Goal: Task Accomplishment & Management: Manage account settings

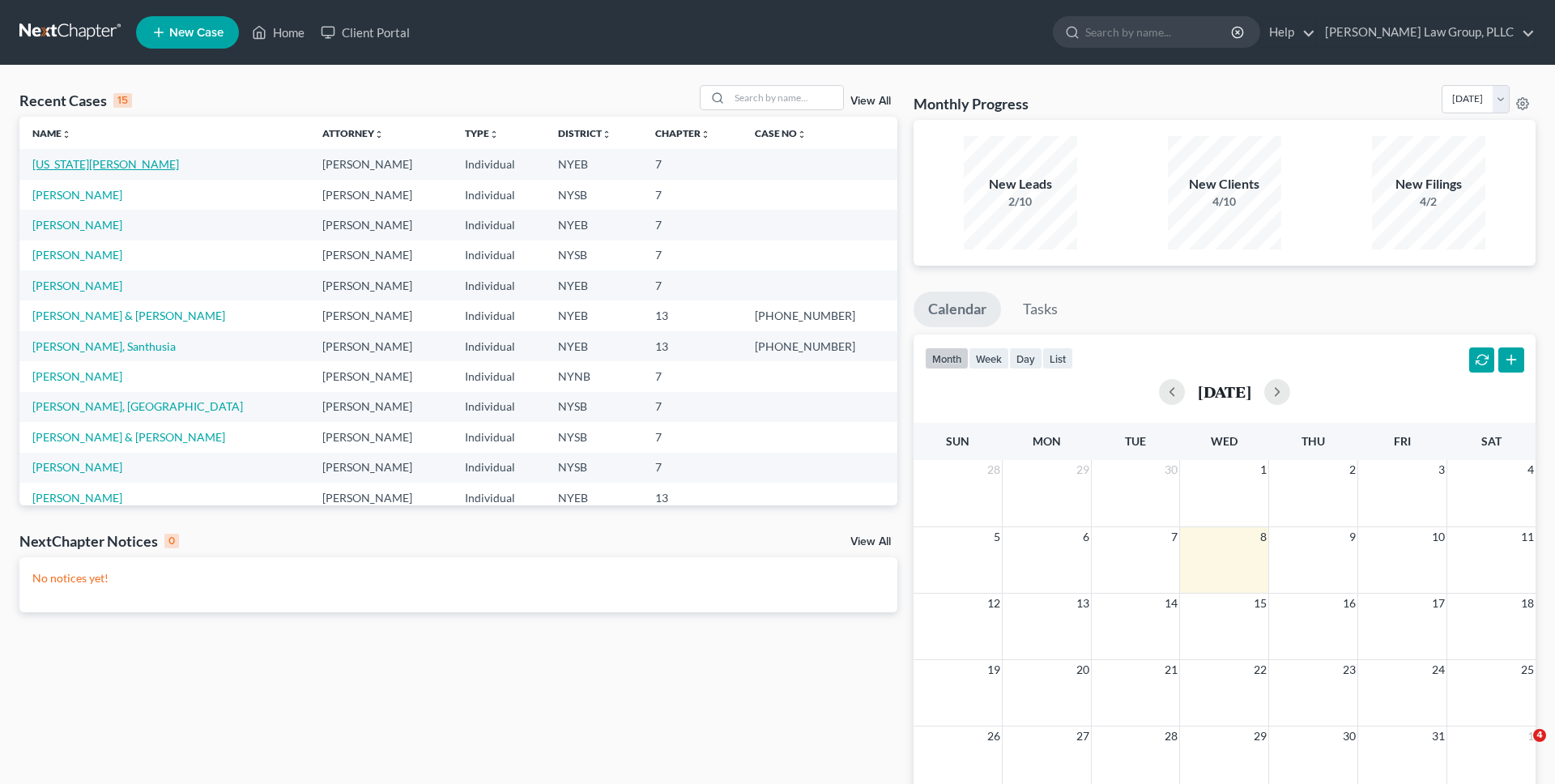
click at [83, 166] on link "[US_STATE][PERSON_NAME]" at bounding box center [106, 163] width 146 height 13
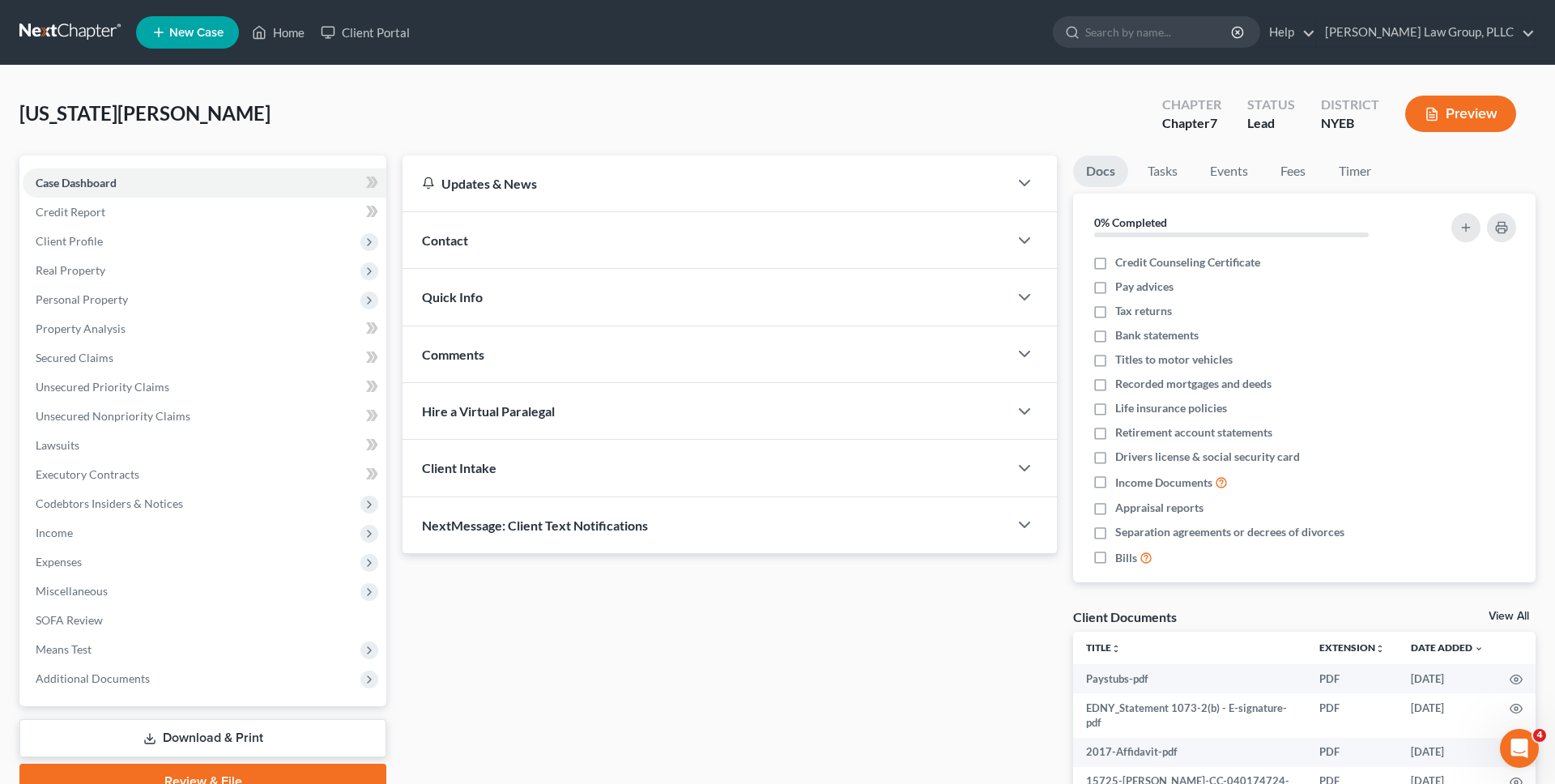
scroll to position [142, 0]
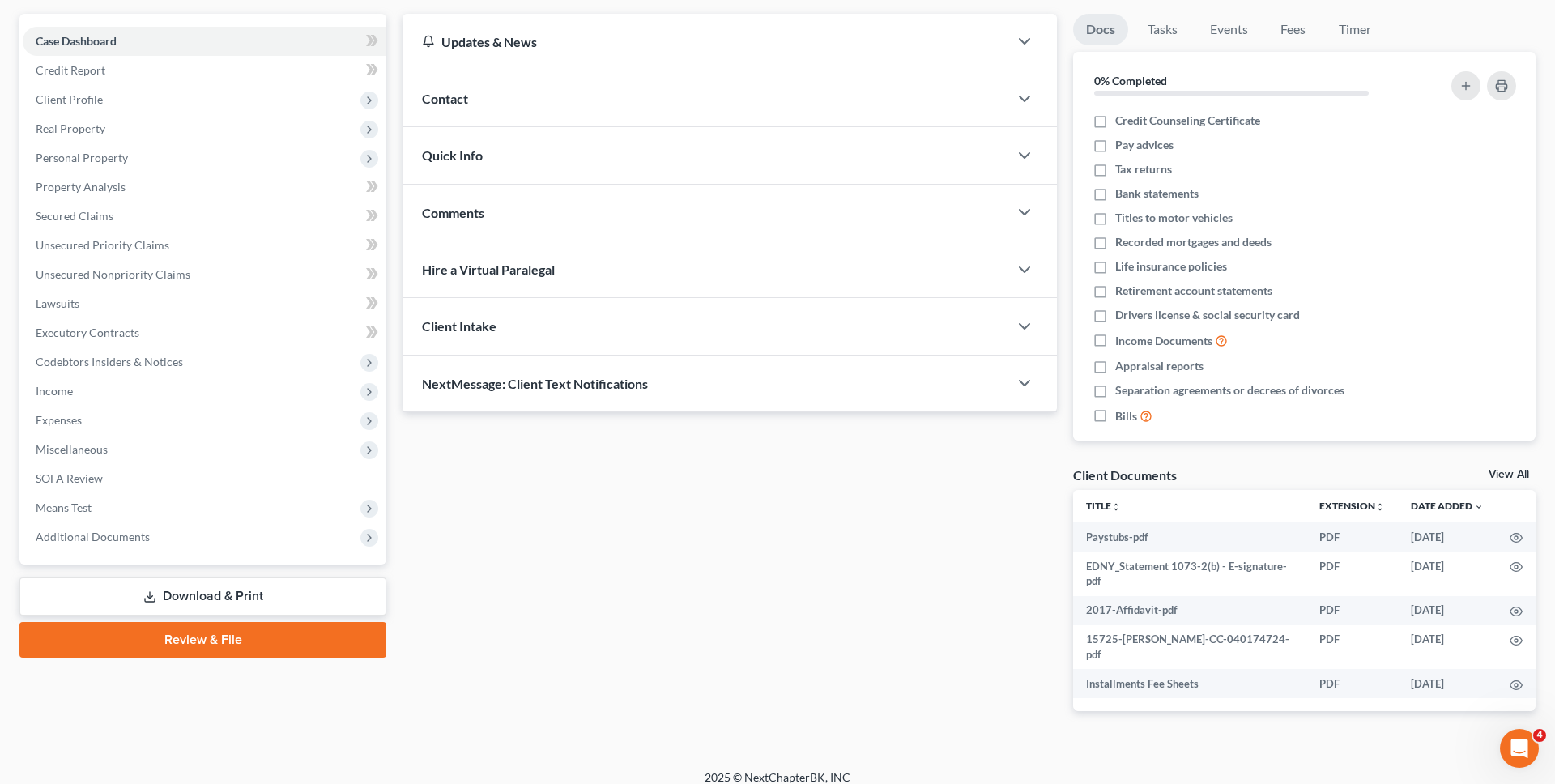
click at [200, 641] on link "Review & File" at bounding box center [202, 639] width 367 height 35
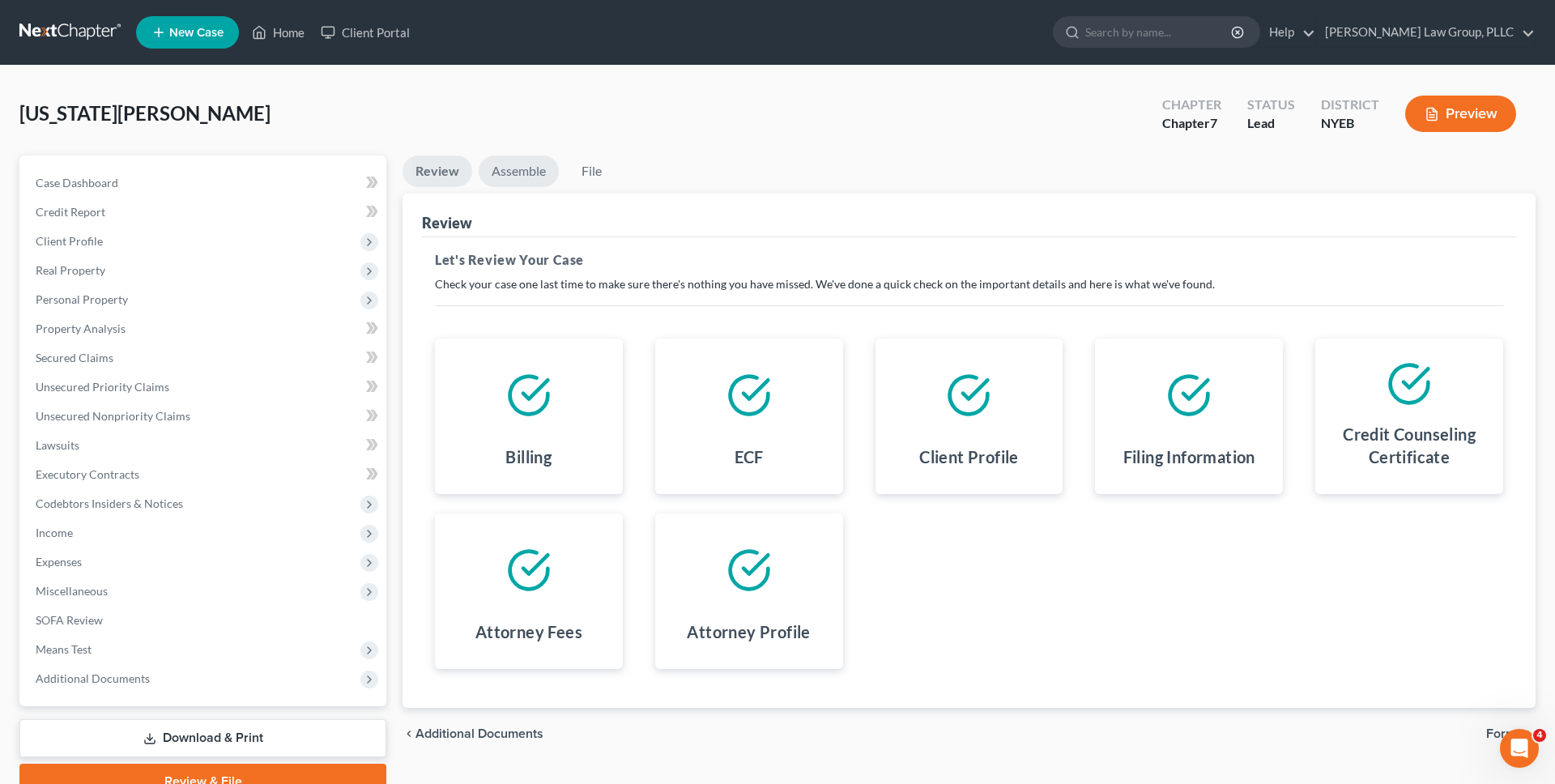
click at [528, 171] on link "Assemble" at bounding box center [518, 171] width 80 height 31
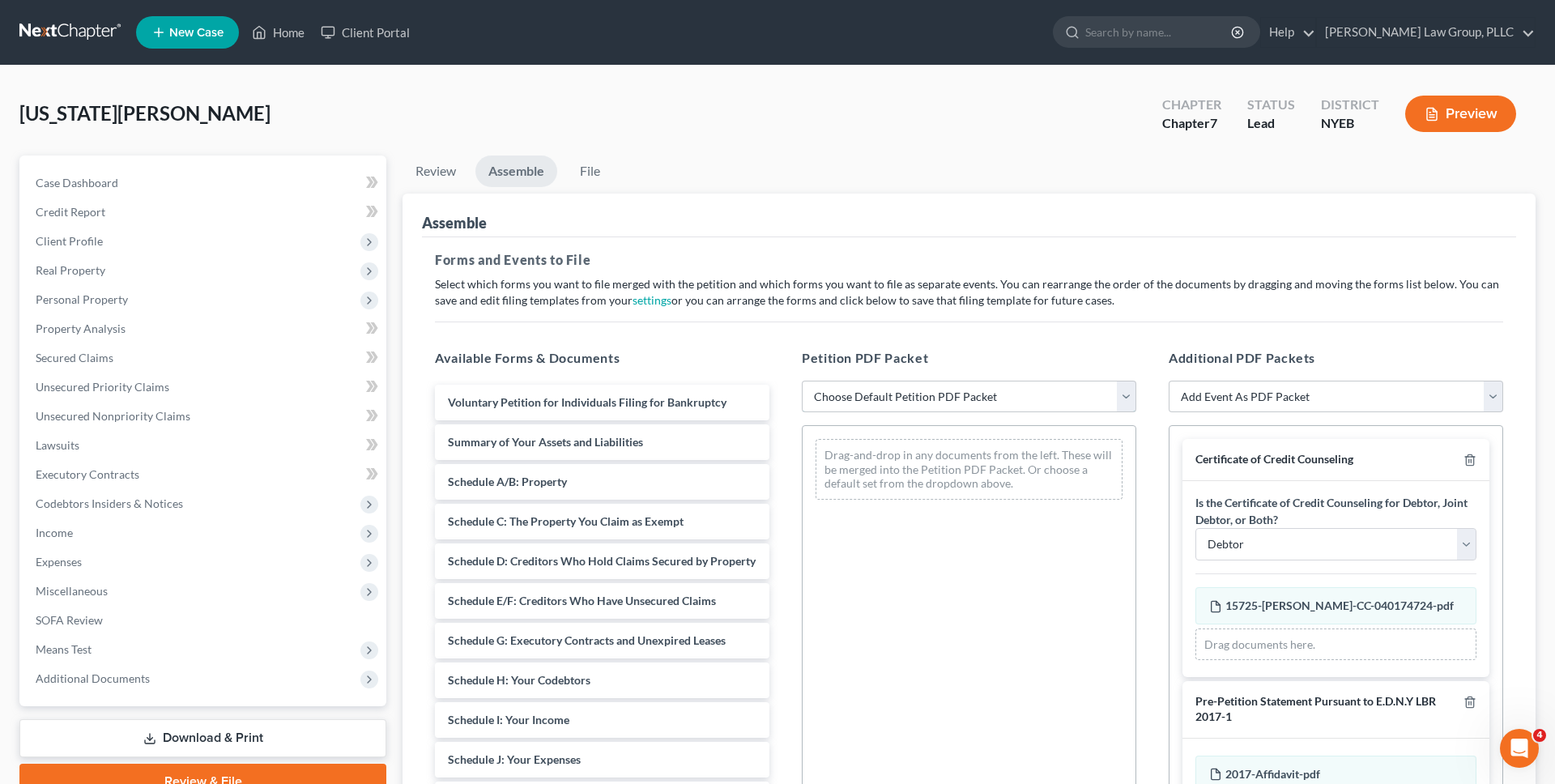
click at [846, 396] on select "Choose Default Petition PDF Packet Complete Bankruptcy Petition (all forms and …" at bounding box center [969, 396] width 335 height 32
select select "0"
click at [801, 380] on select "Choose Default Petition PDF Packet Complete Bankruptcy Petition (all forms and …" at bounding box center [969, 396] width 335 height 32
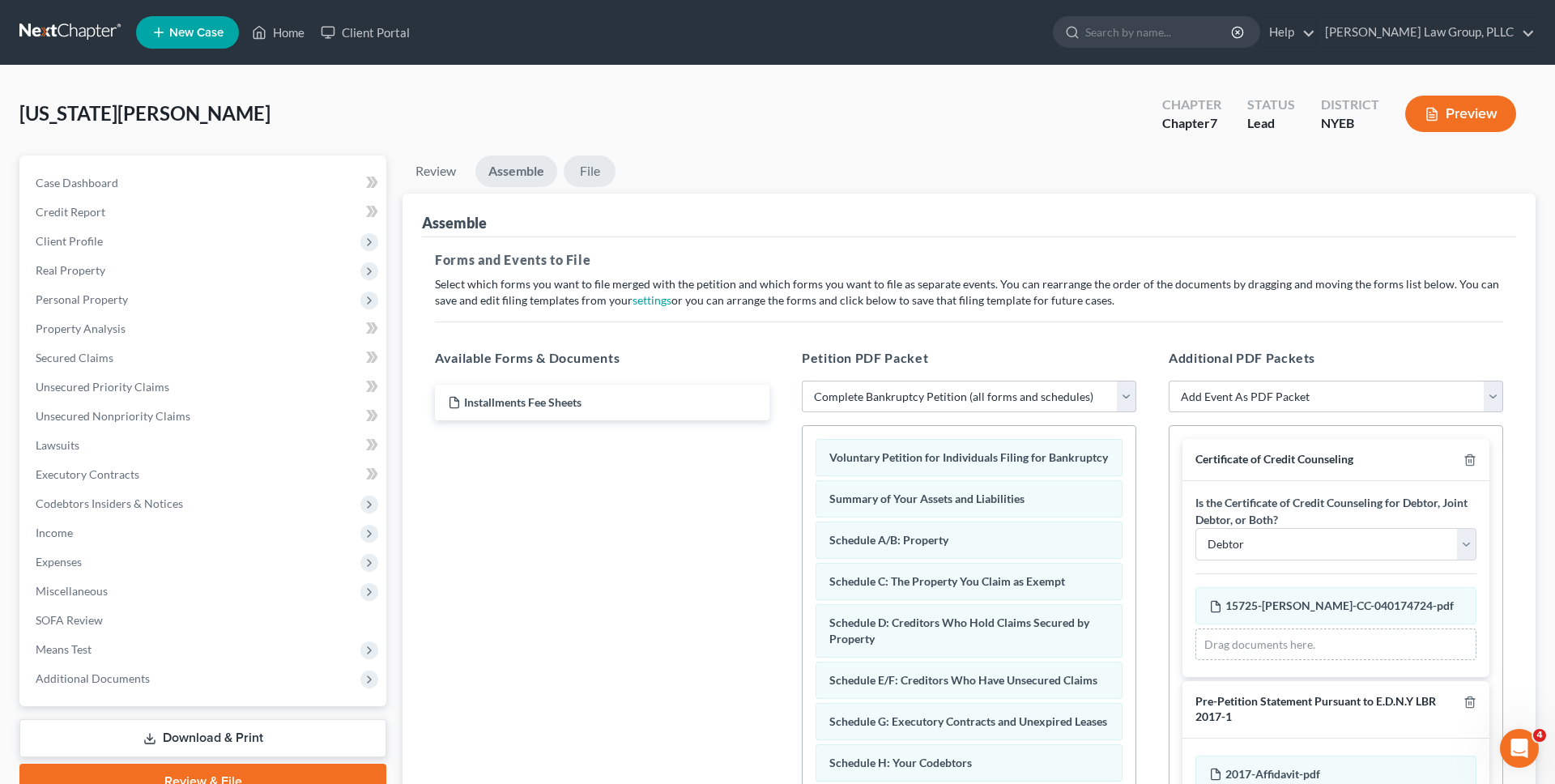
click at [587, 166] on link "File" at bounding box center [589, 171] width 52 height 31
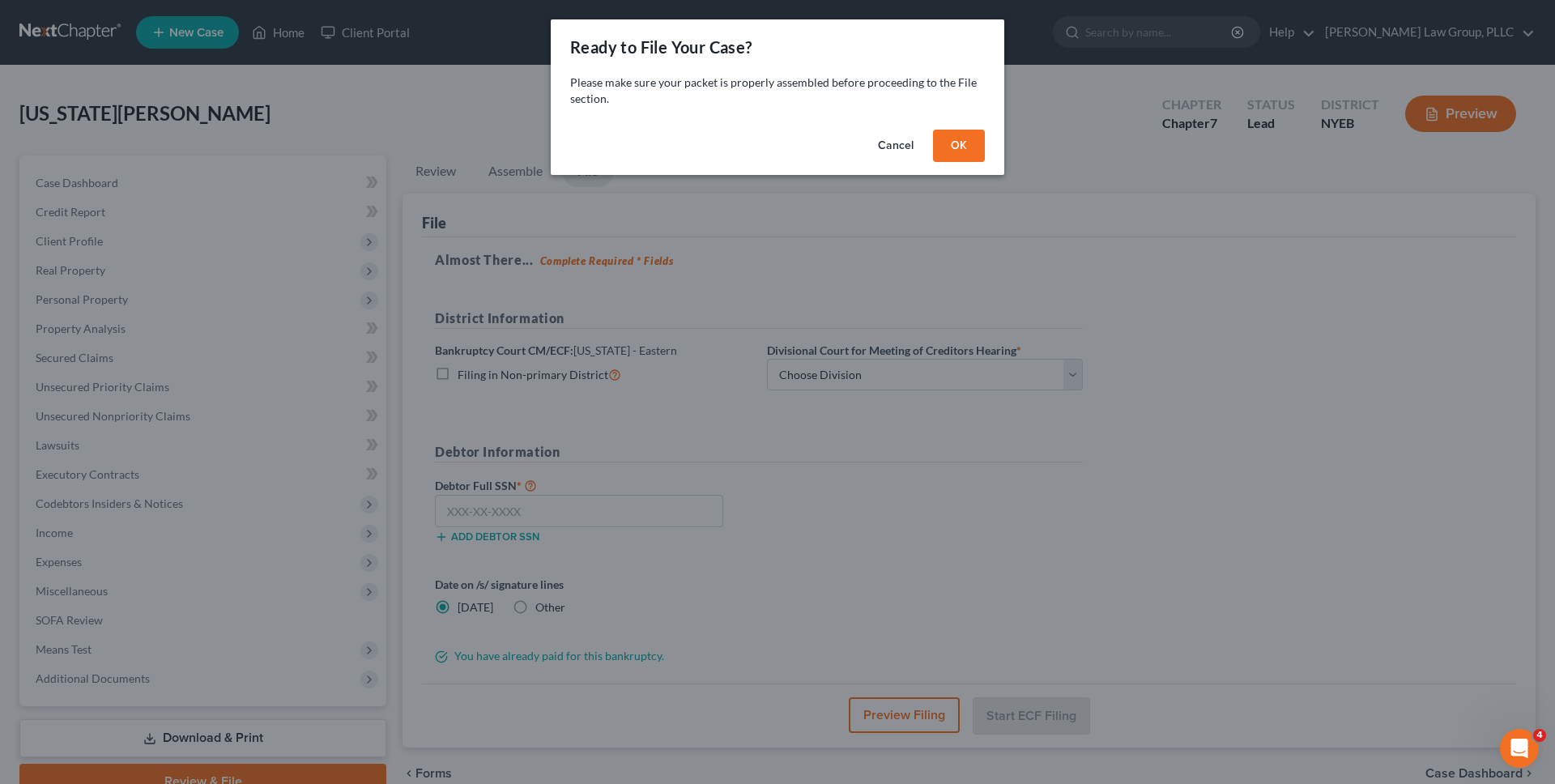
click at [972, 141] on button "OK" at bounding box center [958, 145] width 52 height 32
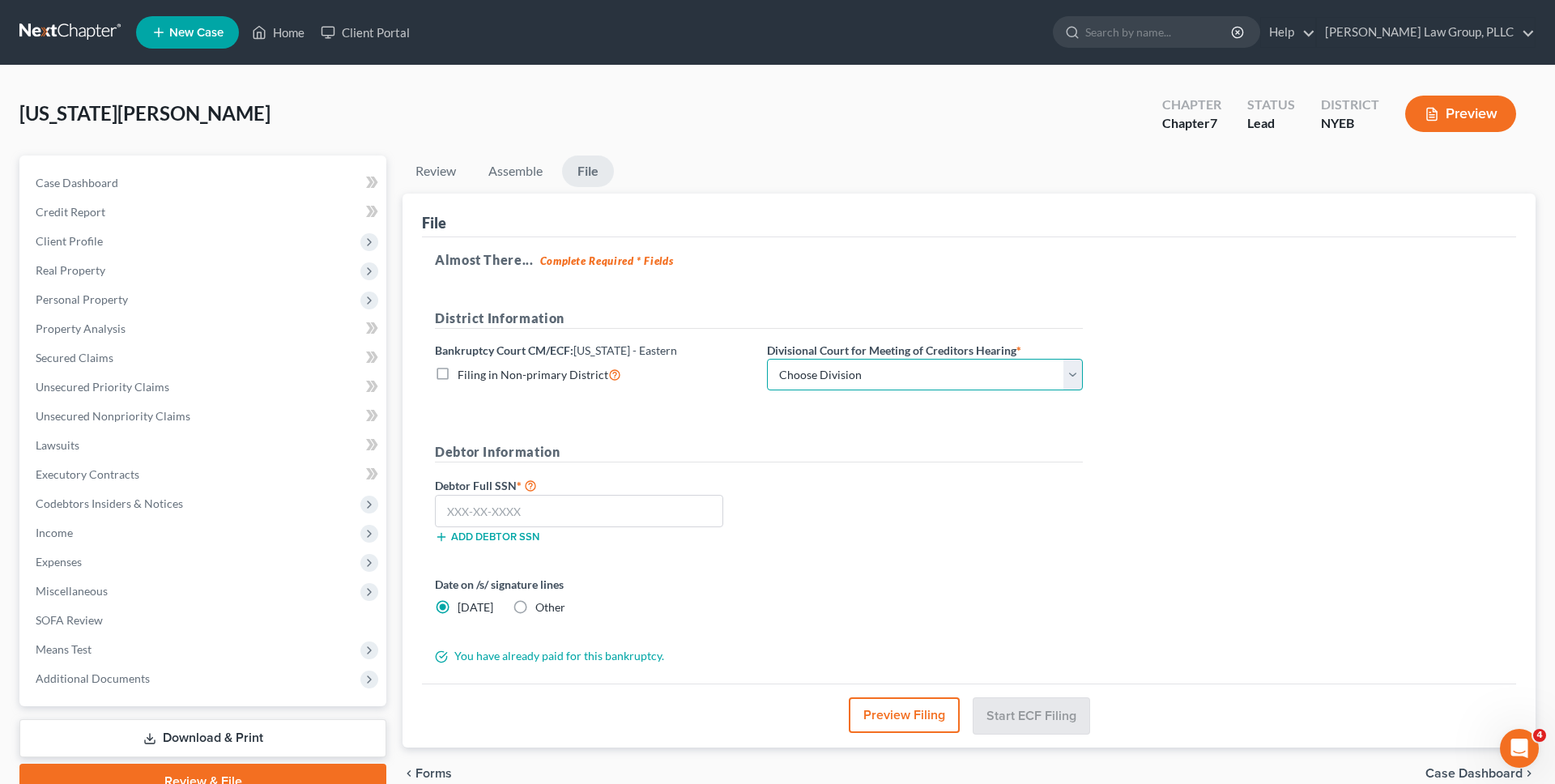
click at [863, 380] on select "Choose Division [GEOGRAPHIC_DATA]" at bounding box center [925, 374] width 316 height 32
select select "0"
click at [767, 358] on select "Choose Division [GEOGRAPHIC_DATA]" at bounding box center [925, 374] width 316 height 32
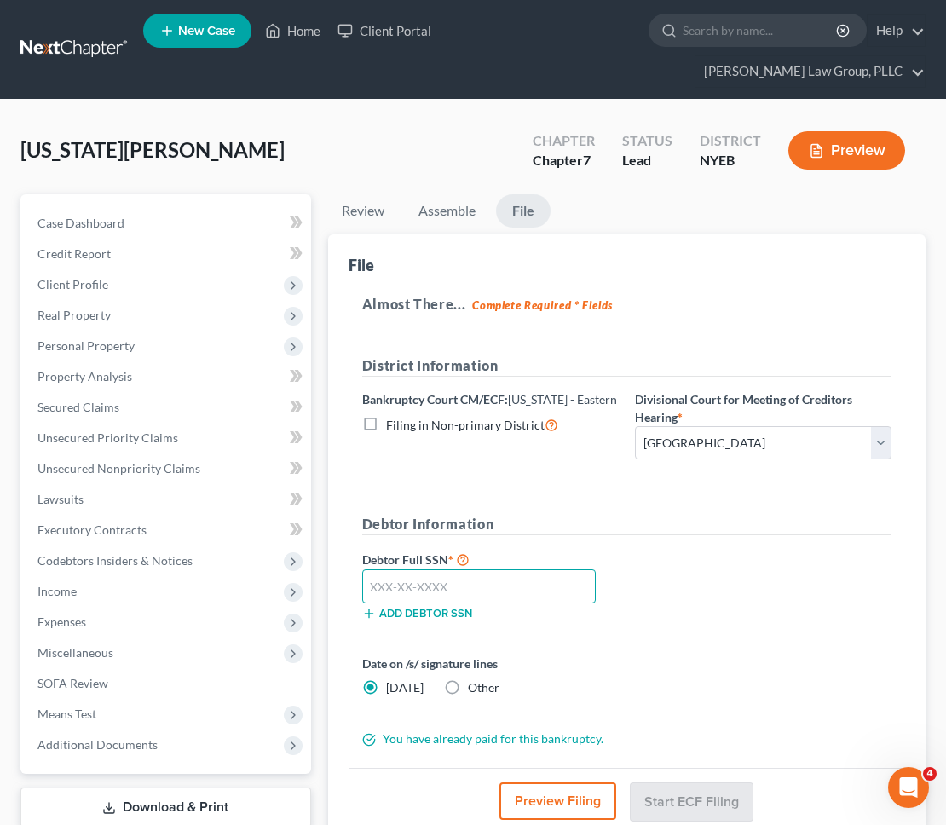
click at [564, 569] on input "text" at bounding box center [478, 586] width 233 height 34
type input "098-88-1679"
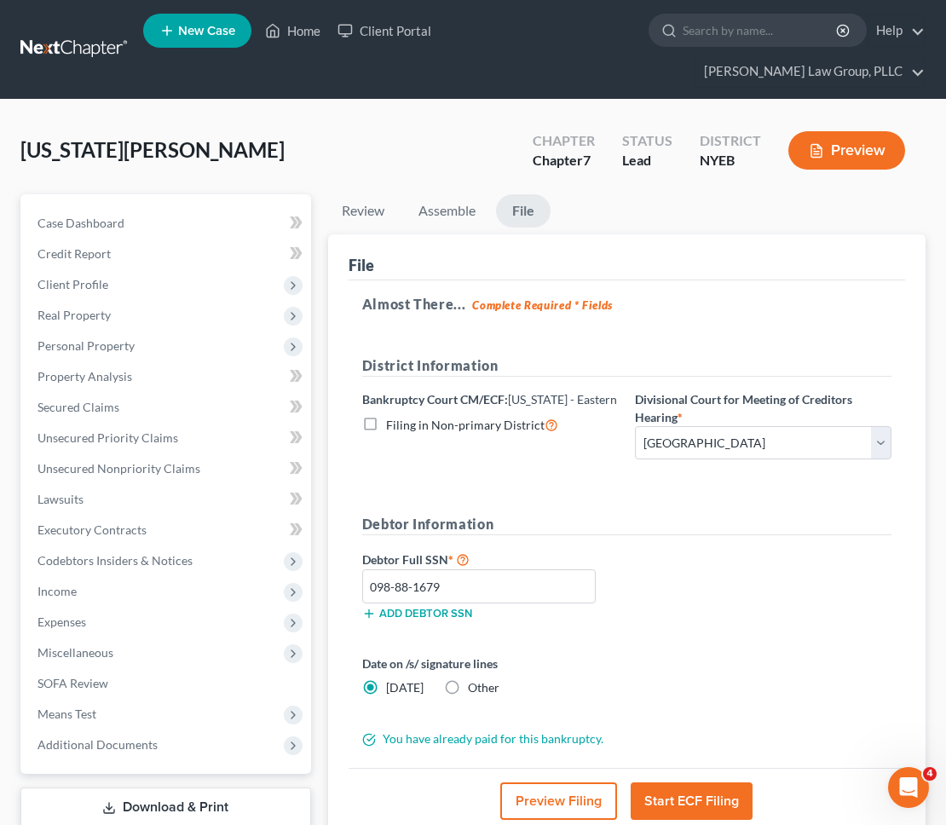
click at [770, 579] on div "Debtor Full SSN * 098-88-1679 Add debtor SSN" at bounding box center [627, 591] width 546 height 85
click at [688, 782] on button "Start ECF Filing" at bounding box center [691, 800] width 122 height 37
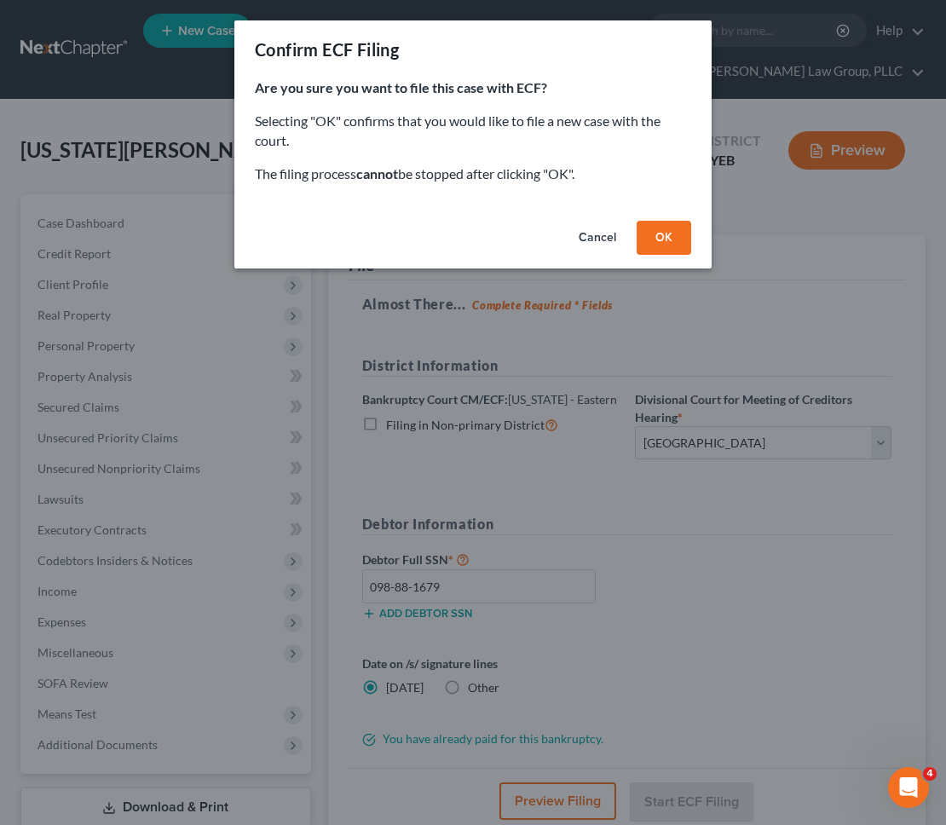
click at [671, 242] on button "OK" at bounding box center [663, 238] width 55 height 34
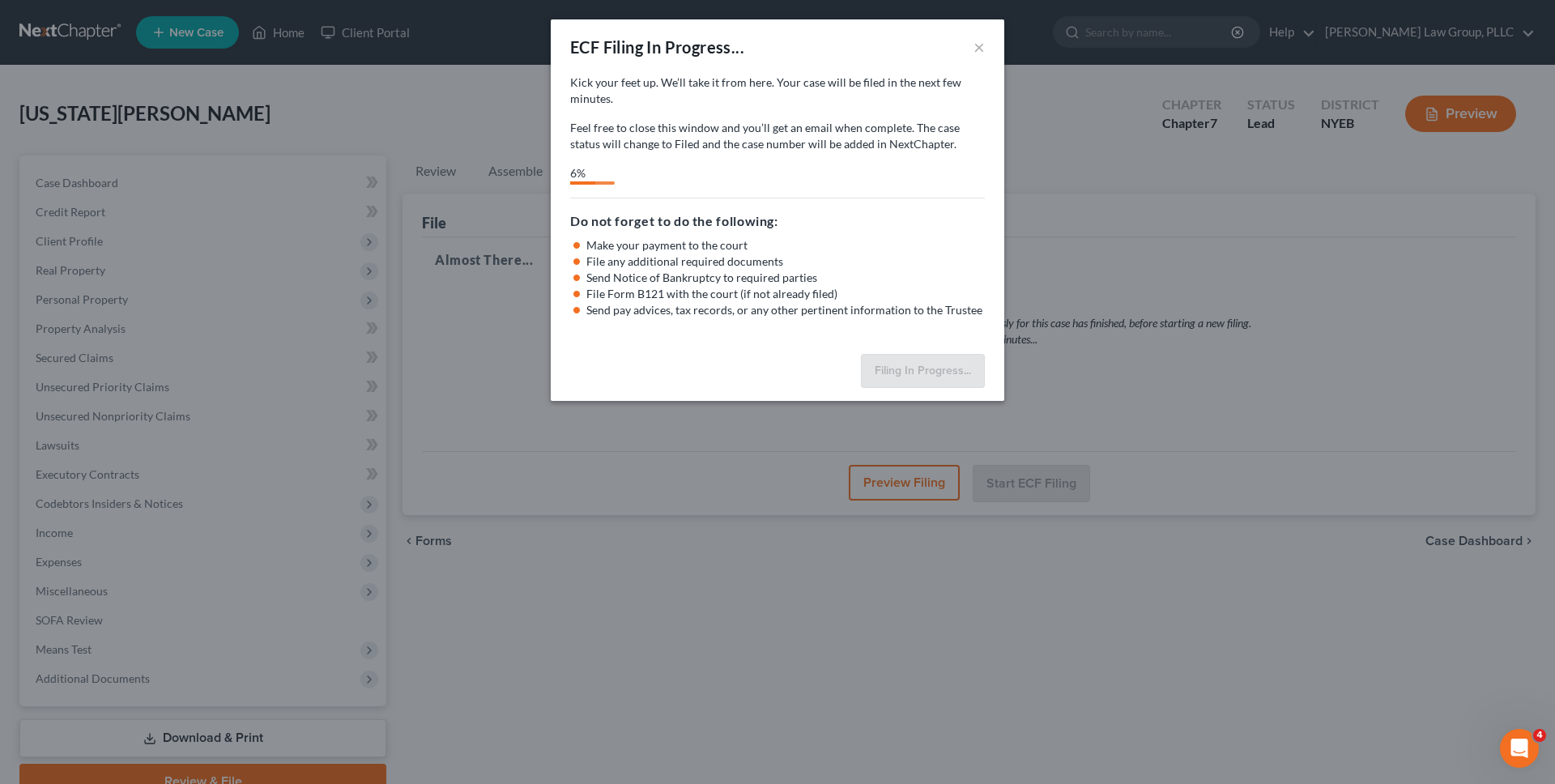
click at [816, 286] on li "File Form B121 with the court (if not already filed)" at bounding box center [785, 294] width 398 height 16
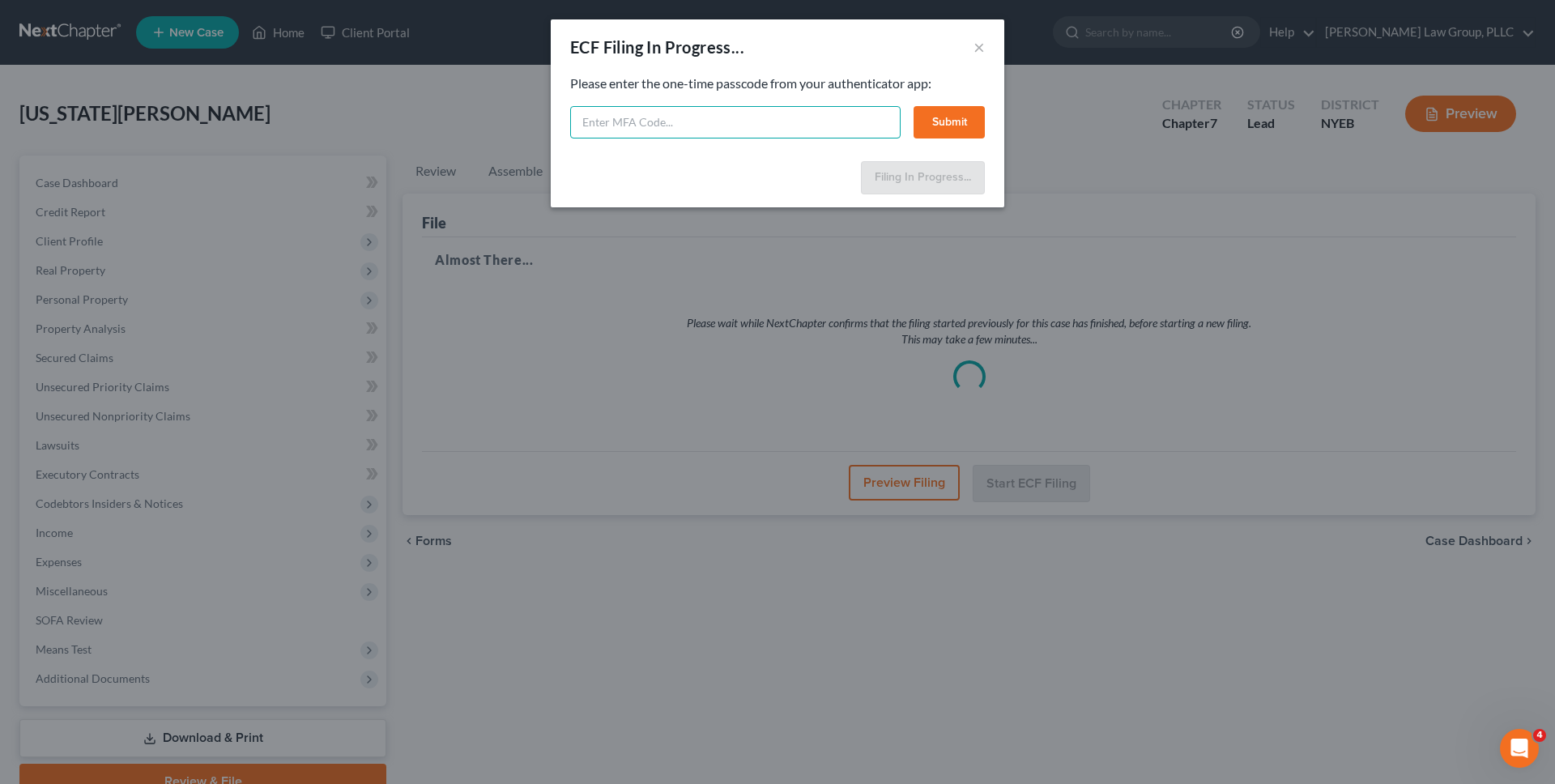
click at [616, 125] on input "text" at bounding box center [736, 123] width 331 height 32
type input "255827"
click at [934, 132] on button "Submit" at bounding box center [949, 123] width 71 height 32
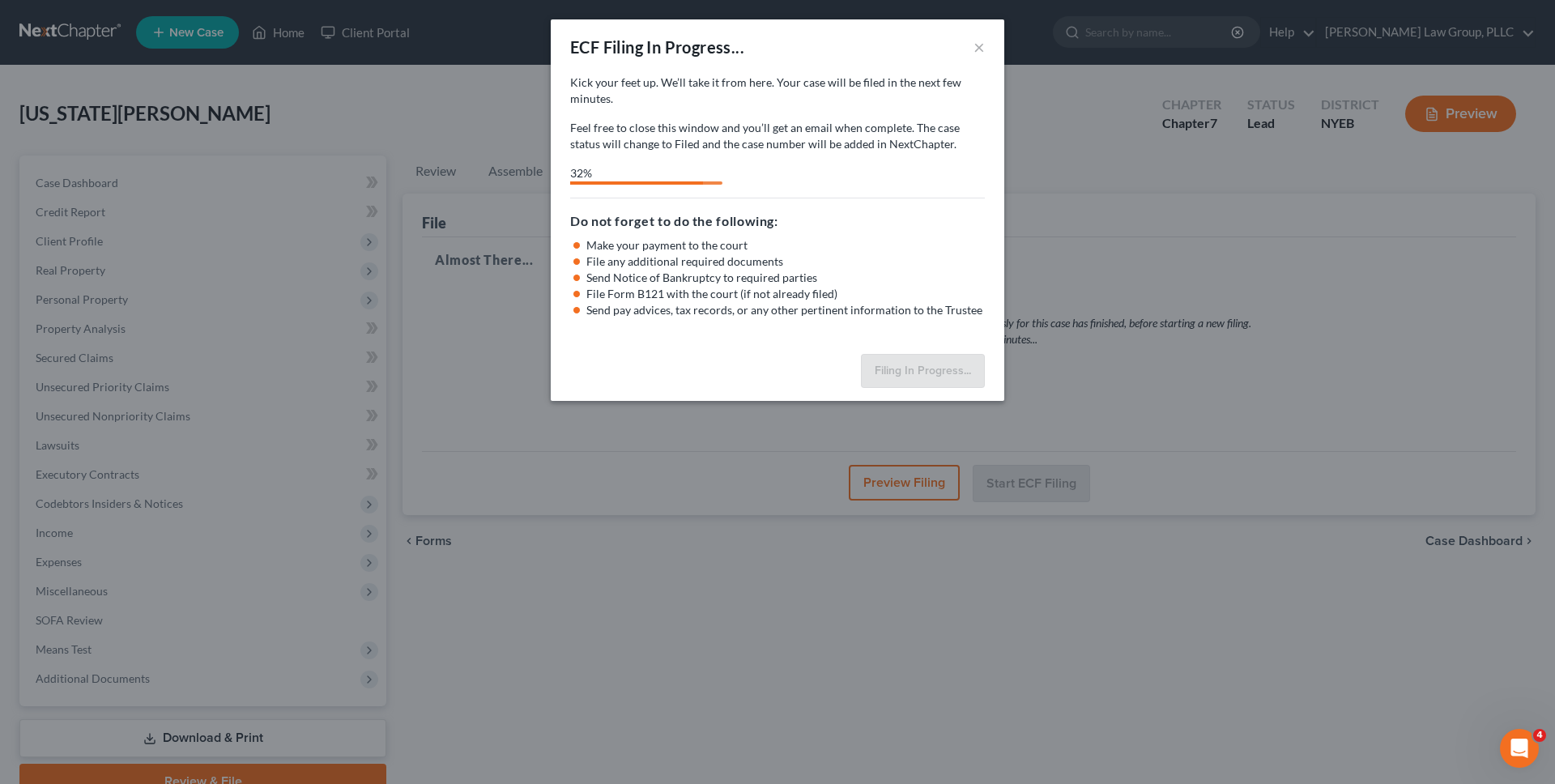
click at [690, 157] on div "Kick your feet up. We’ll take it from here. Your case will be filed in the next…" at bounding box center [778, 129] width 414 height 110
click at [681, 133] on p "Feel free to close this window and you’ll get an email when complete. The case …" at bounding box center [778, 136] width 414 height 32
select select "0"
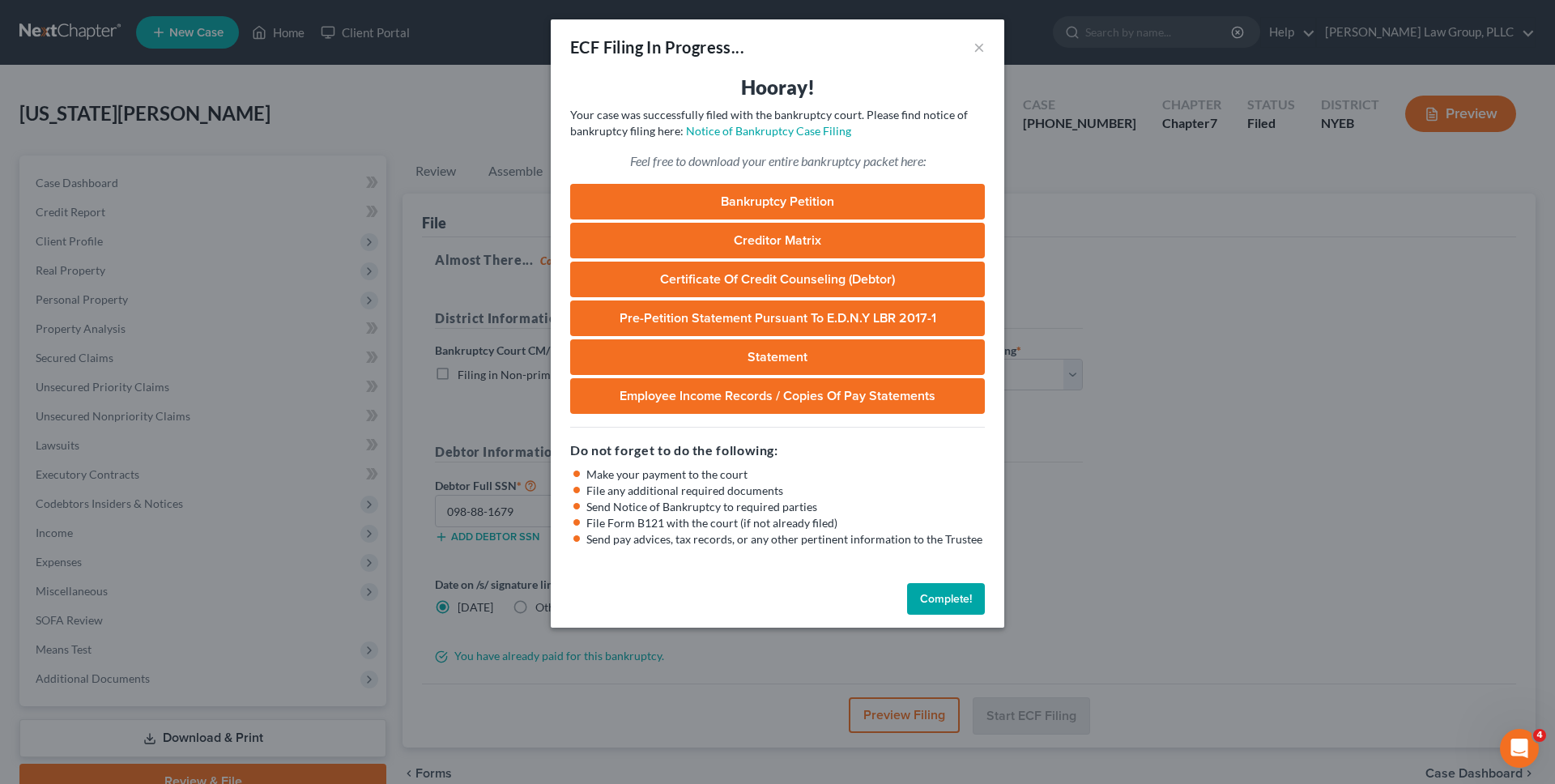
click at [921, 592] on button "Complete!" at bounding box center [946, 599] width 78 height 32
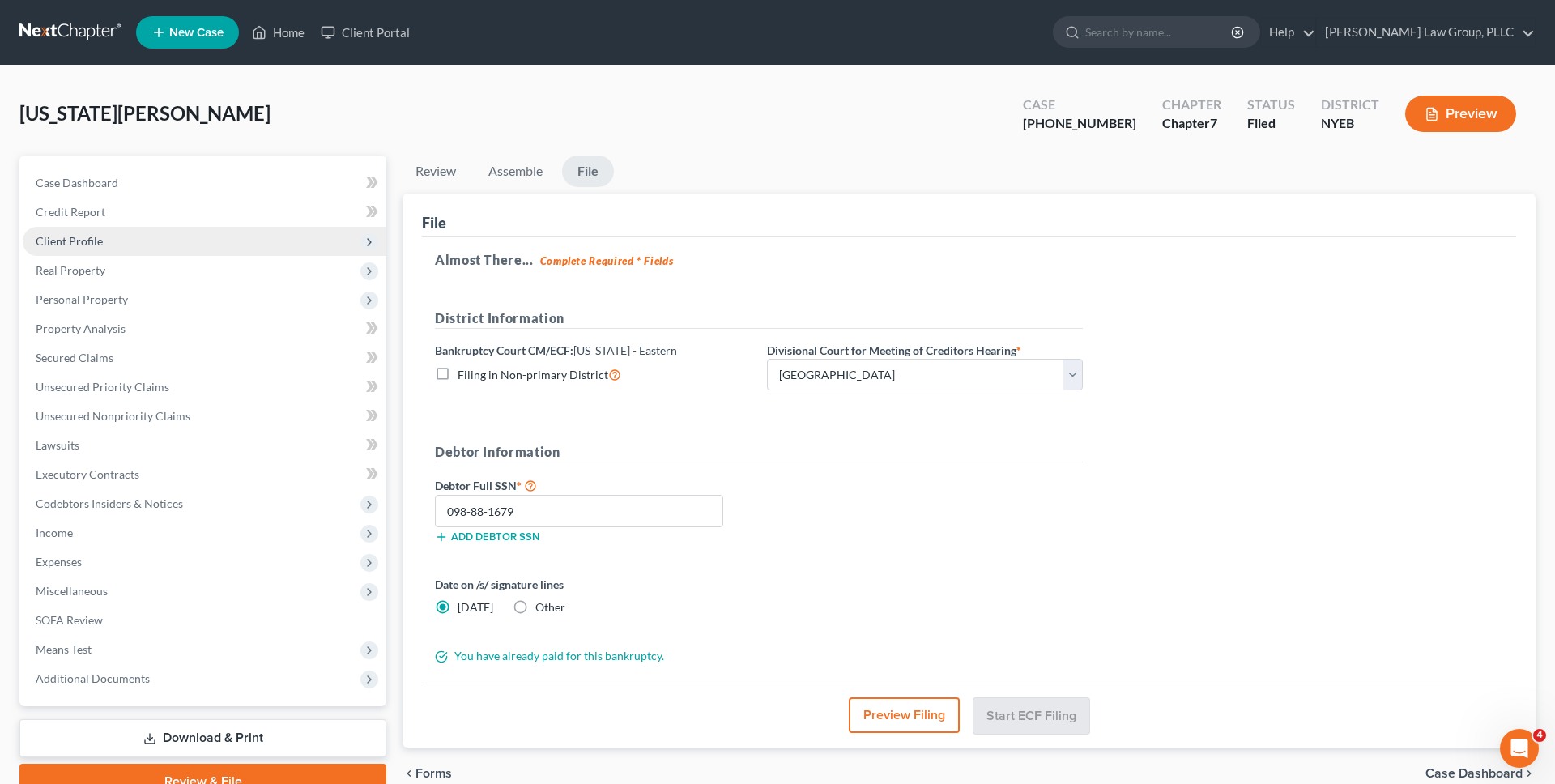
click at [245, 235] on span "Client Profile" at bounding box center [204, 241] width 364 height 29
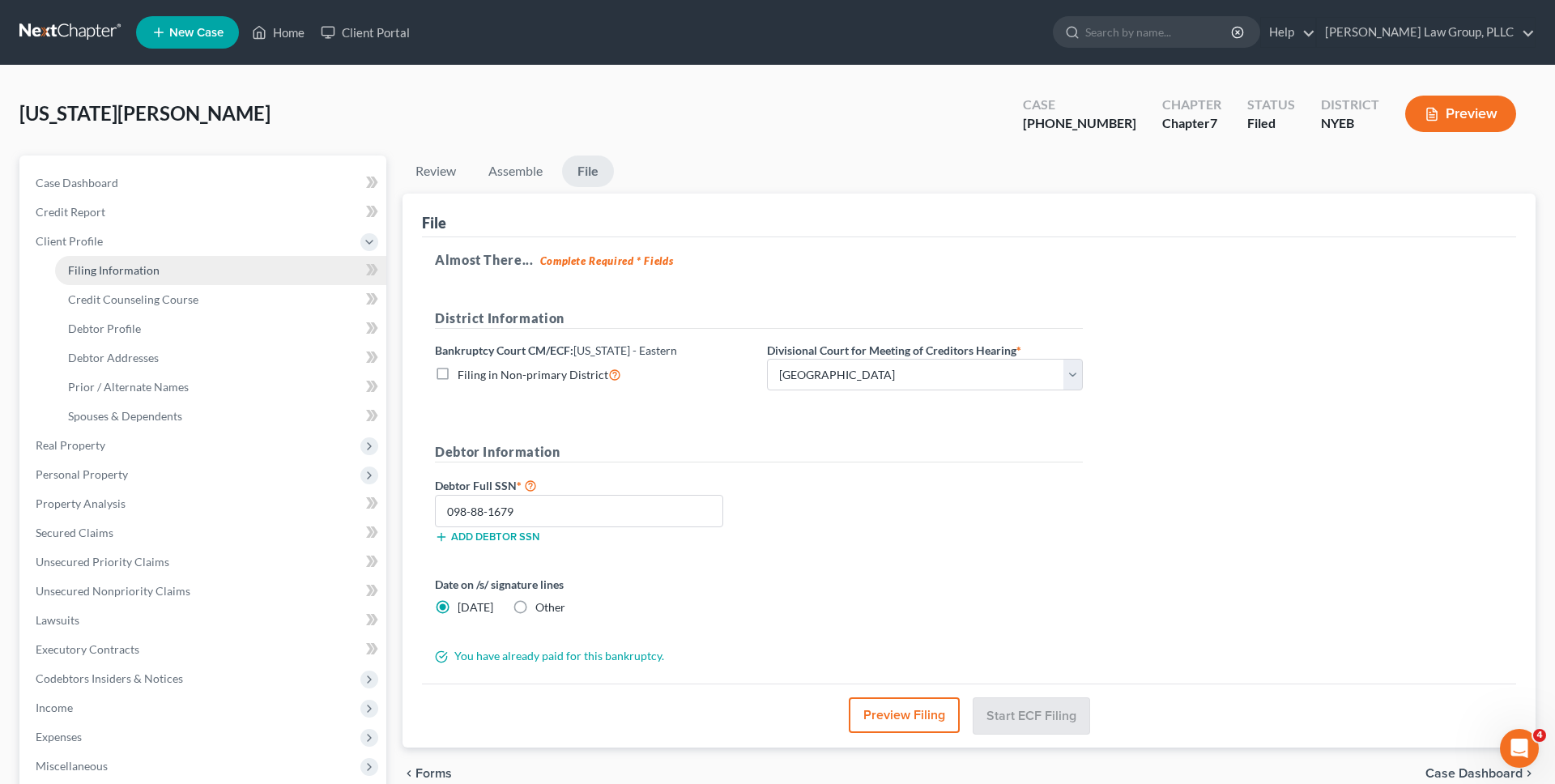
click at [241, 270] on link "Filing Information" at bounding box center [221, 270] width 331 height 29
select select "1"
select select "0"
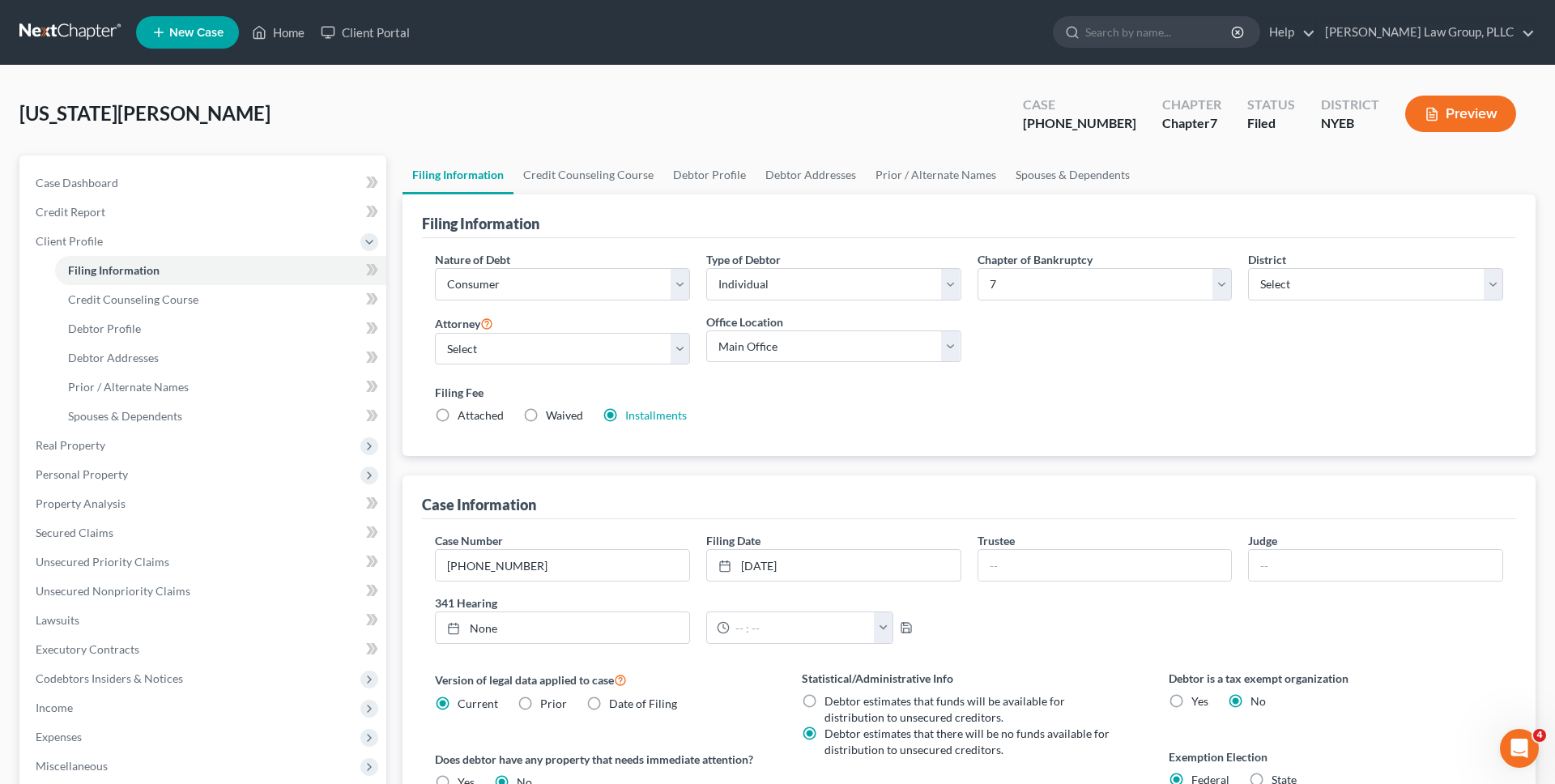
click at [662, 425] on div "Filing Fee Attached Waived Waived Installments Installments" at bounding box center [969, 407] width 1085 height 59
click at [662, 419] on link "Installments" at bounding box center [656, 414] width 62 height 13
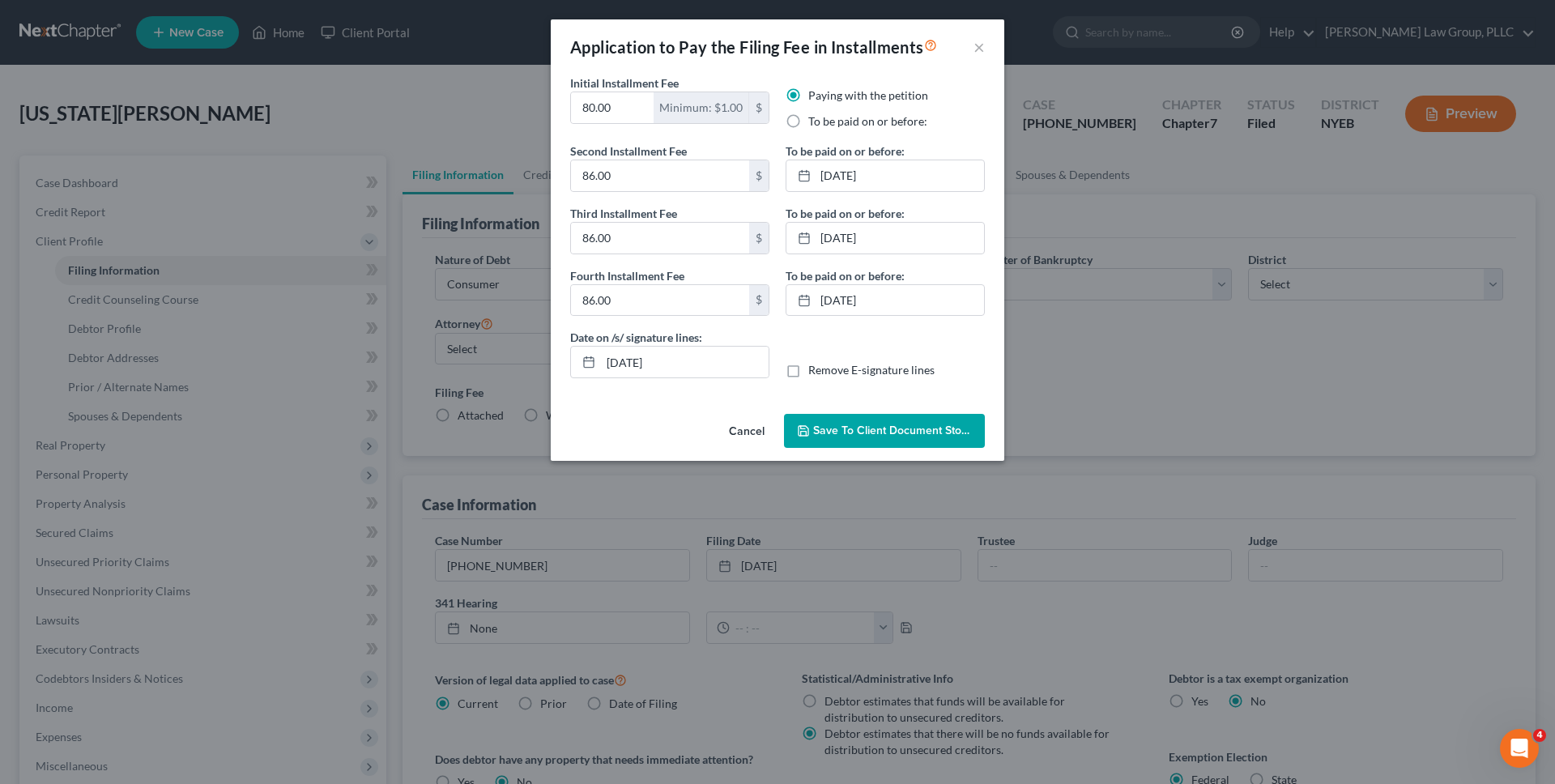
click at [873, 435] on span "Save to Client Document Storage" at bounding box center [898, 430] width 172 height 13
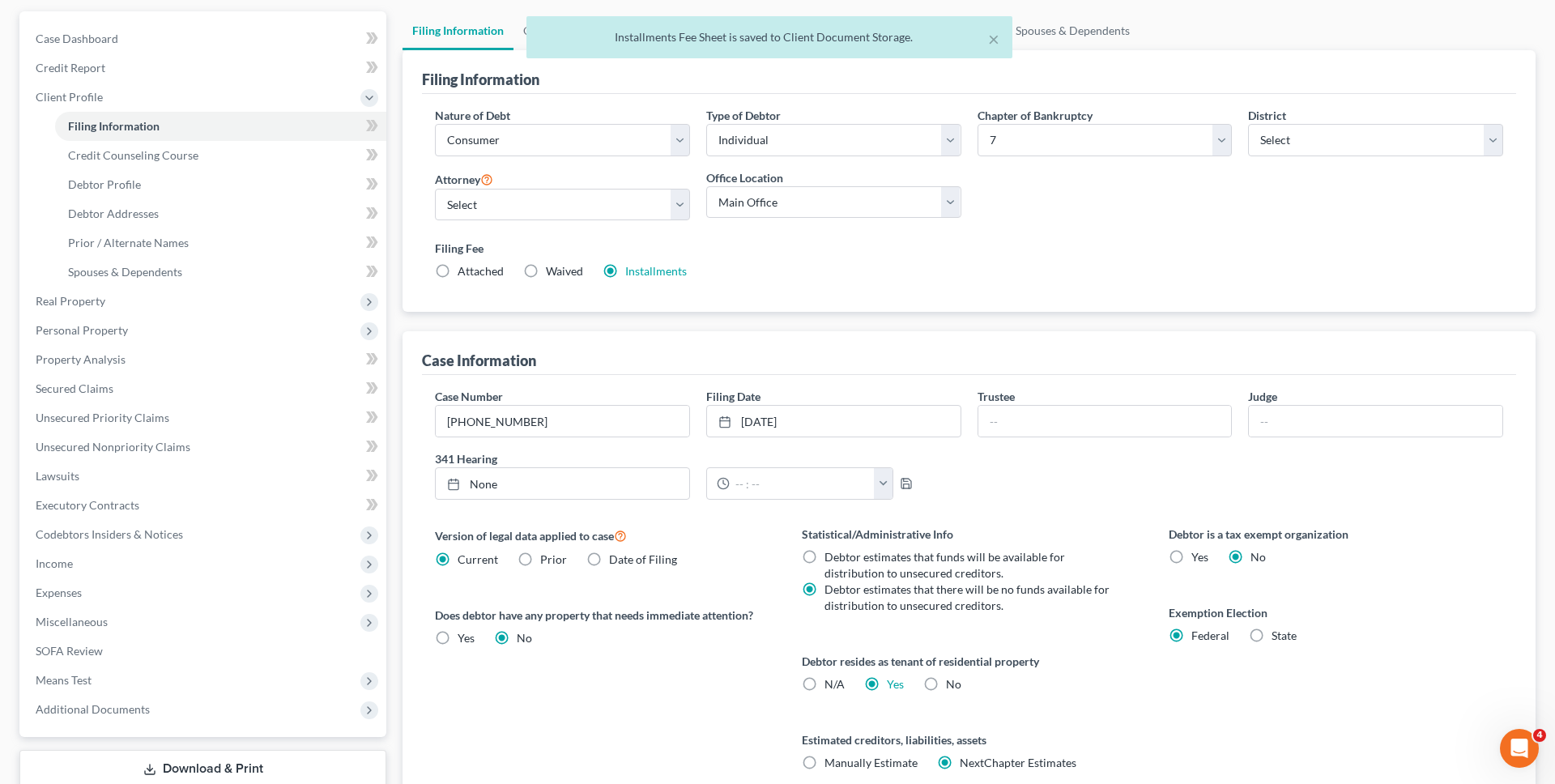
scroll to position [283, 0]
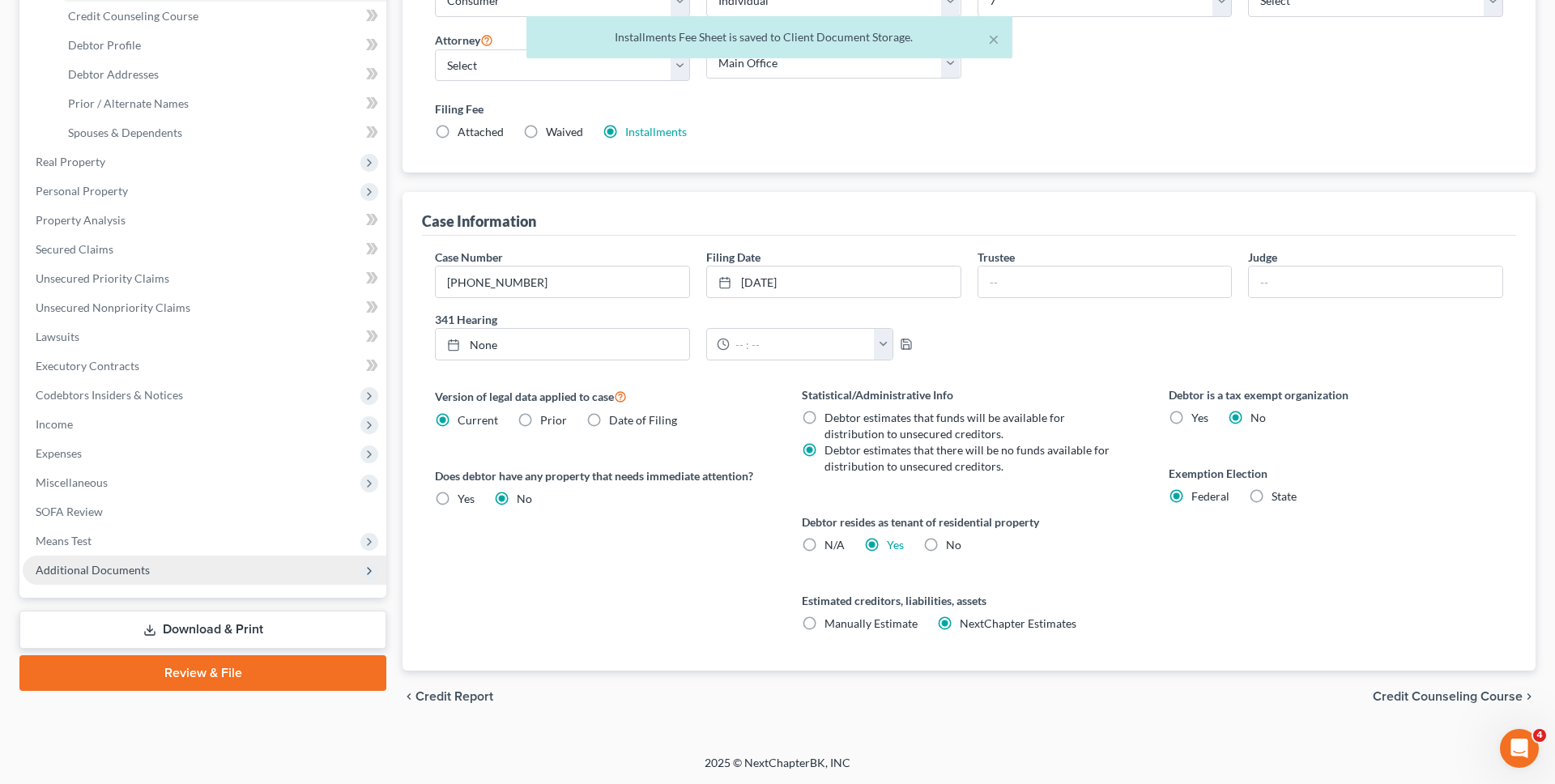
click at [303, 569] on span "Additional Documents" at bounding box center [204, 569] width 364 height 29
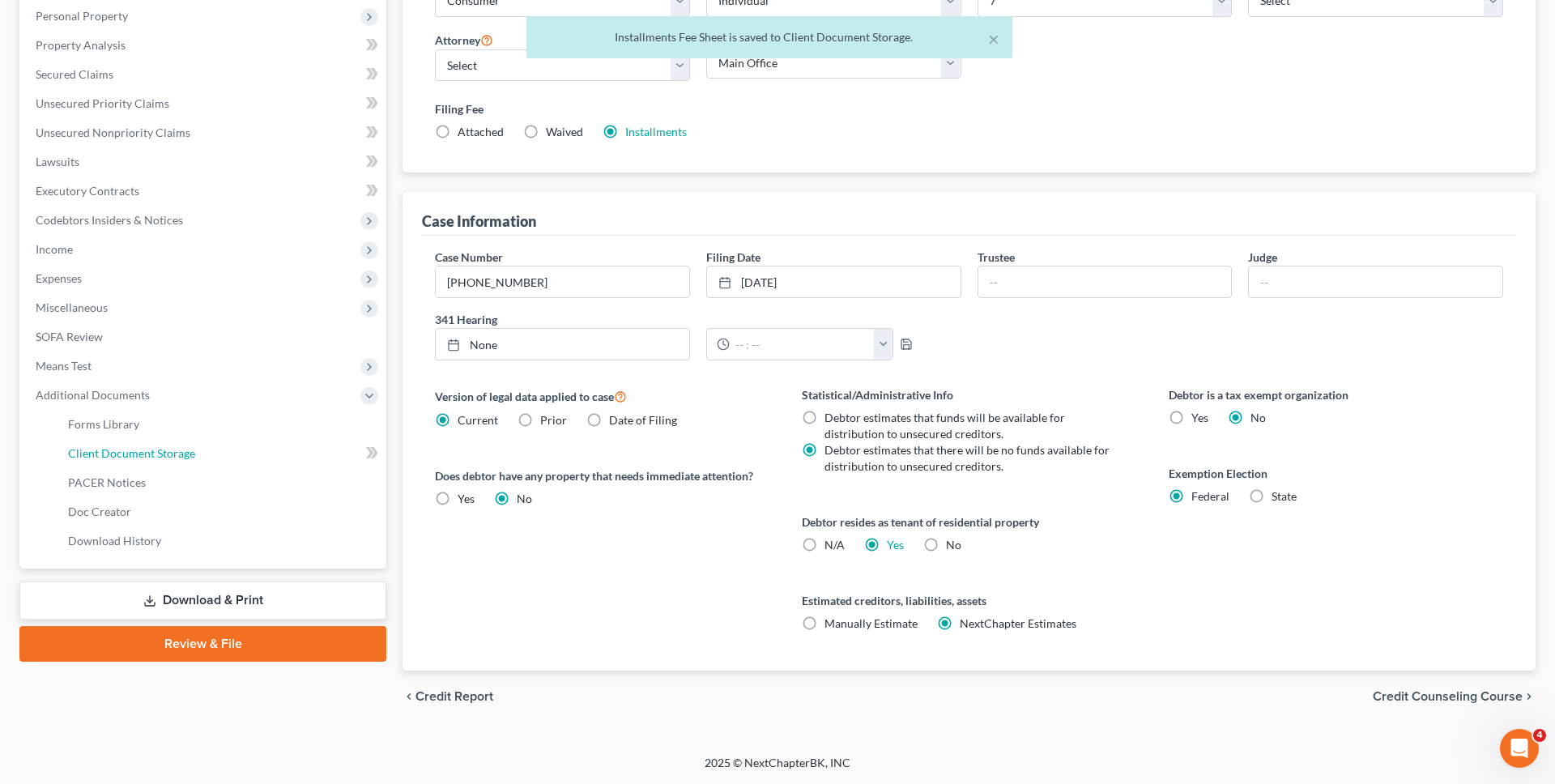
click at [259, 449] on link "Client Document Storage" at bounding box center [221, 453] width 331 height 29
select select "0"
select select "2"
select select "3"
select select "1"
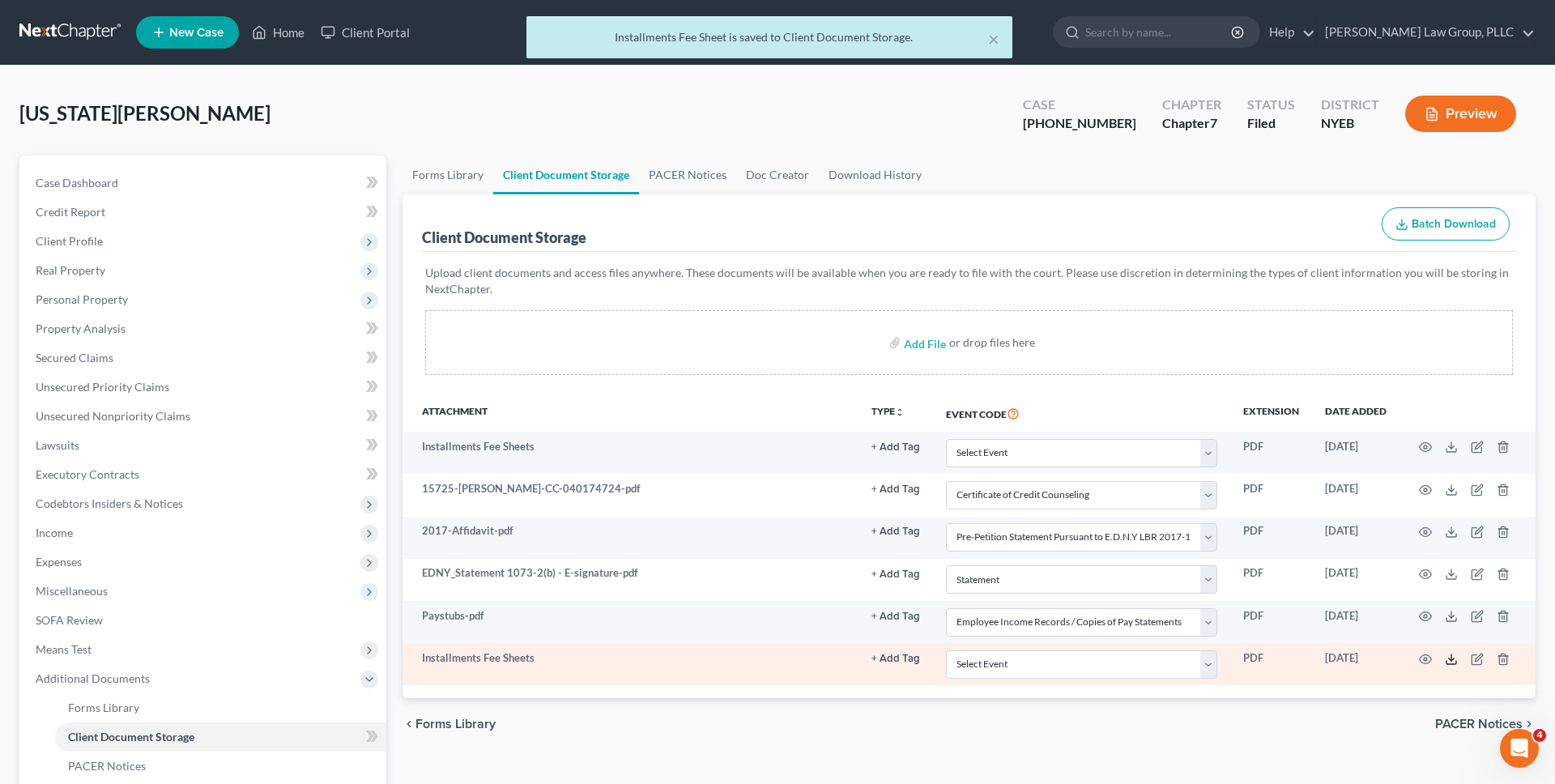
click at [1451, 659] on line at bounding box center [1451, 657] width 0 height 7
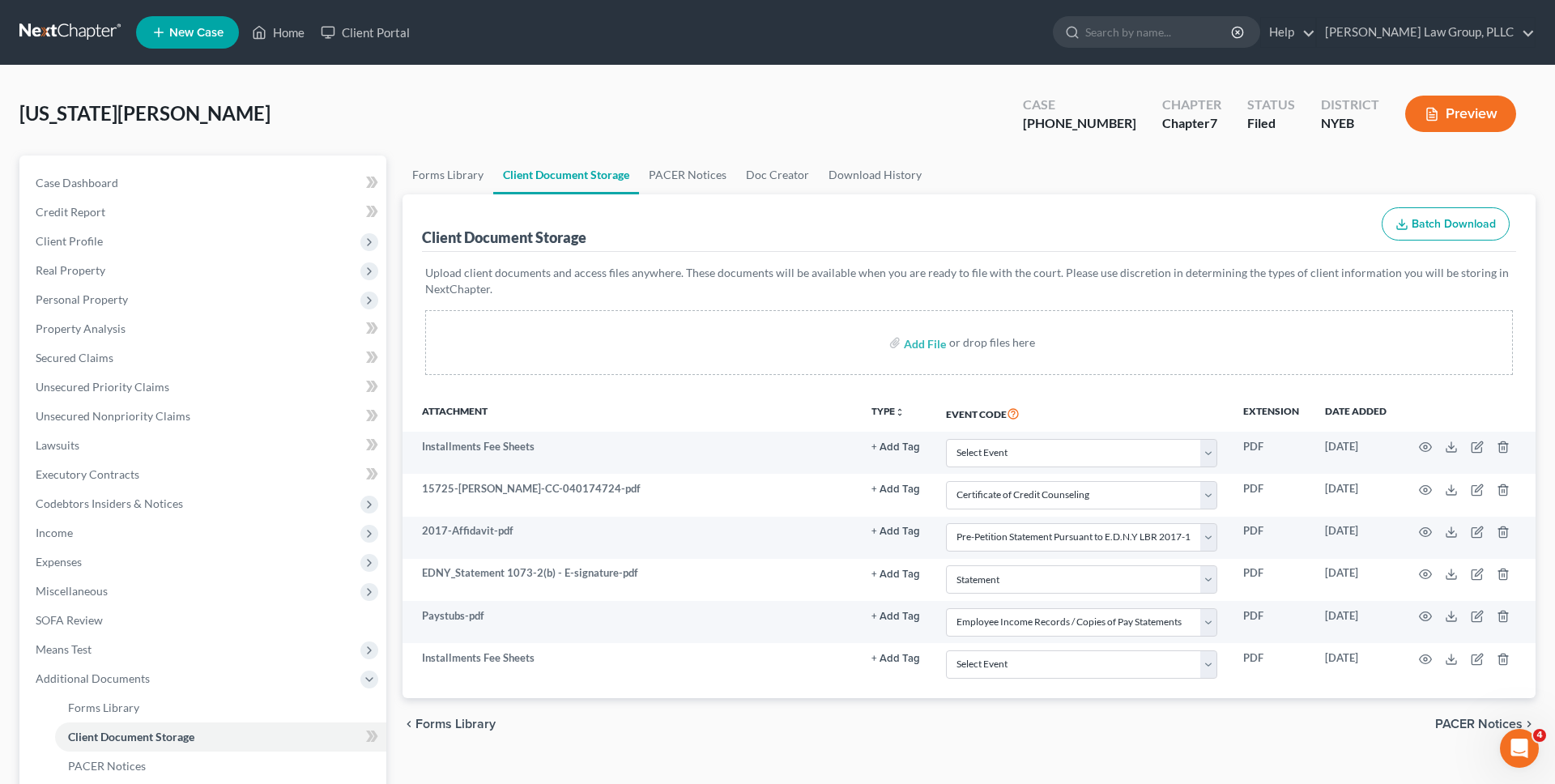
click at [625, 87] on div "[US_STATE][PERSON_NAME] Upgraded Case [PHONE_NUMBER] Chapter Chapter 7 Status F…" at bounding box center [777, 120] width 1516 height 70
click at [83, 35] on link at bounding box center [70, 32] width 104 height 29
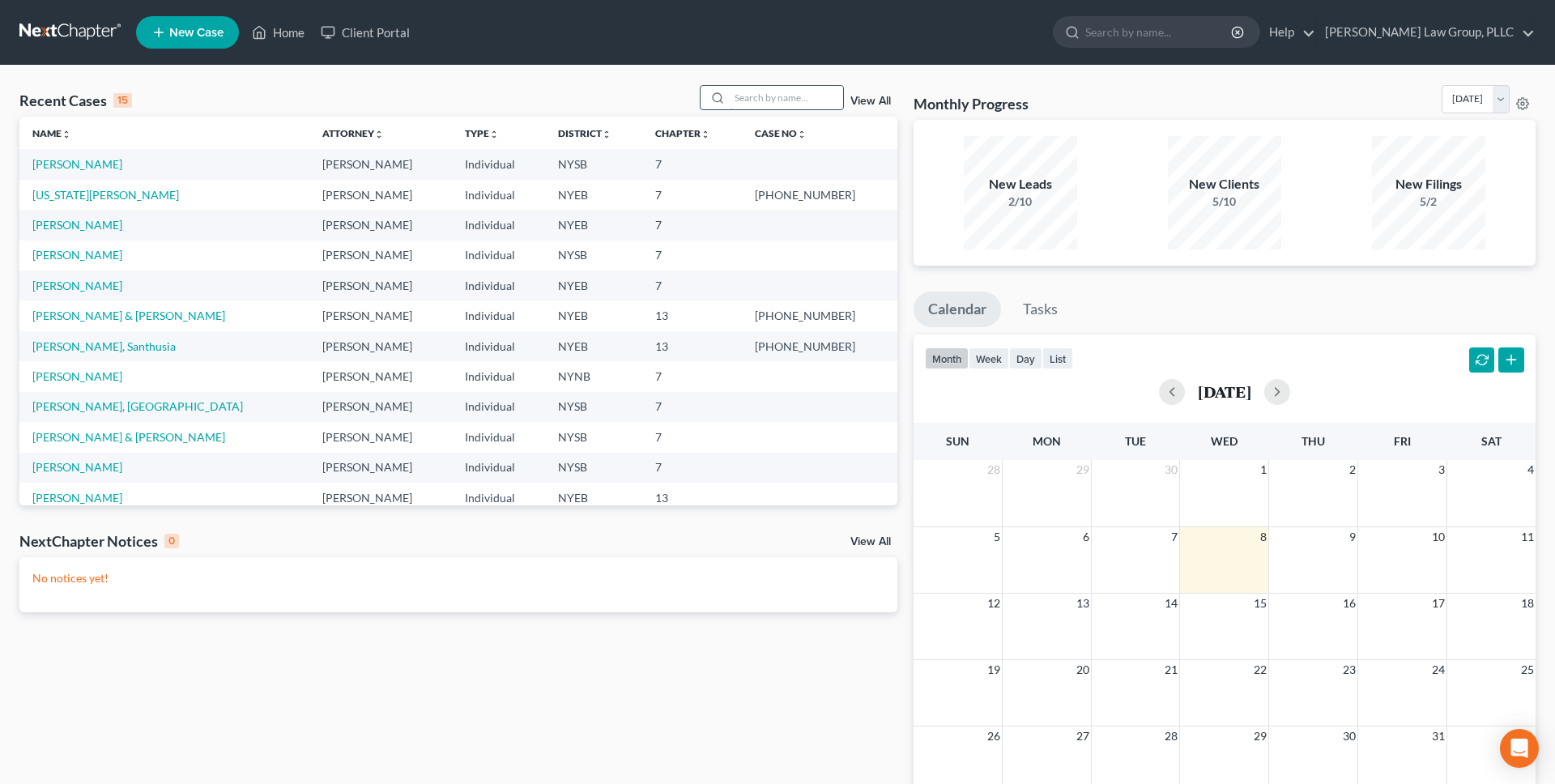
click at [747, 105] on input "search" at bounding box center [786, 97] width 113 height 24
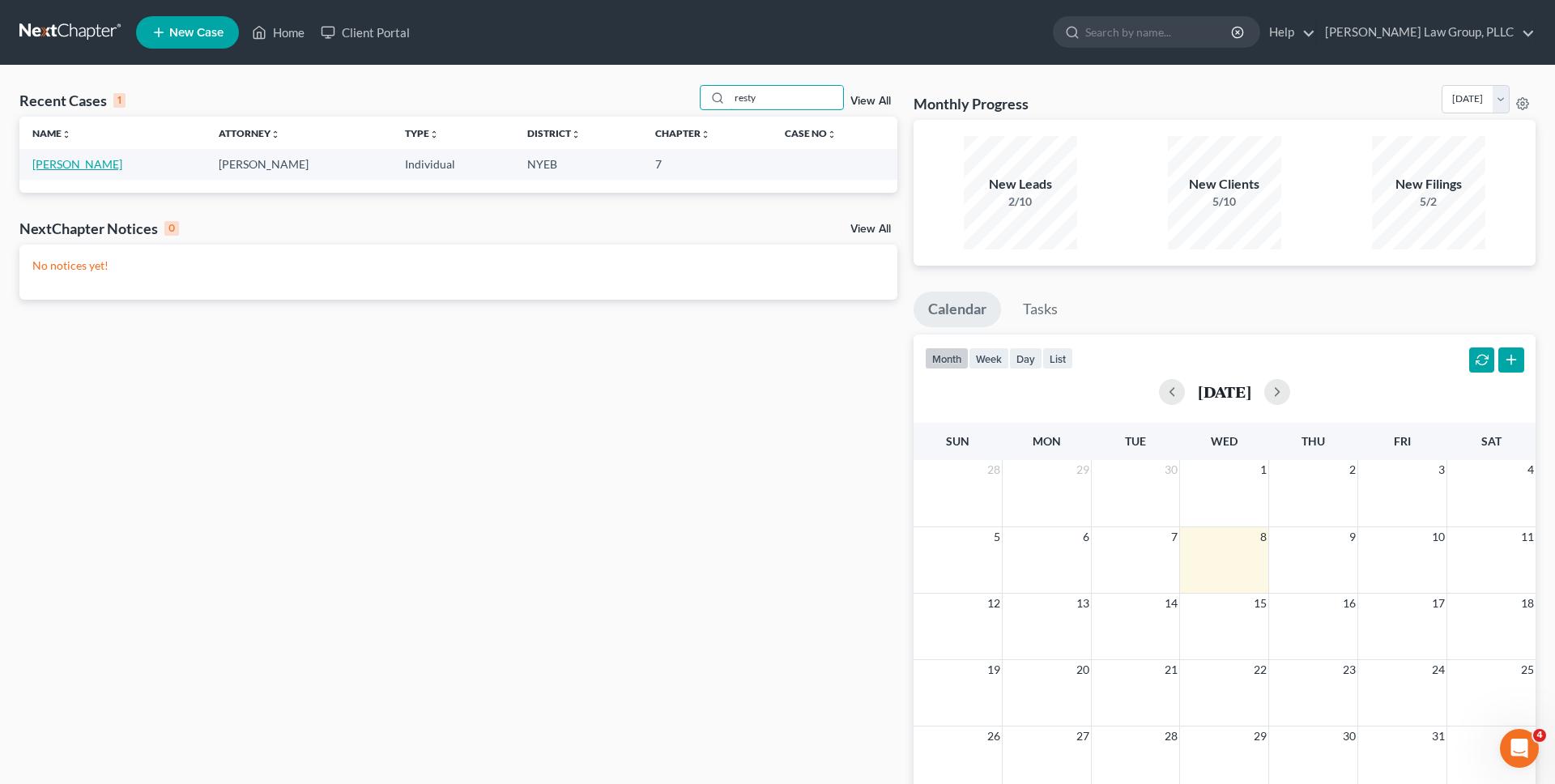
type input "resty"
click at [83, 162] on link "[PERSON_NAME]" at bounding box center [77, 163] width 90 height 13
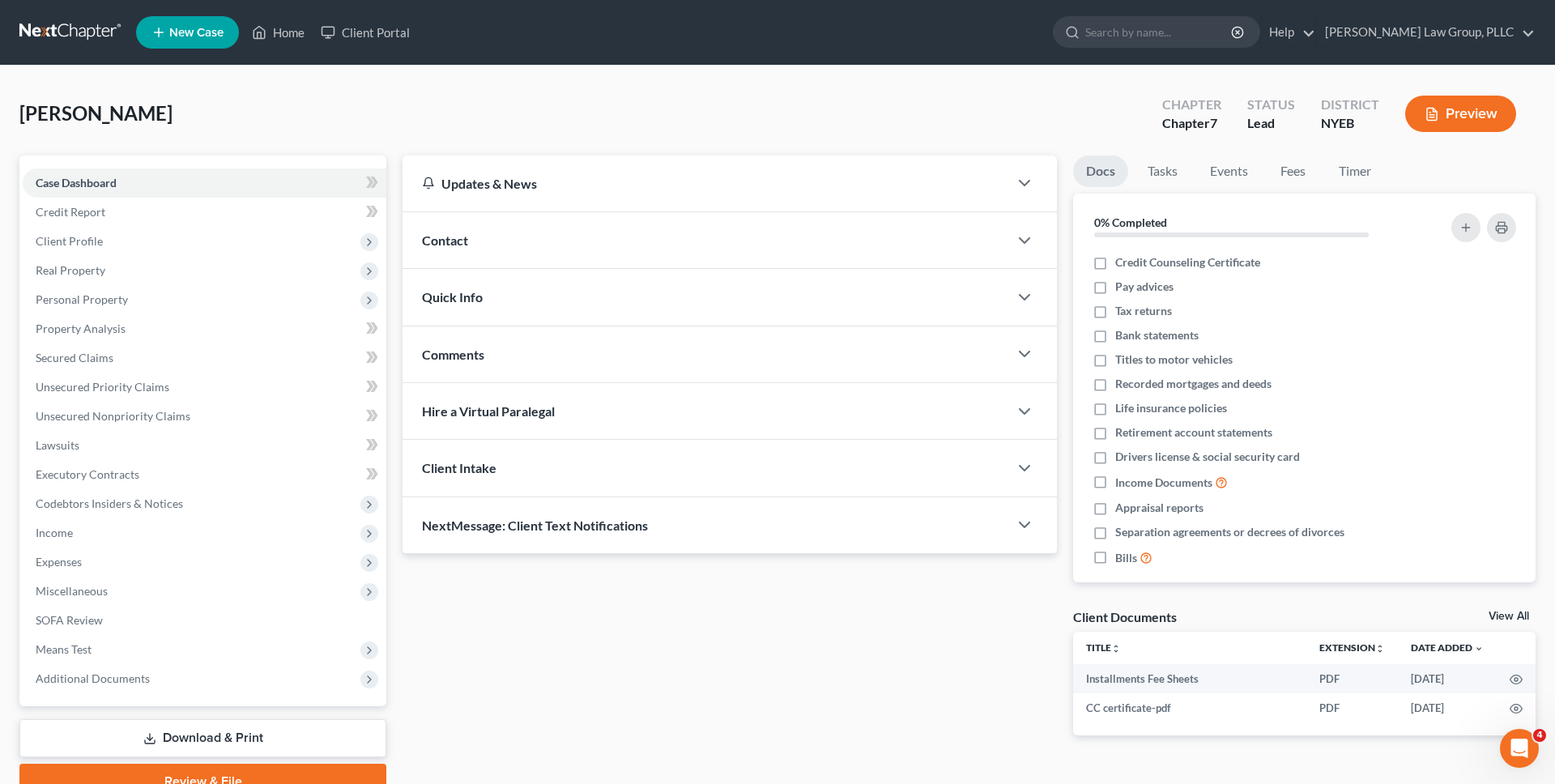
scroll to position [77, 0]
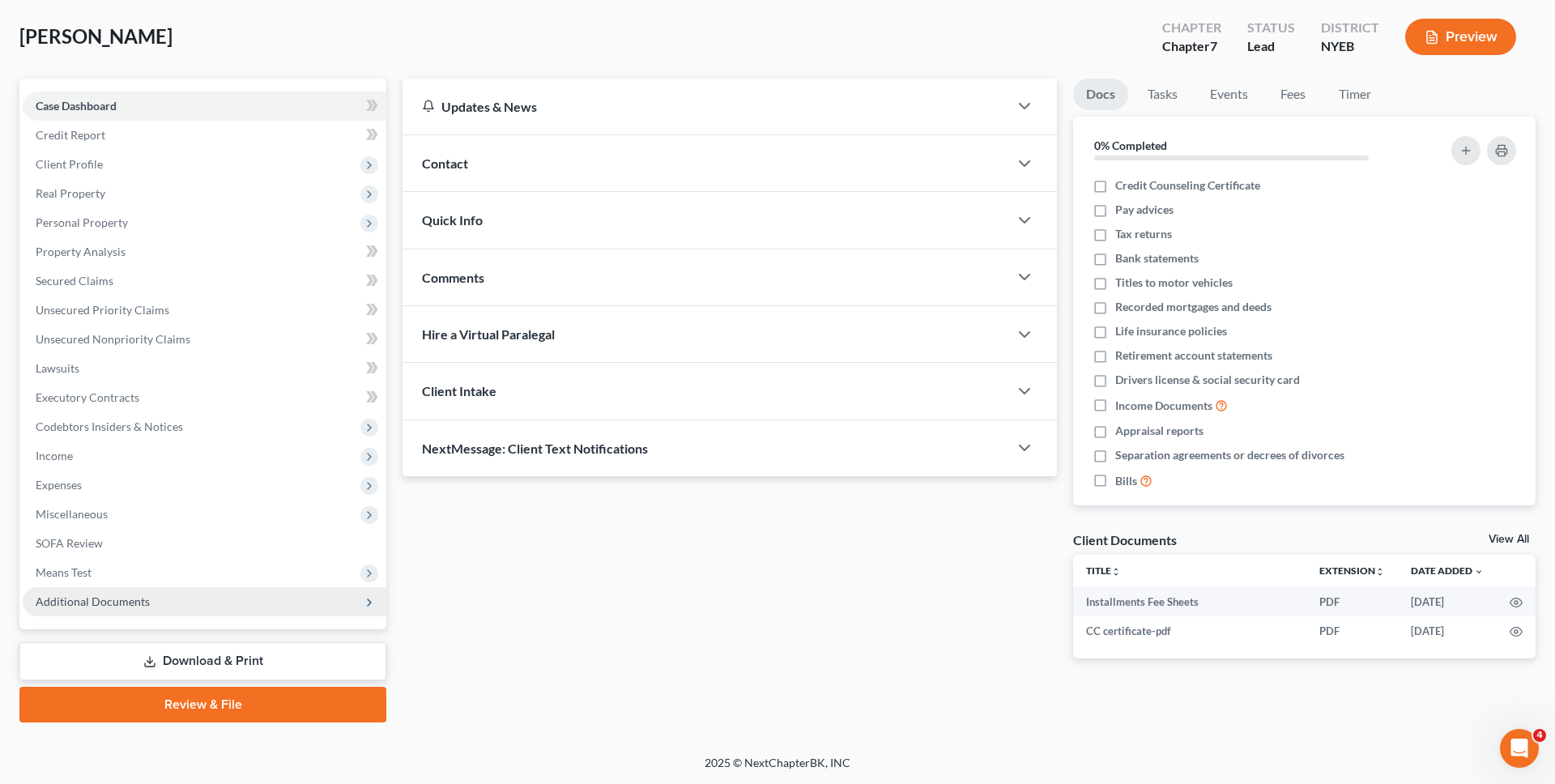
click at [311, 613] on span "Additional Documents" at bounding box center [204, 602] width 364 height 29
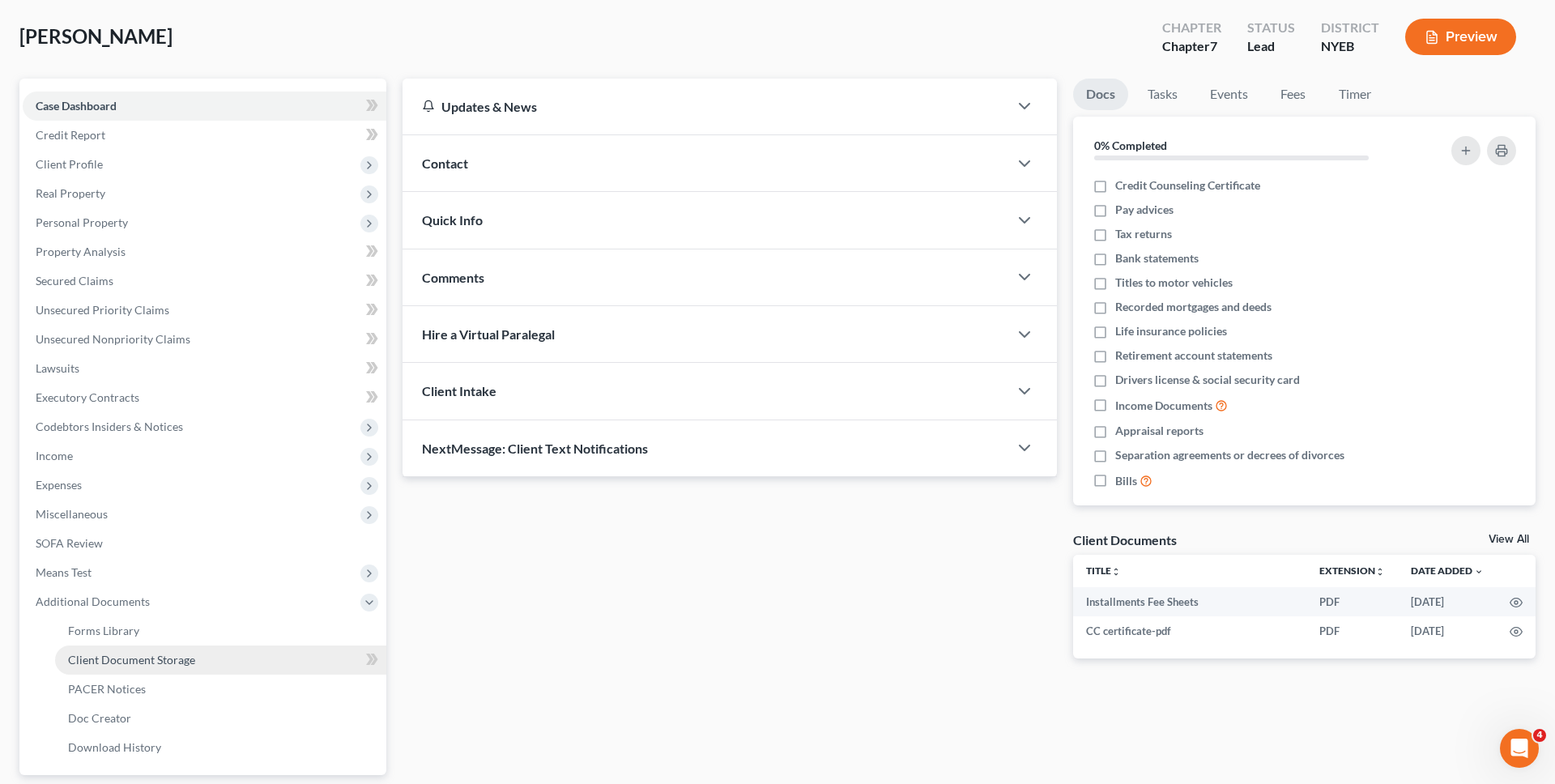
click at [287, 660] on link "Client Document Storage" at bounding box center [221, 660] width 331 height 29
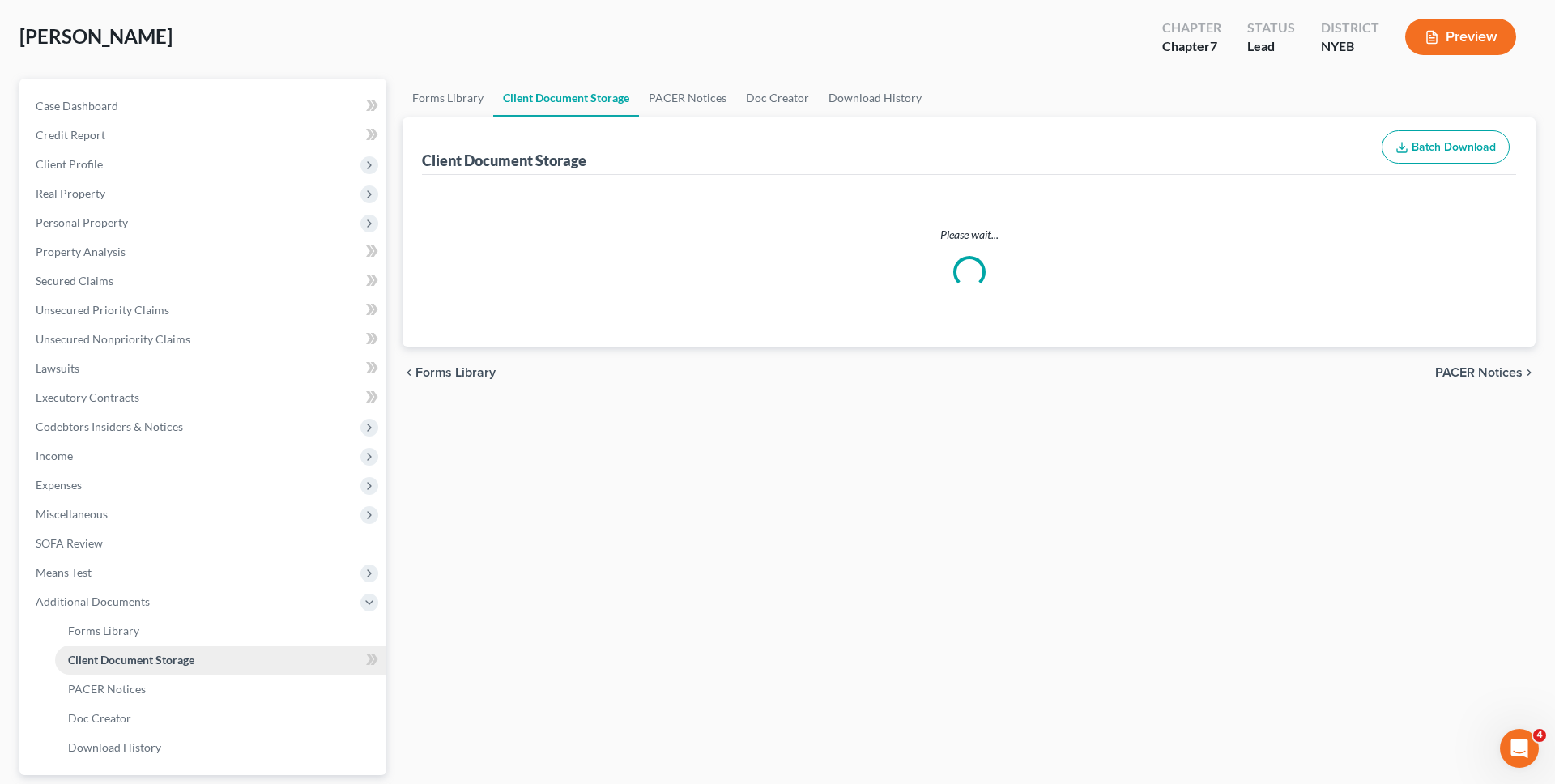
select select "0"
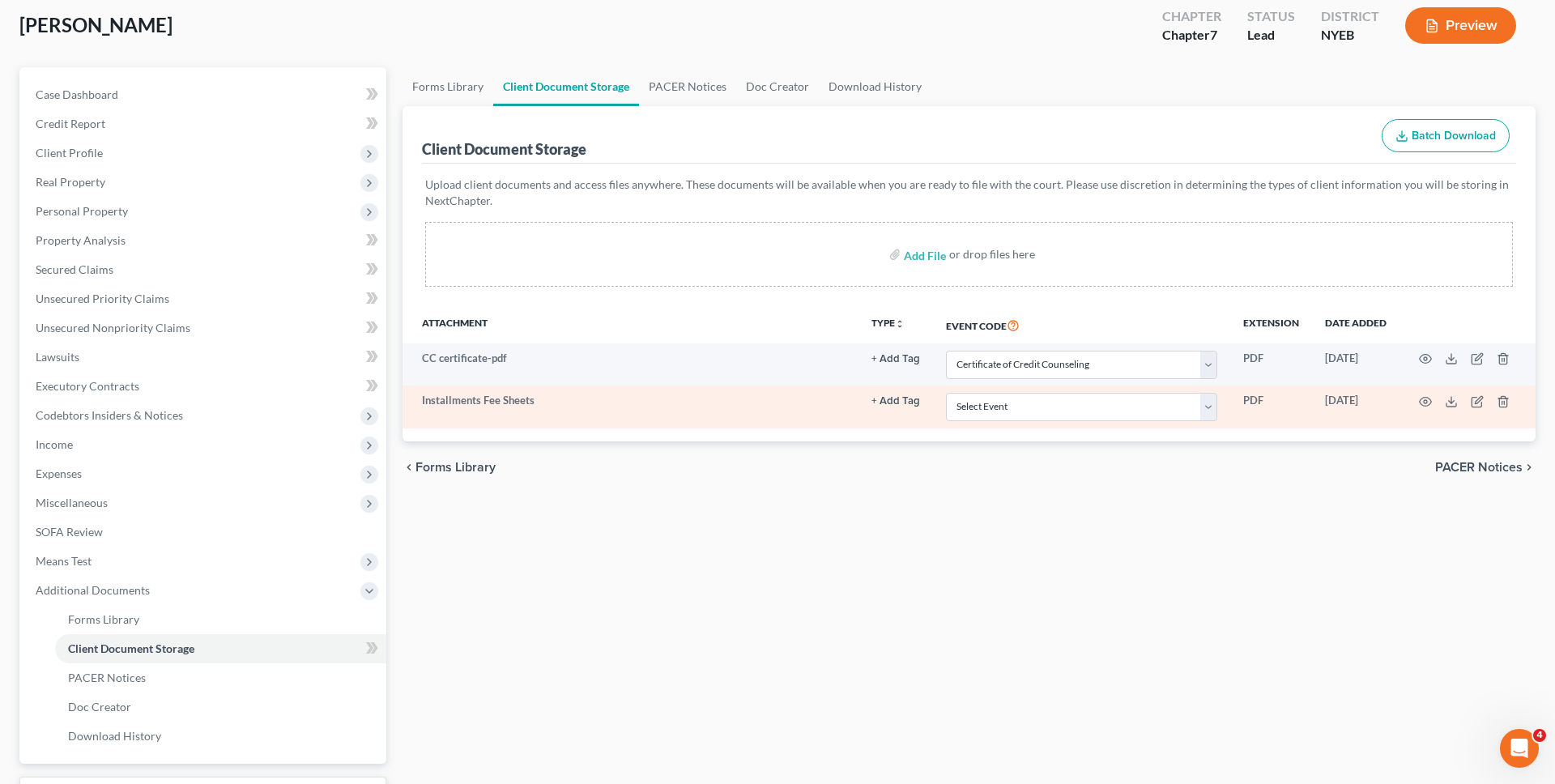
scroll to position [201, 0]
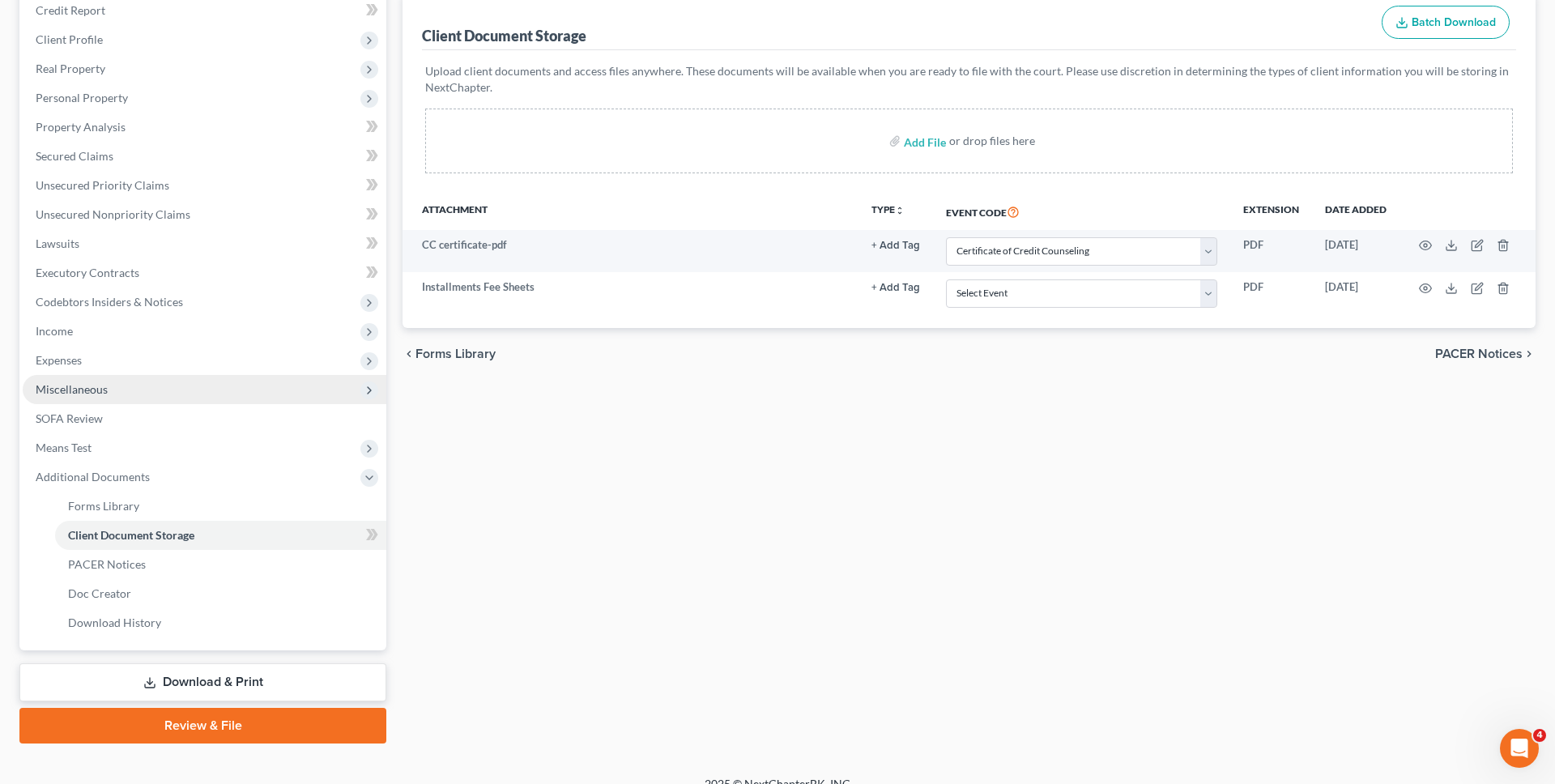
click at [194, 380] on span "Miscellaneous" at bounding box center [204, 389] width 364 height 29
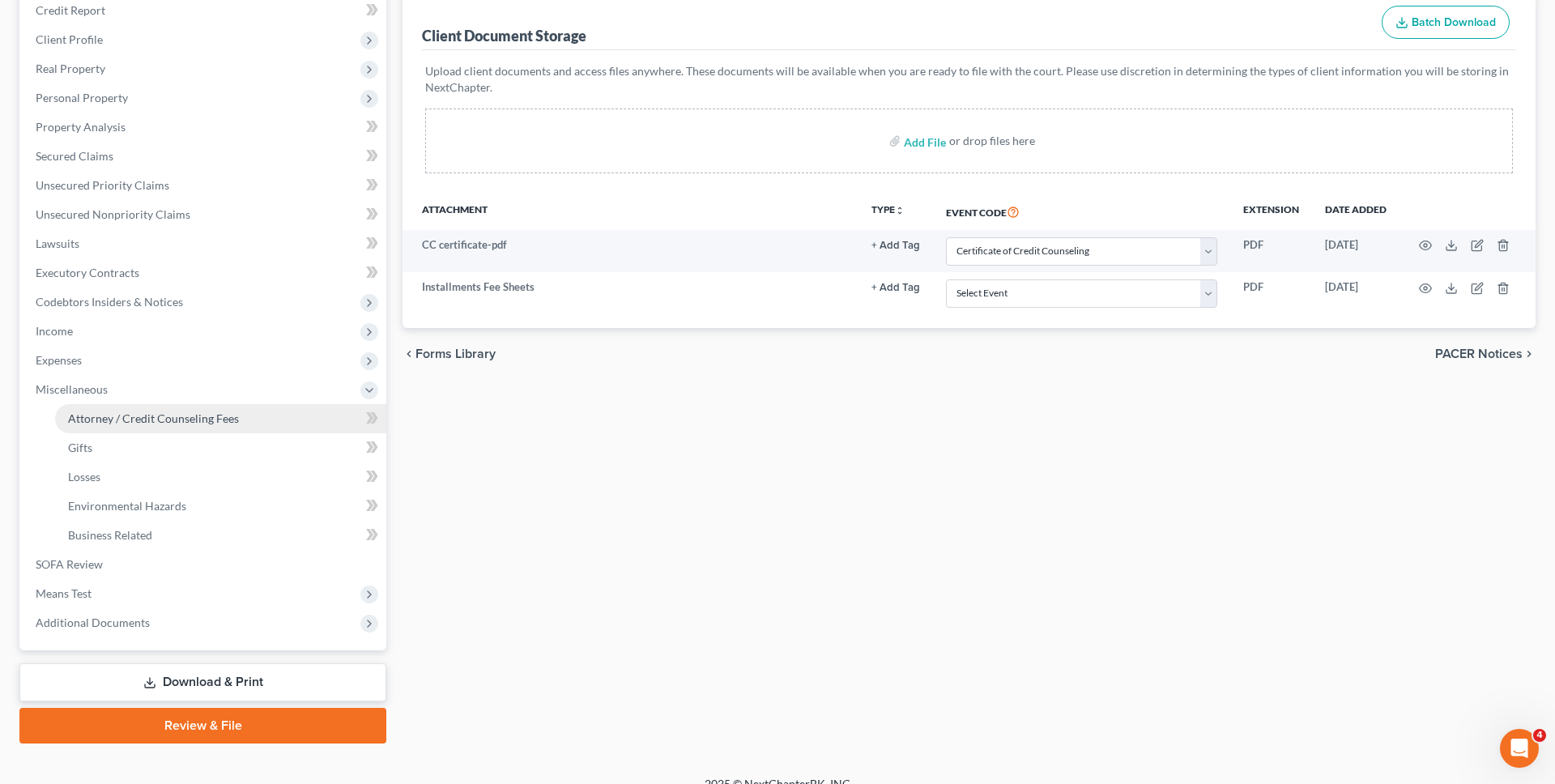
click at [190, 408] on link "Attorney / Credit Counseling Fees" at bounding box center [221, 418] width 331 height 29
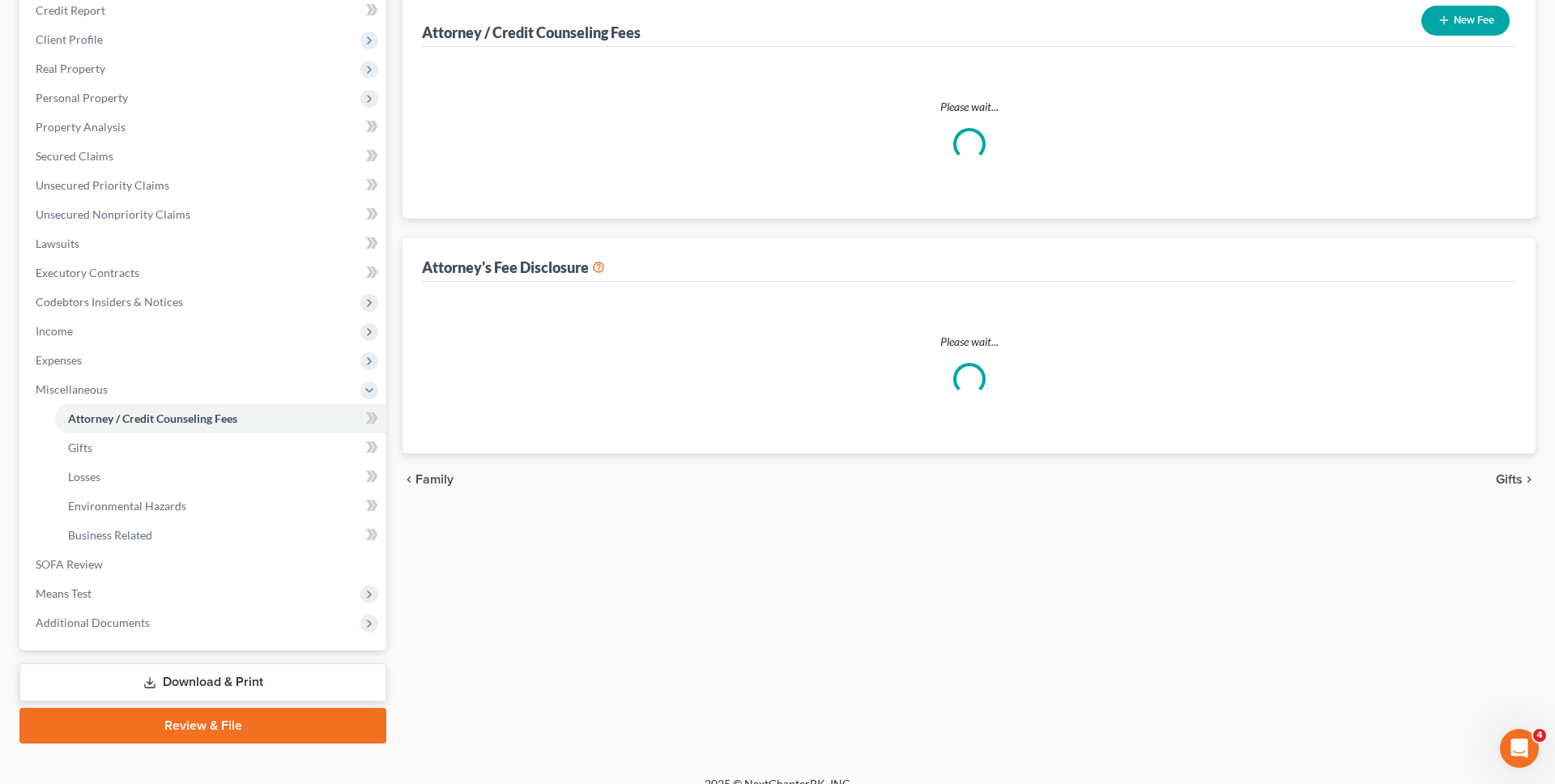
scroll to position [19, 0]
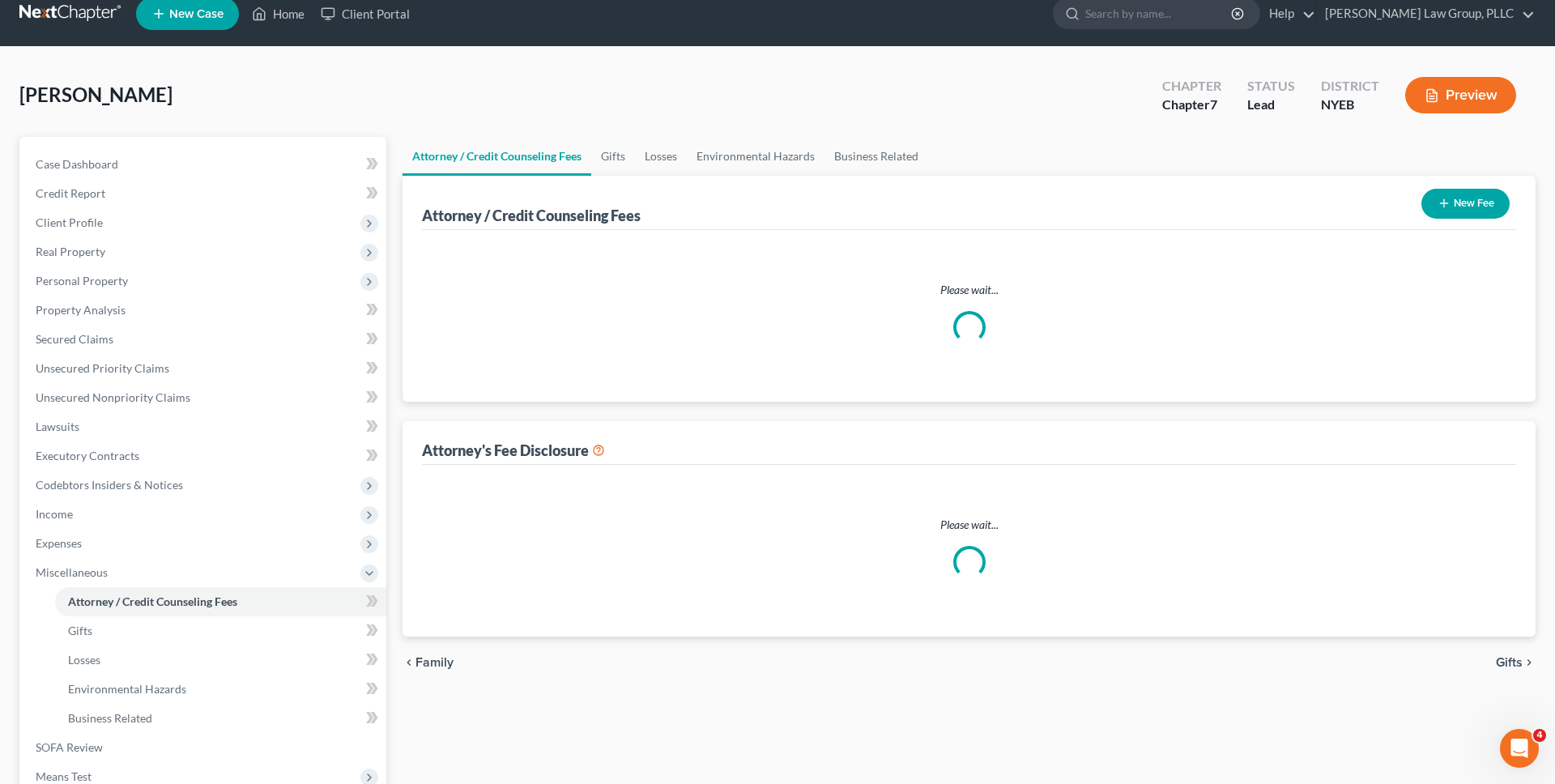
select select "0"
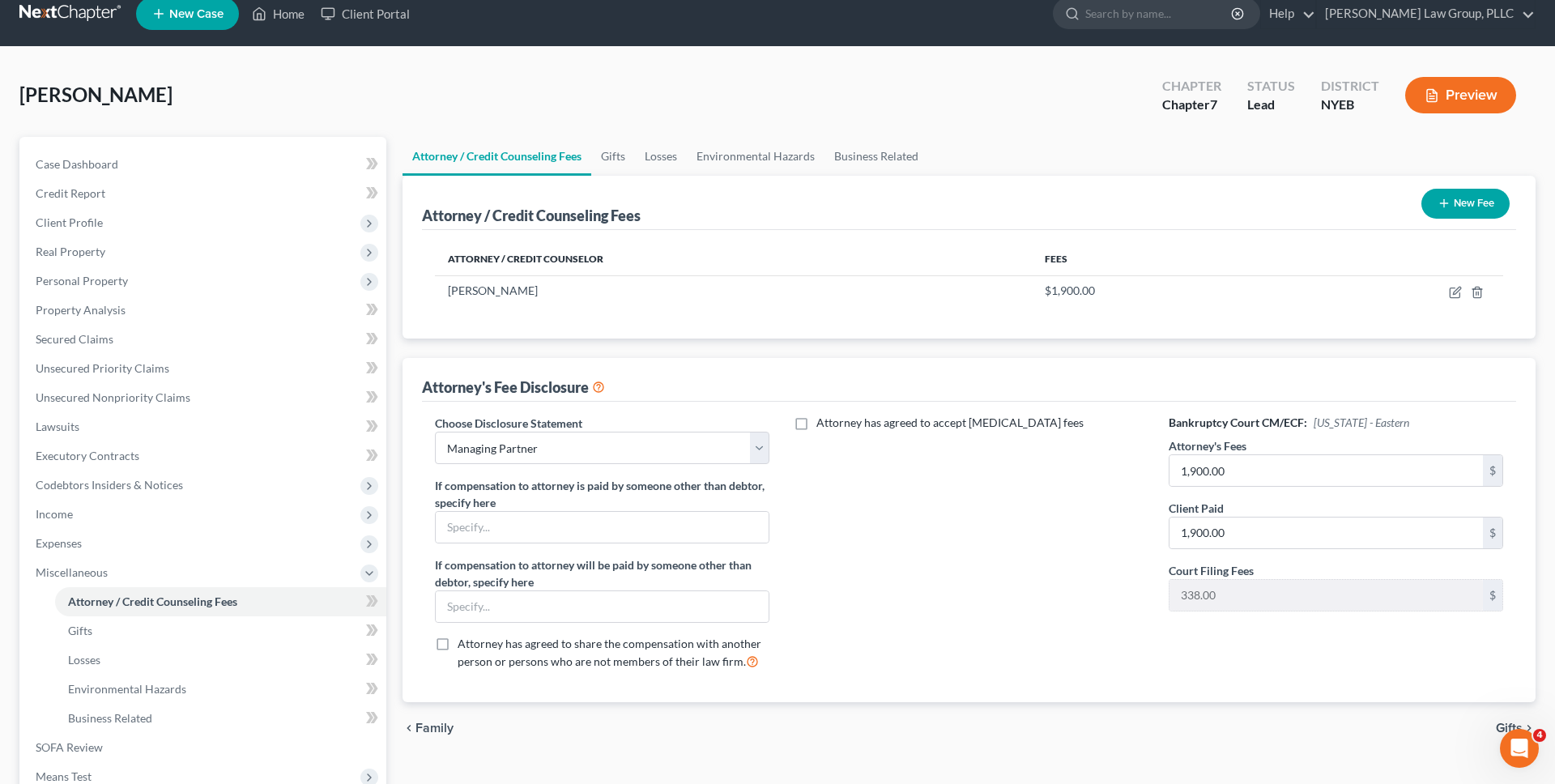
scroll to position [0, 0]
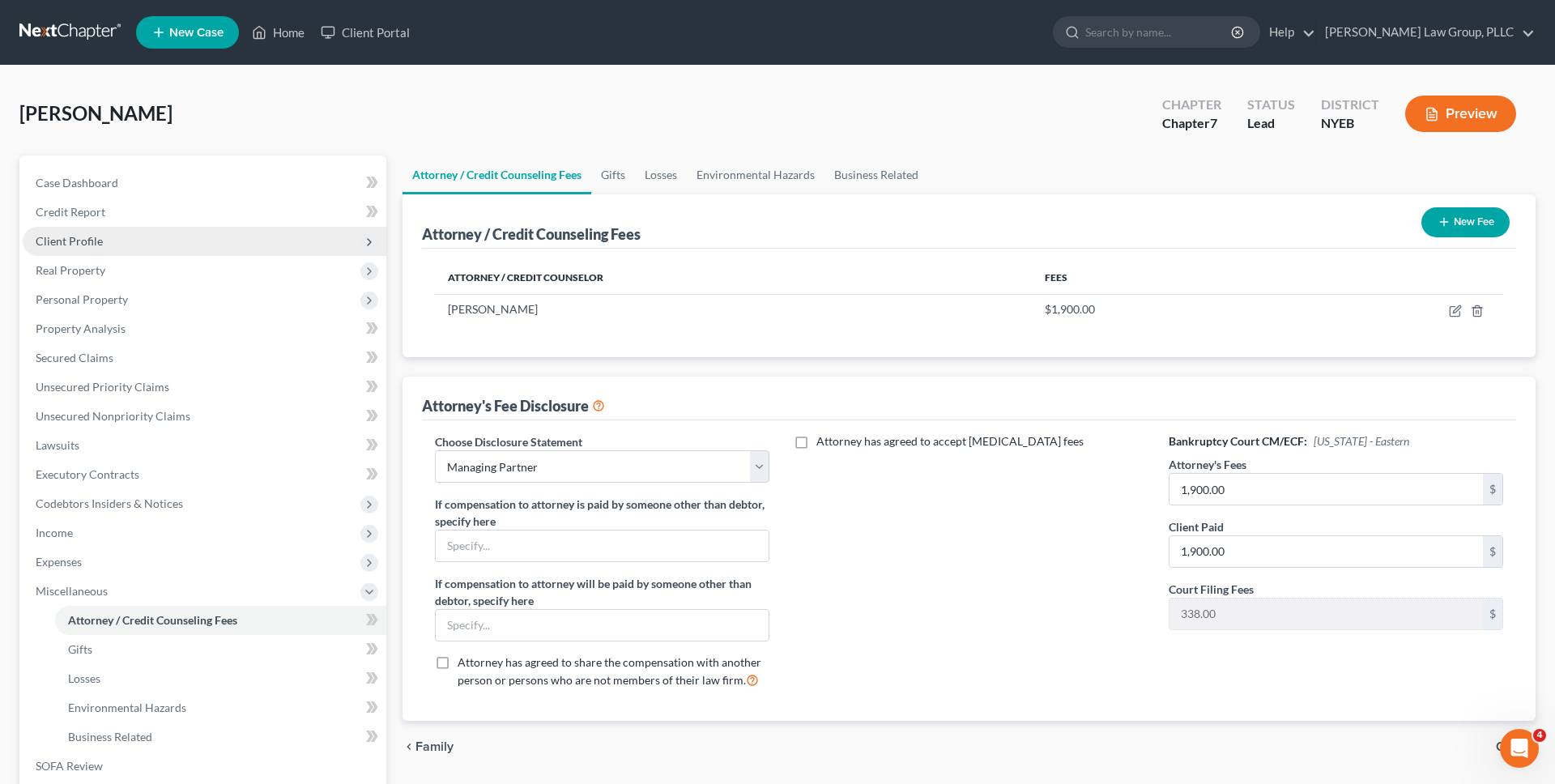
click at [192, 245] on span "Client Profile" at bounding box center [204, 241] width 364 height 29
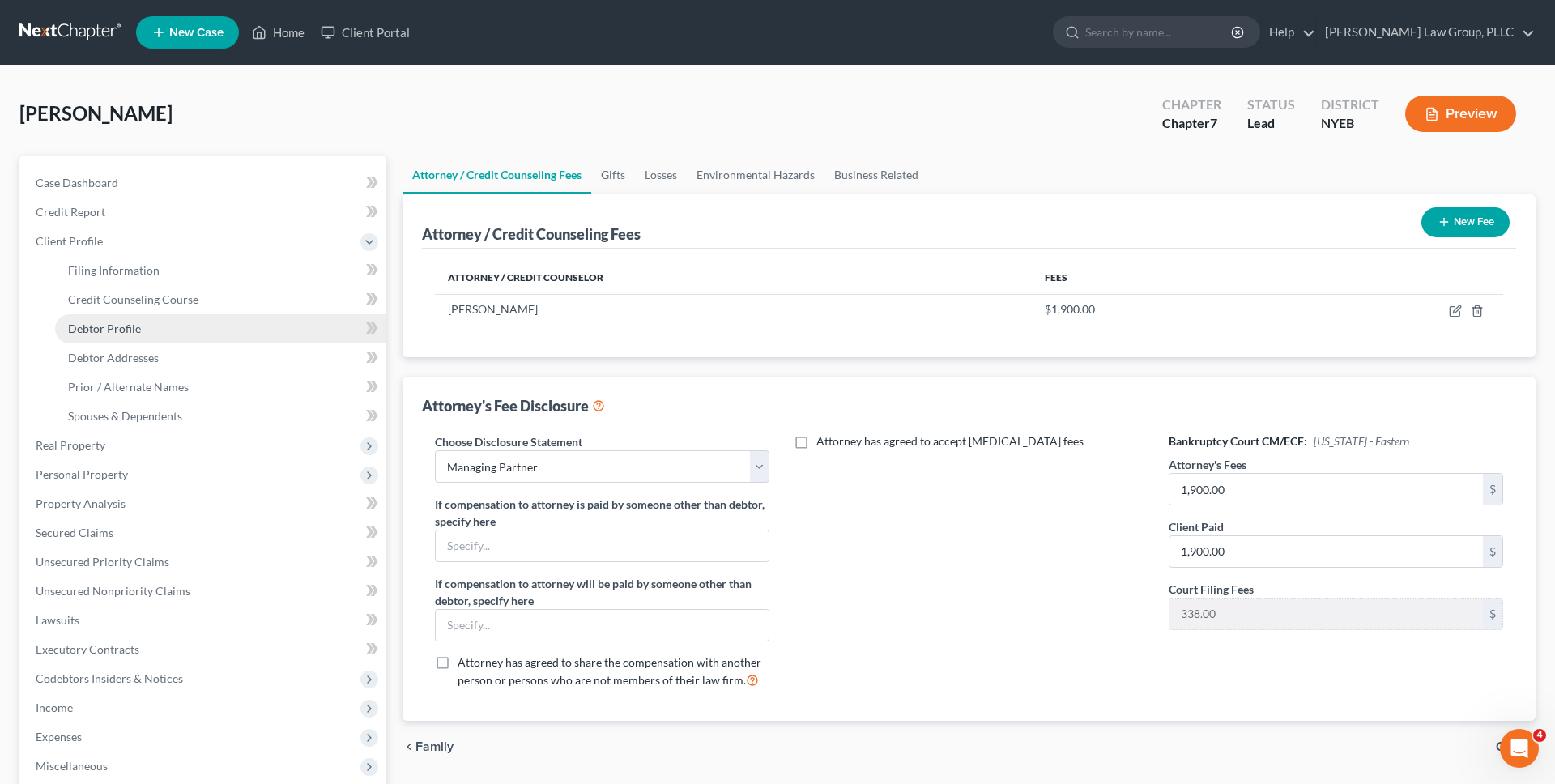
click at [188, 326] on link "Debtor Profile" at bounding box center [221, 329] width 331 height 29
select select "0"
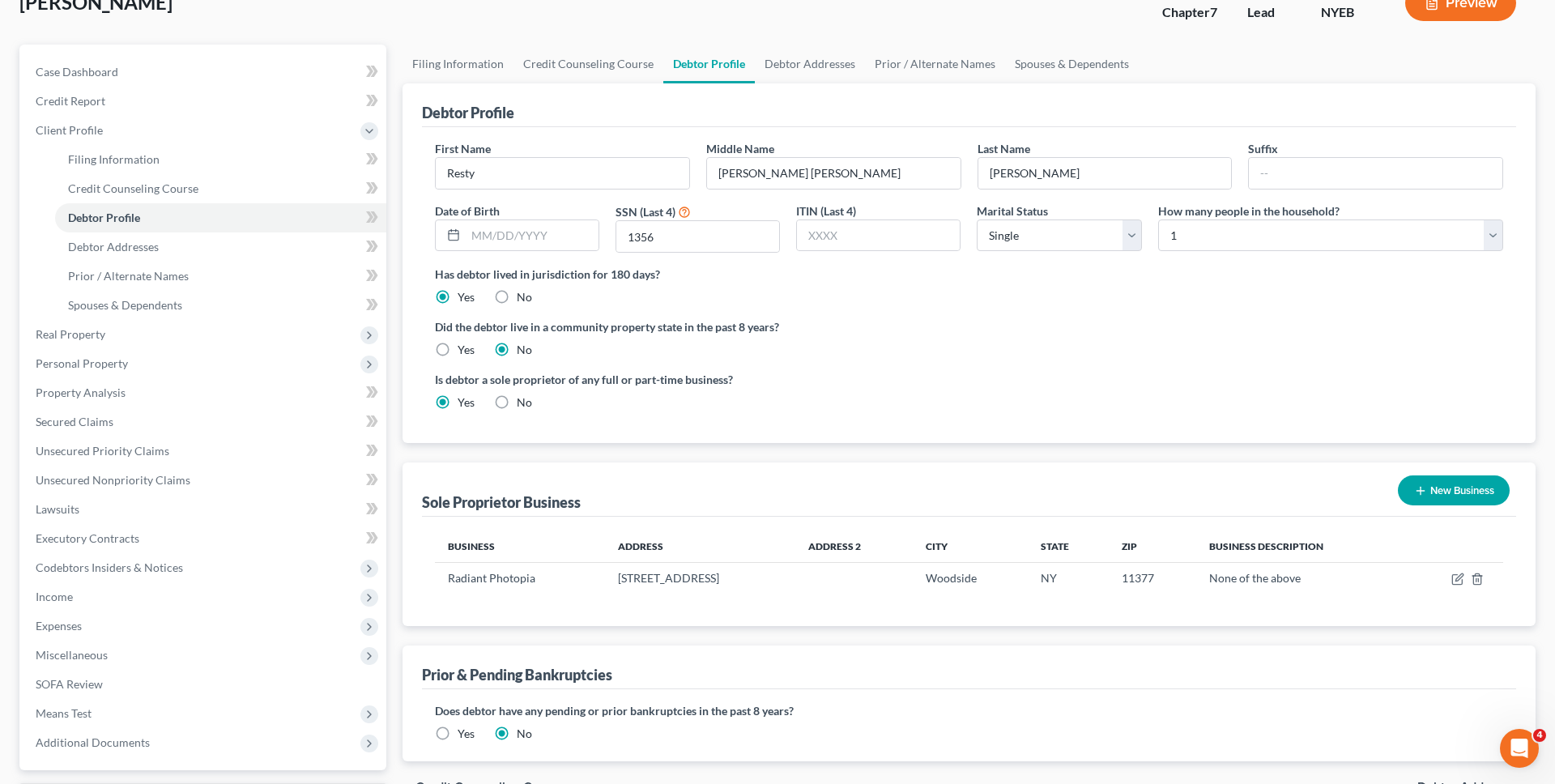
scroll to position [155, 0]
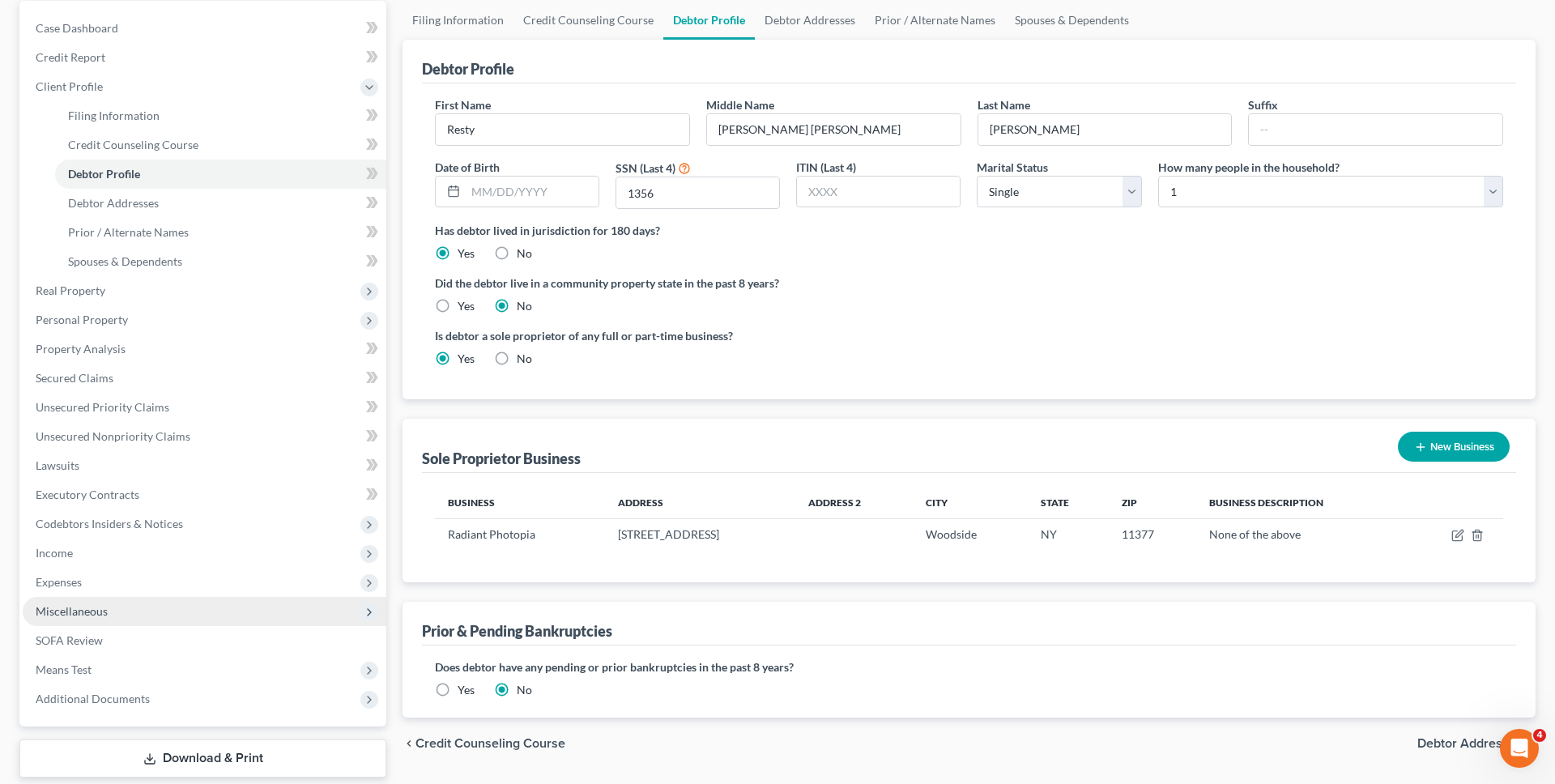
click at [231, 613] on span "Miscellaneous" at bounding box center [204, 611] width 364 height 29
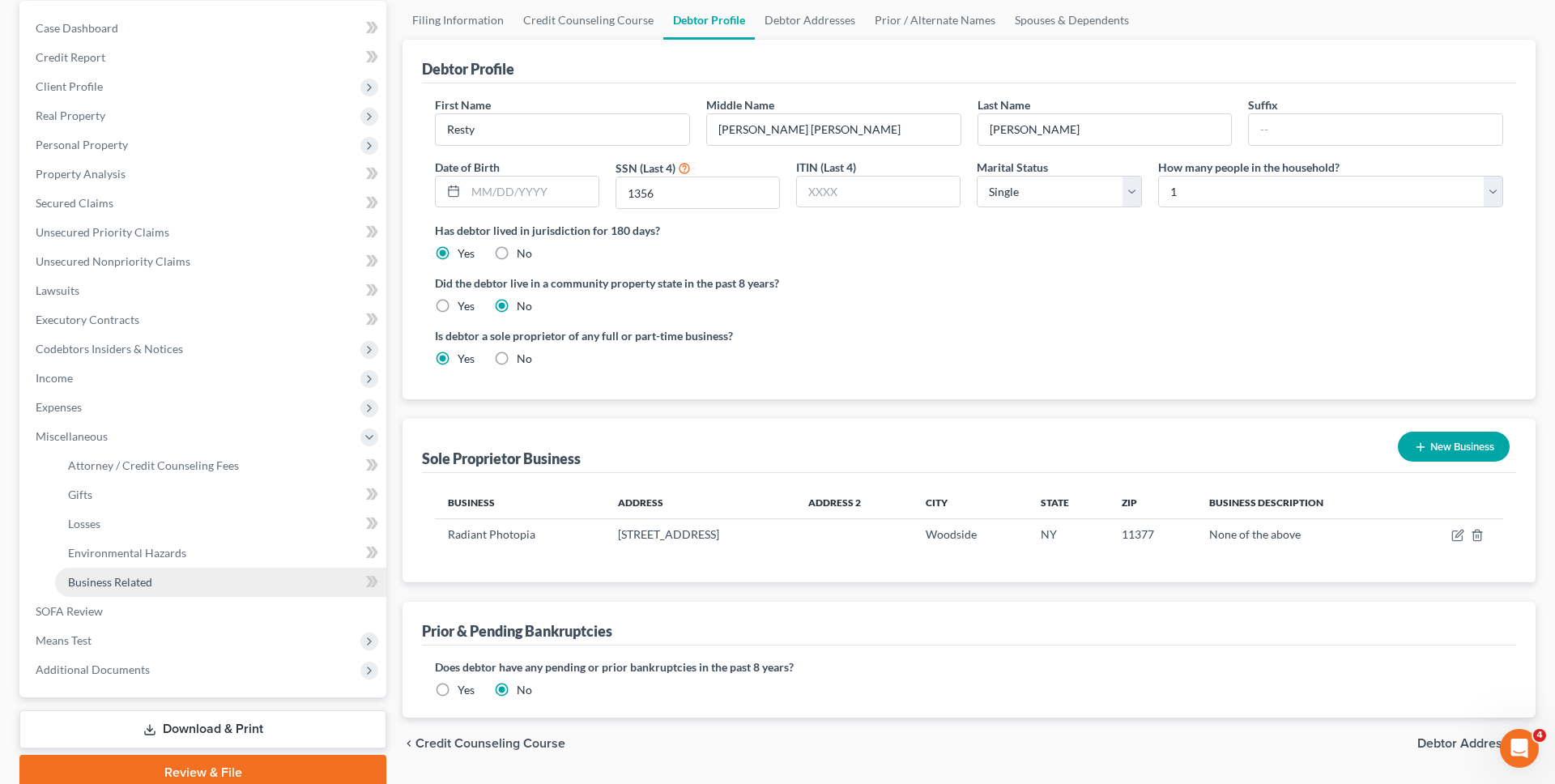
click at [225, 582] on link "Business Related" at bounding box center [221, 582] width 331 height 29
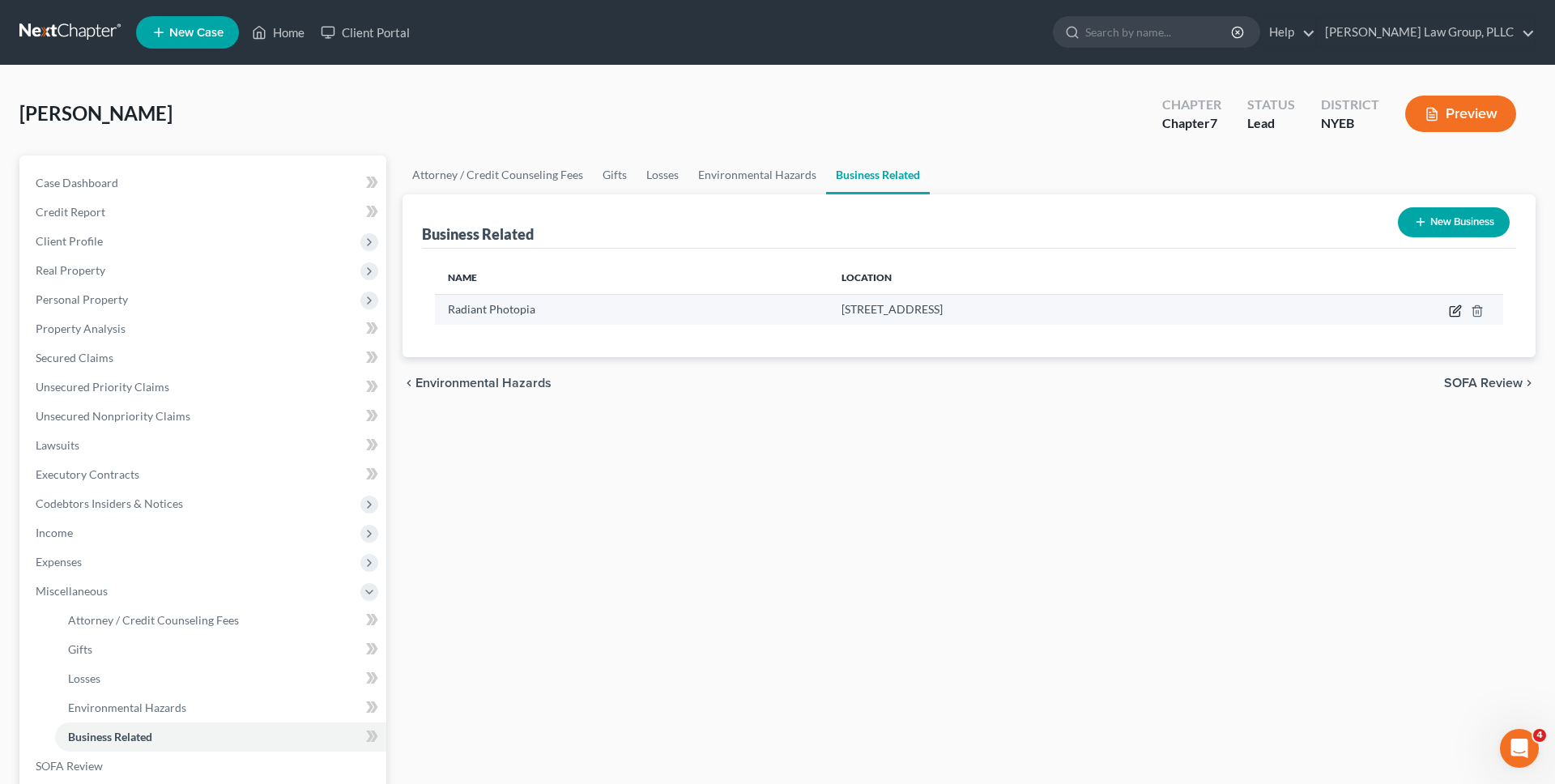
click at [1457, 309] on icon "button" at bounding box center [1455, 311] width 13 height 13
select select "sole_proprietor"
select select "35"
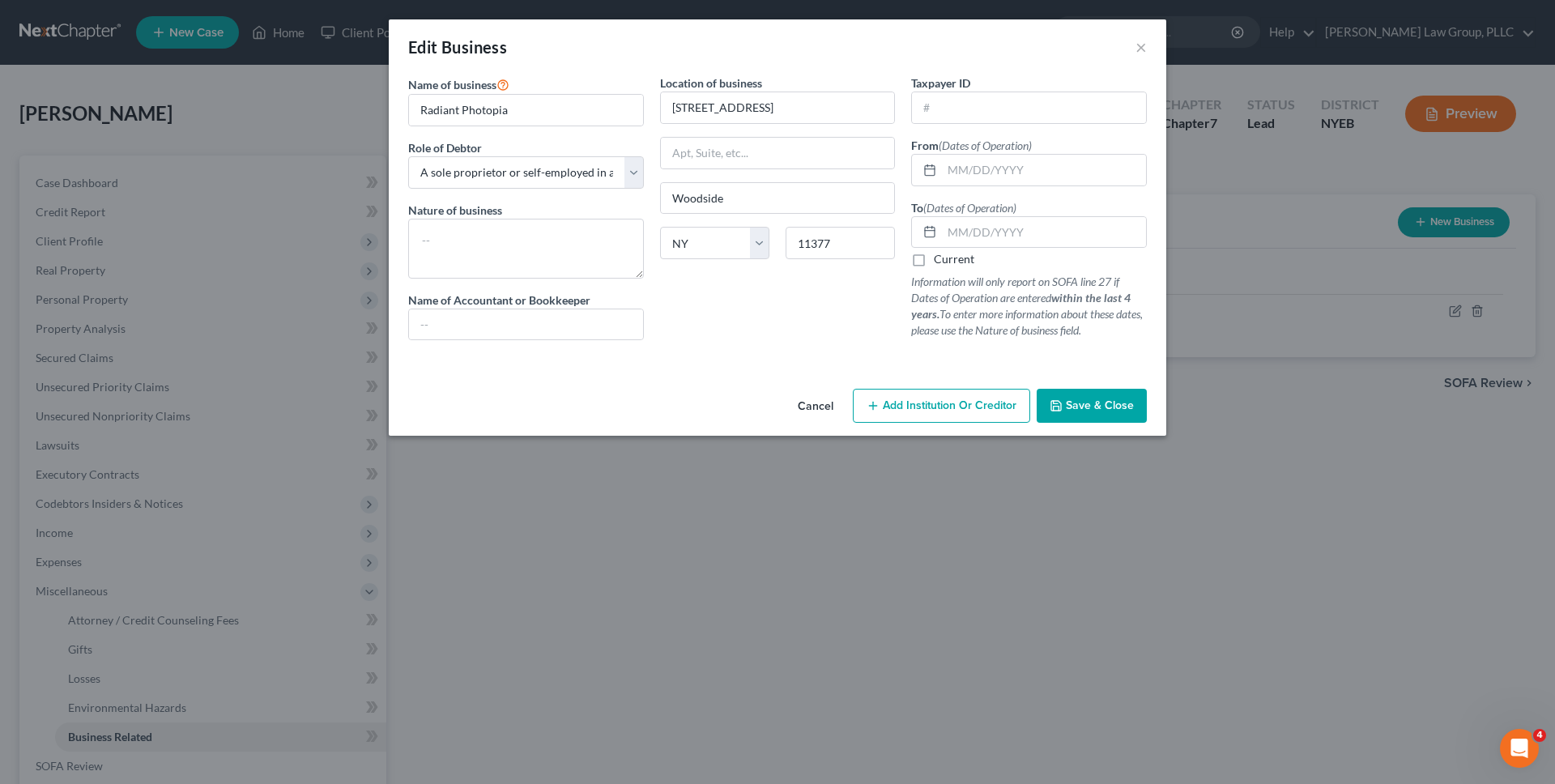
click at [827, 408] on button "Cancel" at bounding box center [816, 407] width 62 height 32
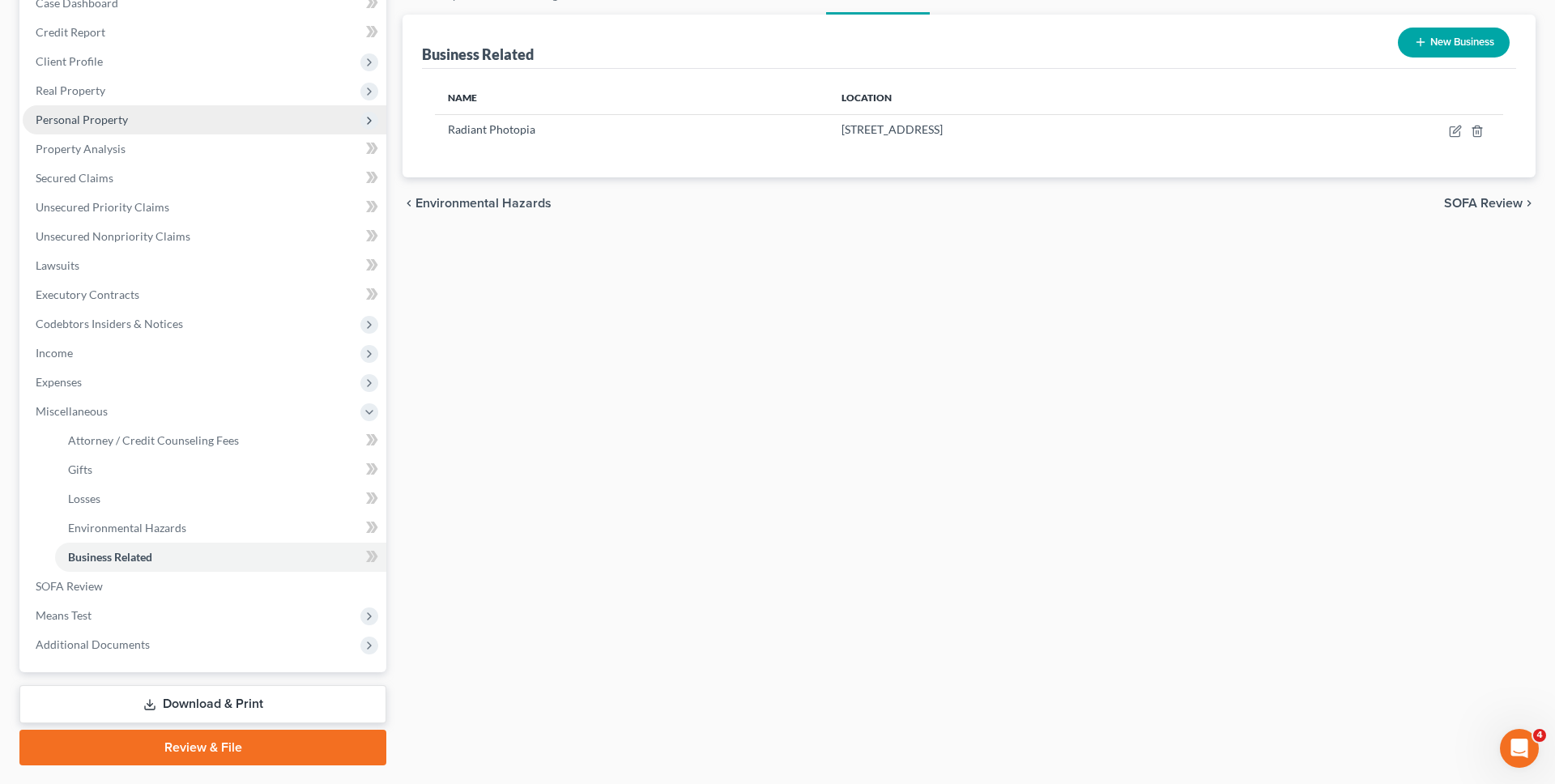
scroll to position [222, 0]
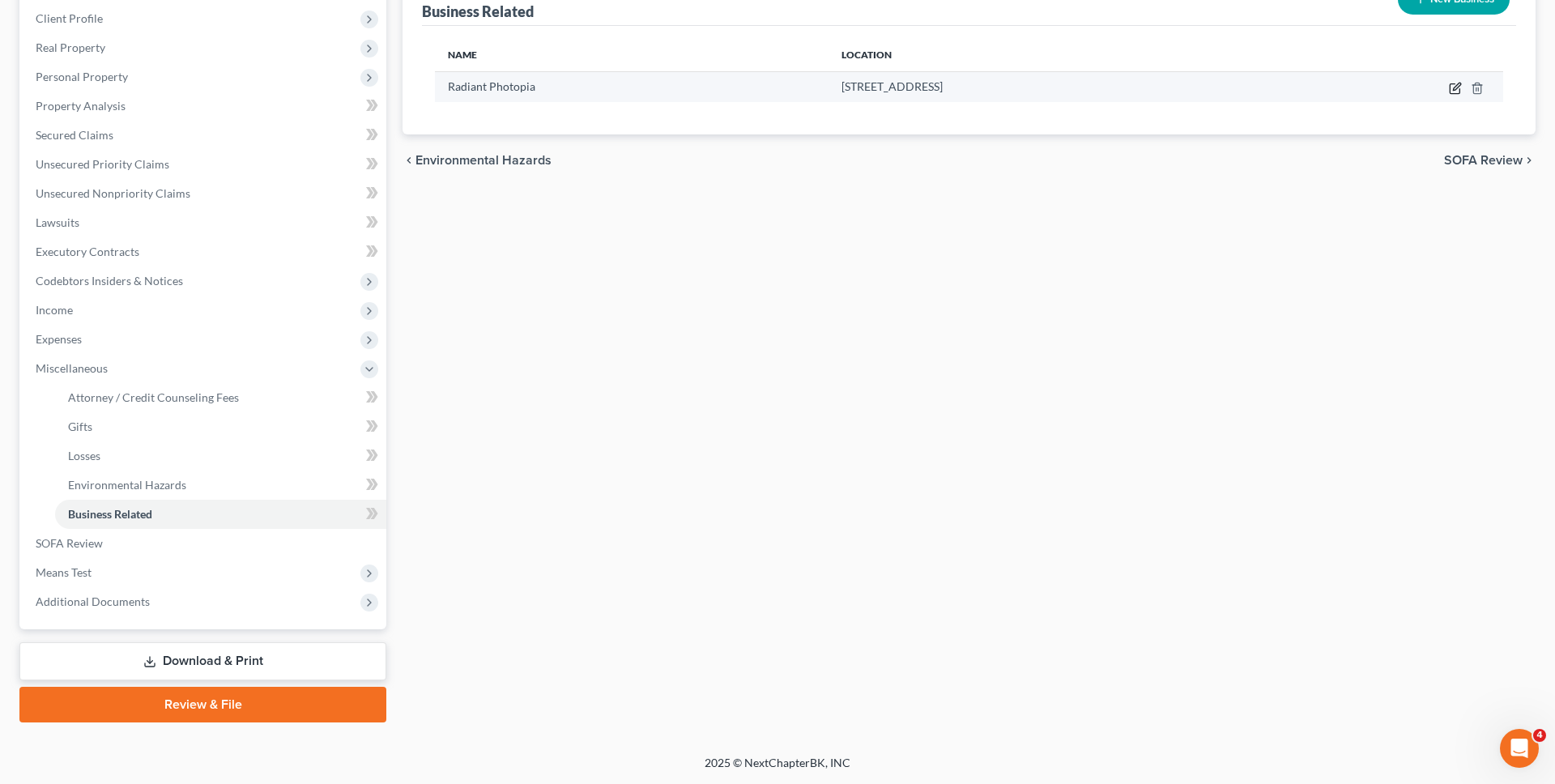
click at [1457, 91] on icon "button" at bounding box center [1455, 88] width 13 height 13
select select "sole_proprietor"
select select "35"
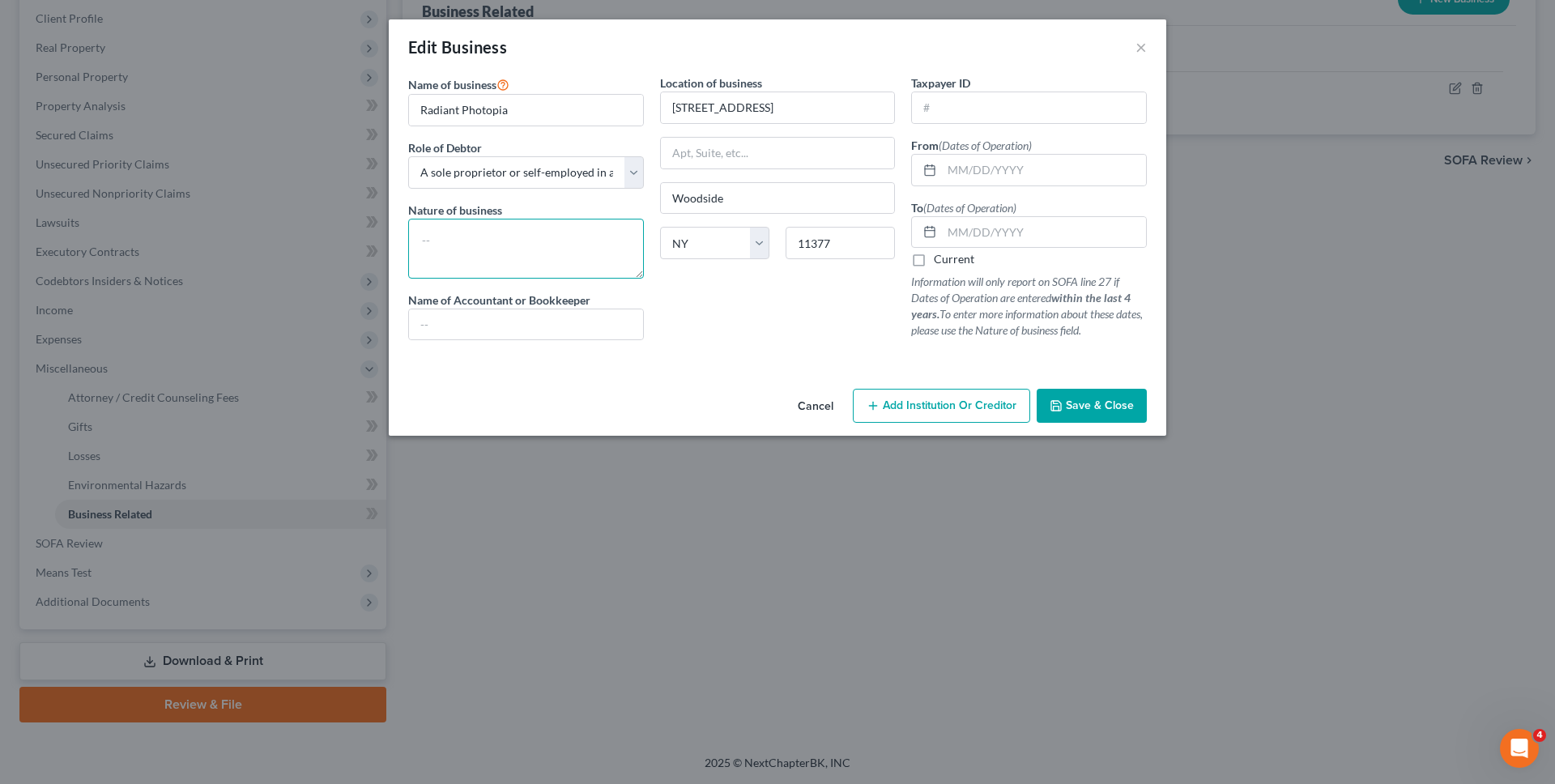
click at [549, 255] on textarea at bounding box center [526, 248] width 236 height 60
type textarea "Photography"
click at [749, 309] on div "Location of business 70-03 Woodside Ave Woodside State AL AK AR AZ CA CO CT DE …" at bounding box center [778, 213] width 252 height 278
click at [1067, 399] on span "Save & Close" at bounding box center [1100, 405] width 68 height 13
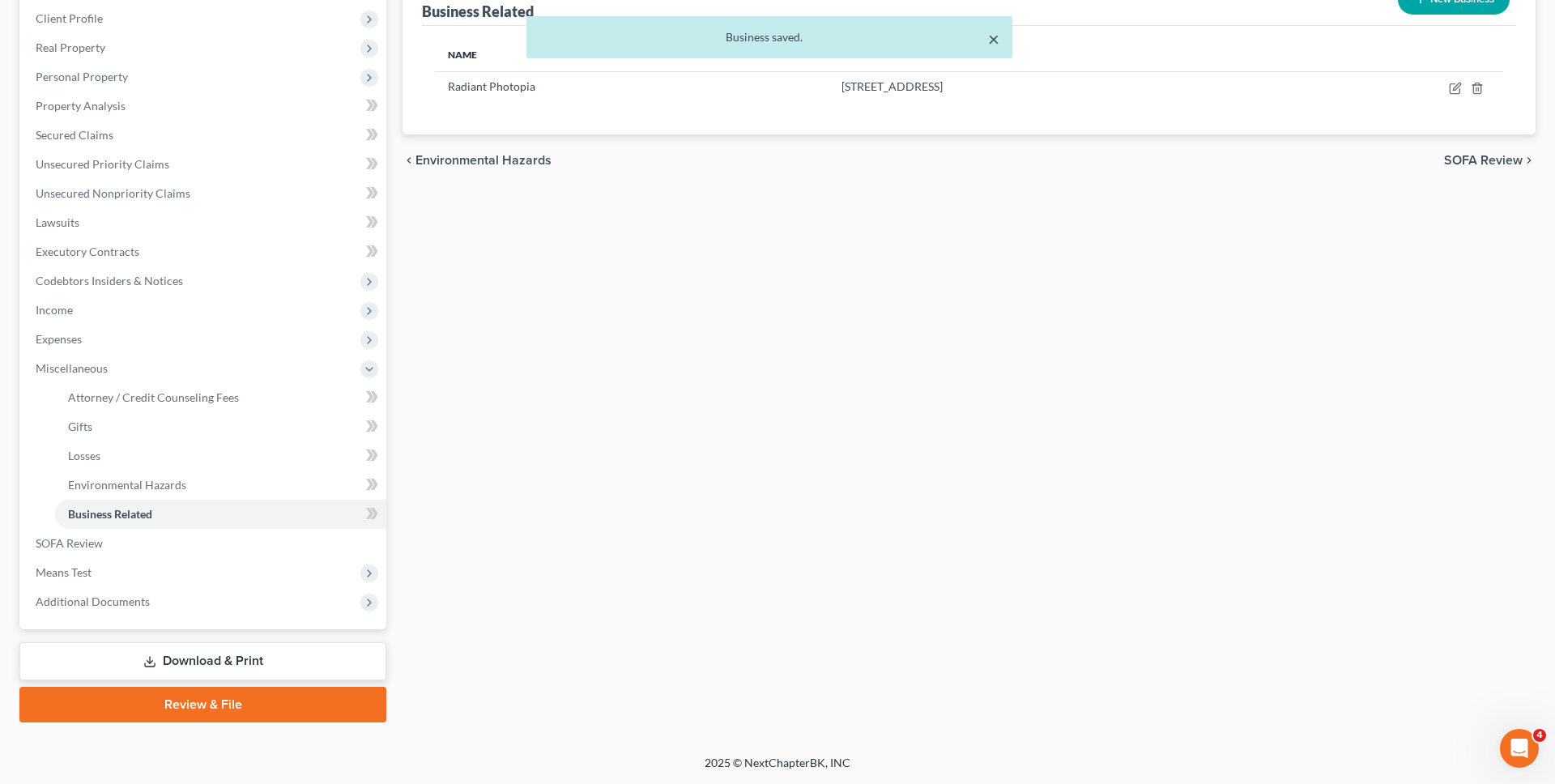
click at [993, 47] on button "×" at bounding box center [993, 39] width 11 height 19
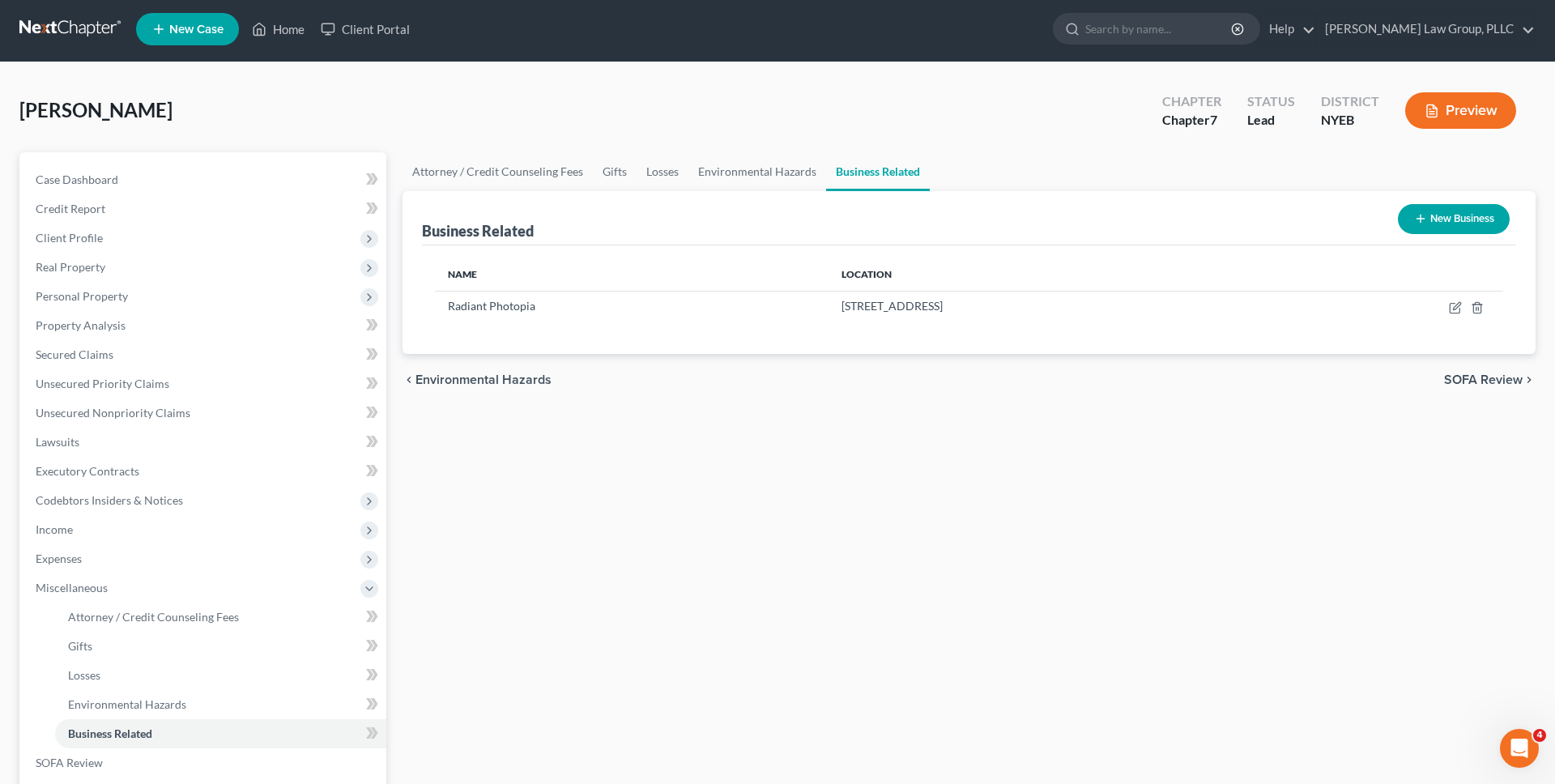
scroll to position [0, 0]
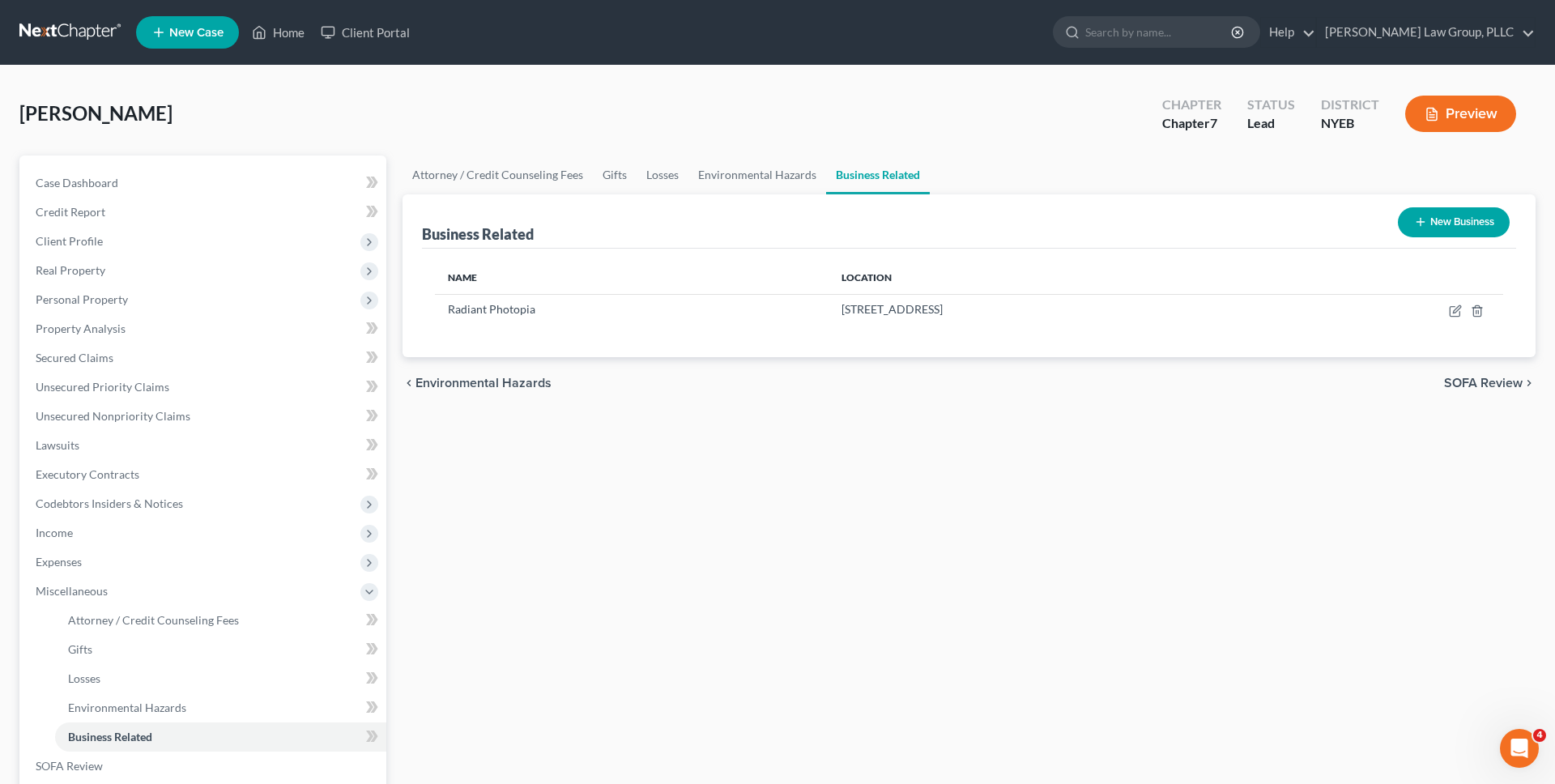
click at [816, 134] on div "Mancio, Resty Upgraded Chapter Chapter 7 Status Lead District NYEB Preview" at bounding box center [777, 120] width 1516 height 70
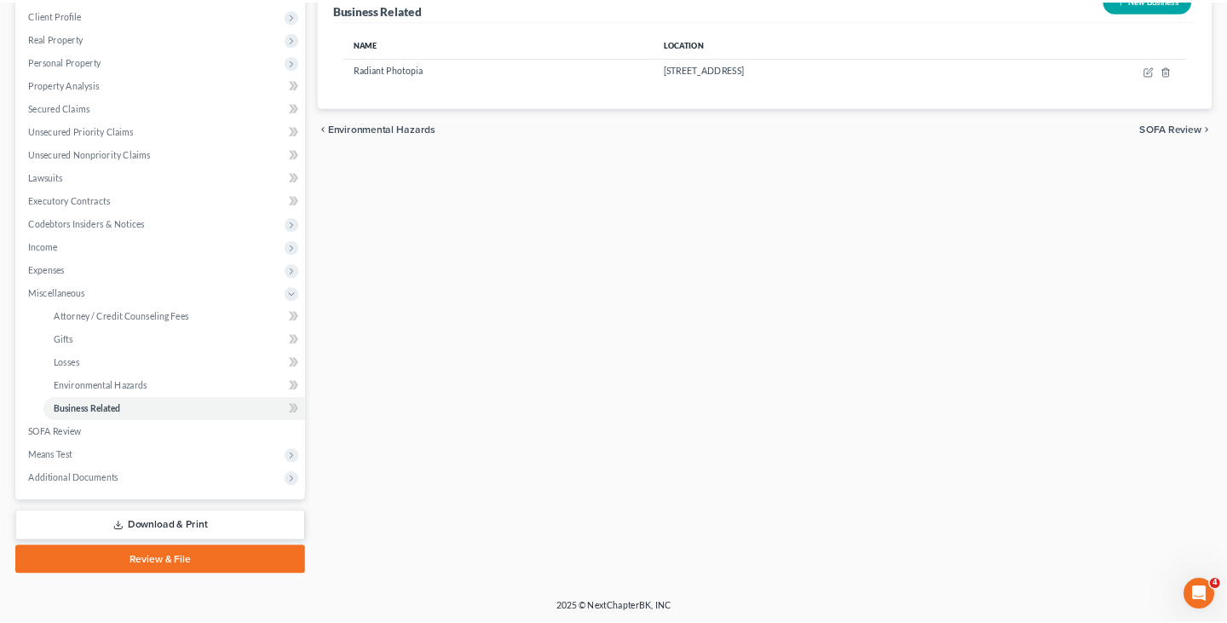
scroll to position [233, 0]
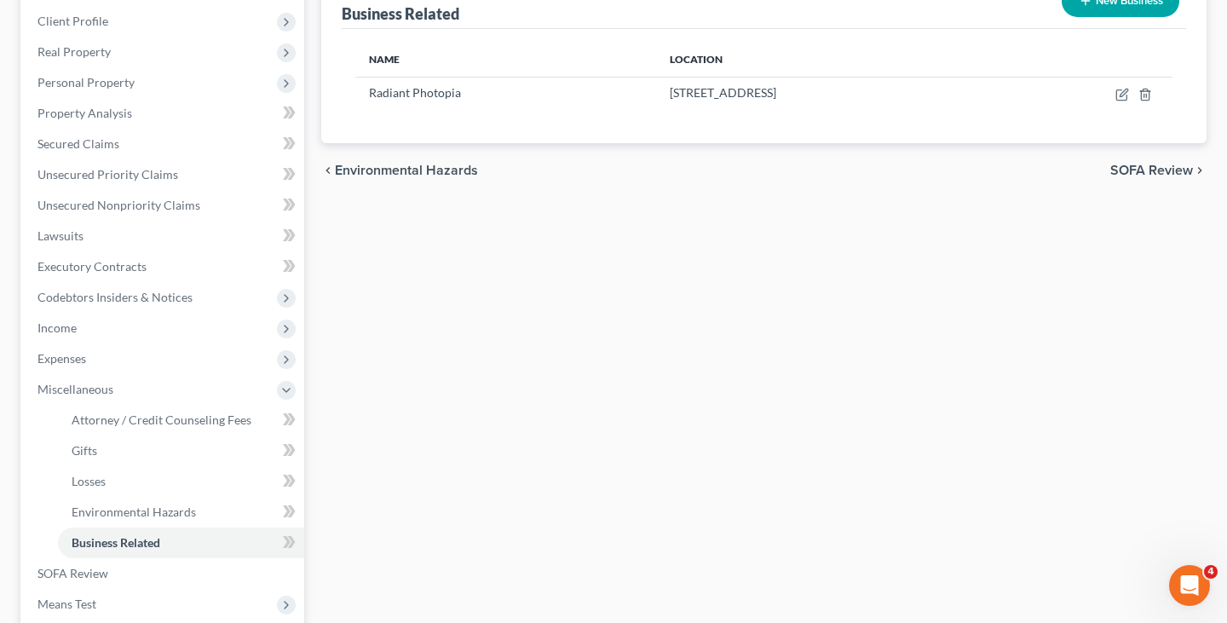
click at [423, 272] on div "Attorney / Credit Counseling Fees Gifts Losses Environmental Hazards Business R…" at bounding box center [764, 346] width 902 height 831
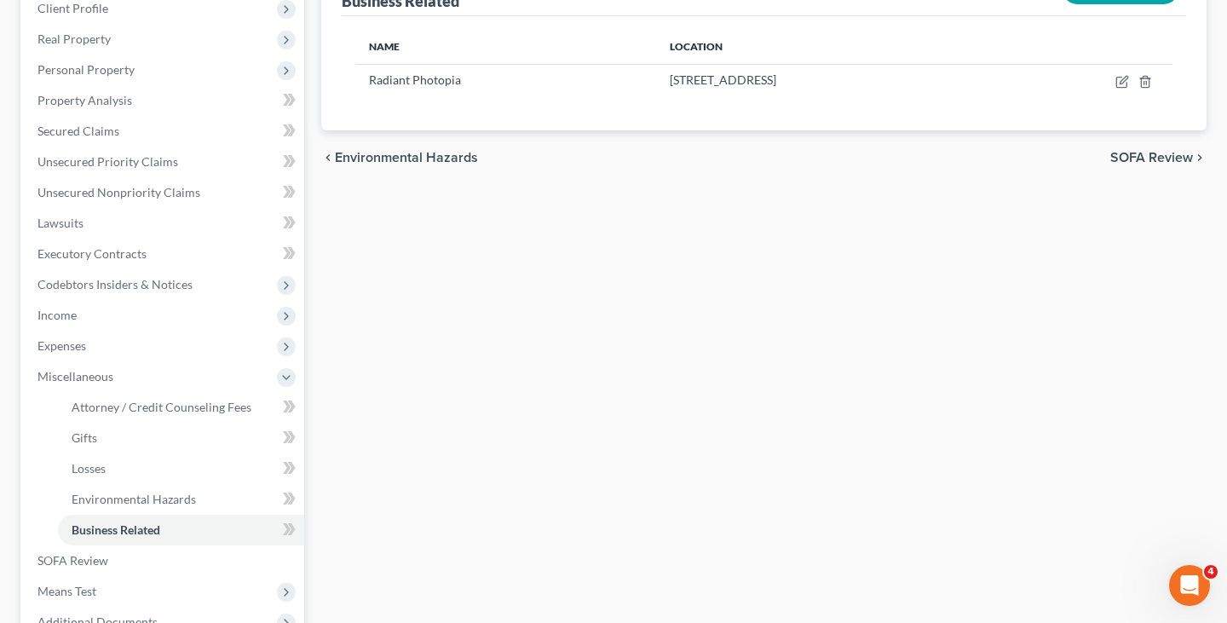
scroll to position [434, 0]
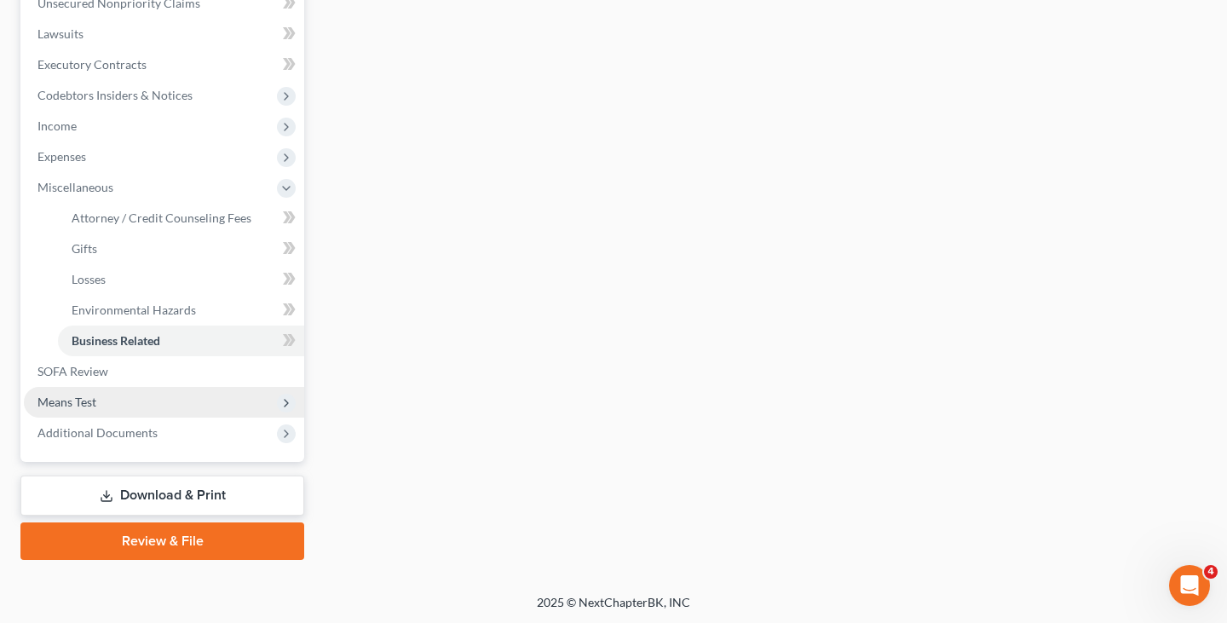
click at [225, 391] on span "Means Test" at bounding box center [164, 402] width 280 height 31
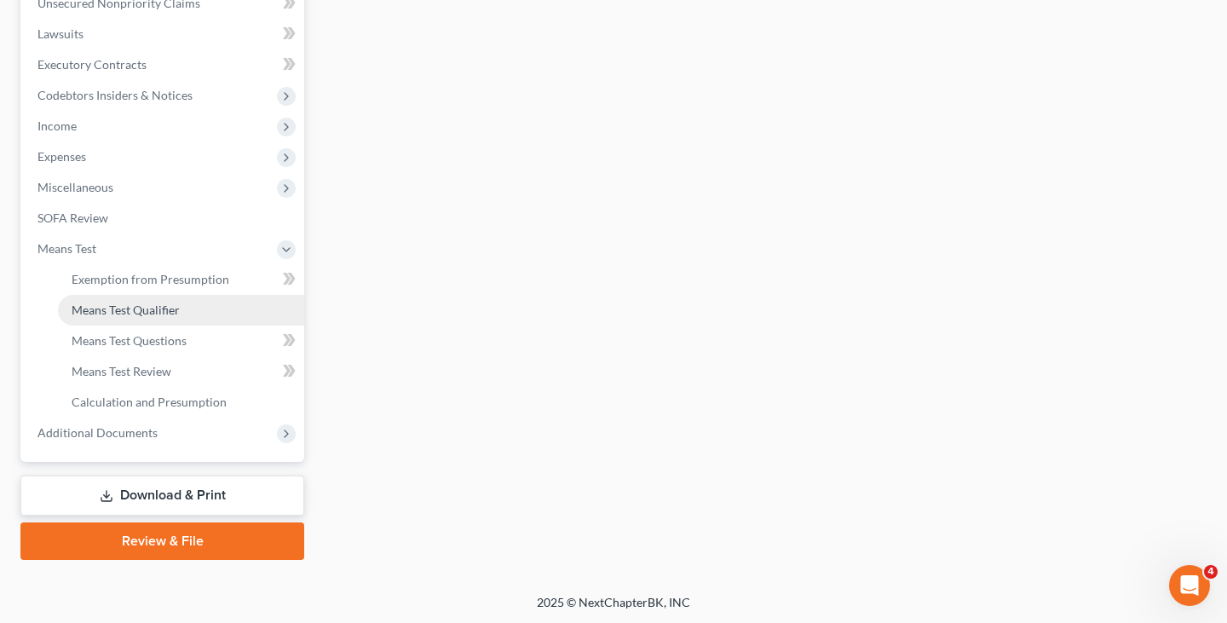
click at [201, 307] on link "Means Test Qualifier" at bounding box center [181, 310] width 246 height 31
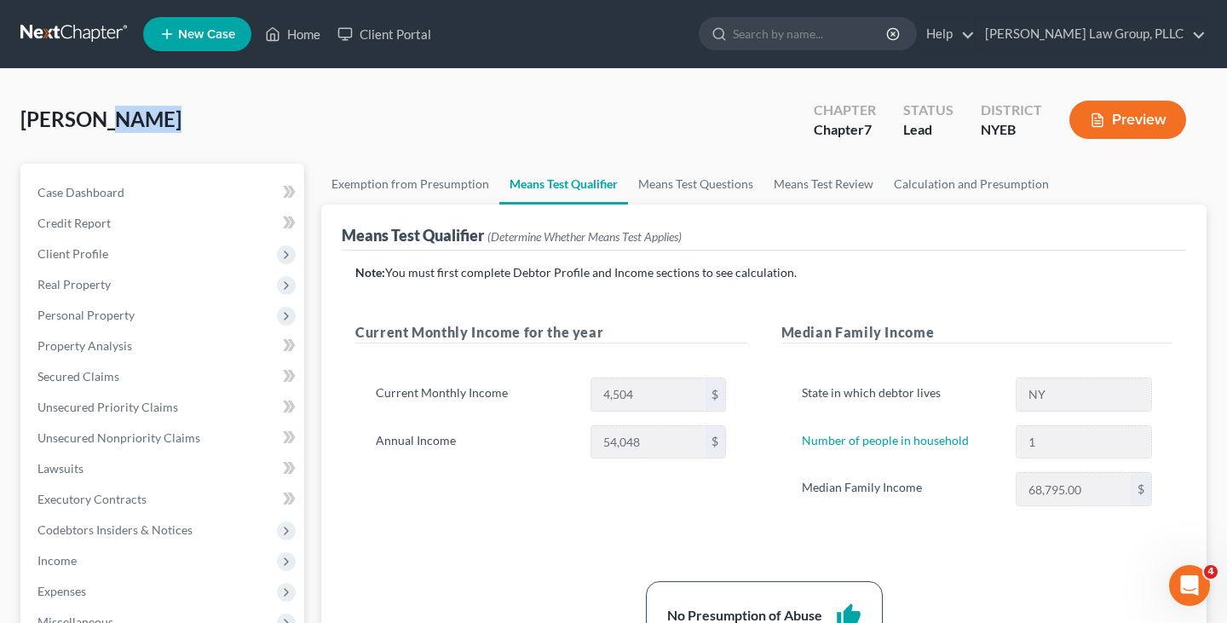
drag, startPoint x: 151, startPoint y: 121, endPoint x: 103, endPoint y: 121, distance: 47.7
click at [103, 121] on div "Mancio, Resty Upgraded Chapter Chapter 7 Status Lead District NYEB Preview" at bounding box center [613, 126] width 1186 height 74
click at [103, 121] on span "[PERSON_NAME]" at bounding box center [100, 118] width 161 height 25
drag, startPoint x: 145, startPoint y: 123, endPoint x: 103, endPoint y: 121, distance: 41.8
click at [103, 121] on span "[PERSON_NAME]" at bounding box center [100, 118] width 161 height 25
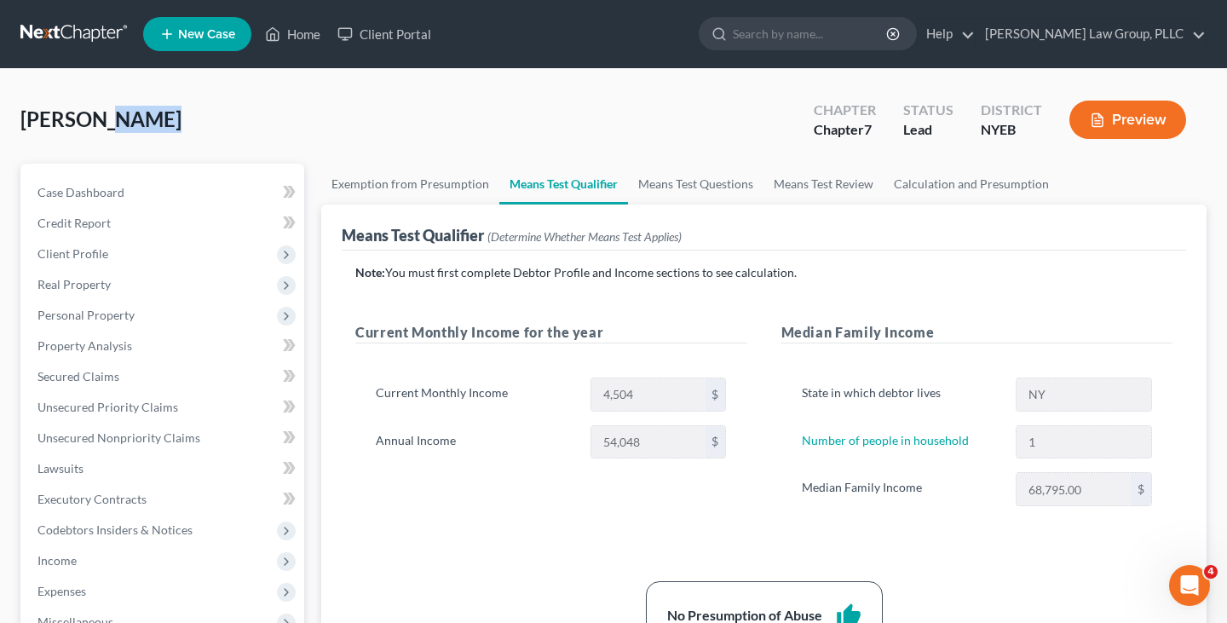
click at [146, 123] on span "[PERSON_NAME]" at bounding box center [100, 118] width 161 height 25
drag, startPoint x: 147, startPoint y: 123, endPoint x: 137, endPoint y: 123, distance: 10.2
click at [137, 123] on span "[PERSON_NAME]" at bounding box center [100, 118] width 161 height 25
click at [145, 123] on span "[PERSON_NAME]" at bounding box center [100, 118] width 161 height 25
drag, startPoint x: 149, startPoint y: 123, endPoint x: 110, endPoint y: 123, distance: 39.2
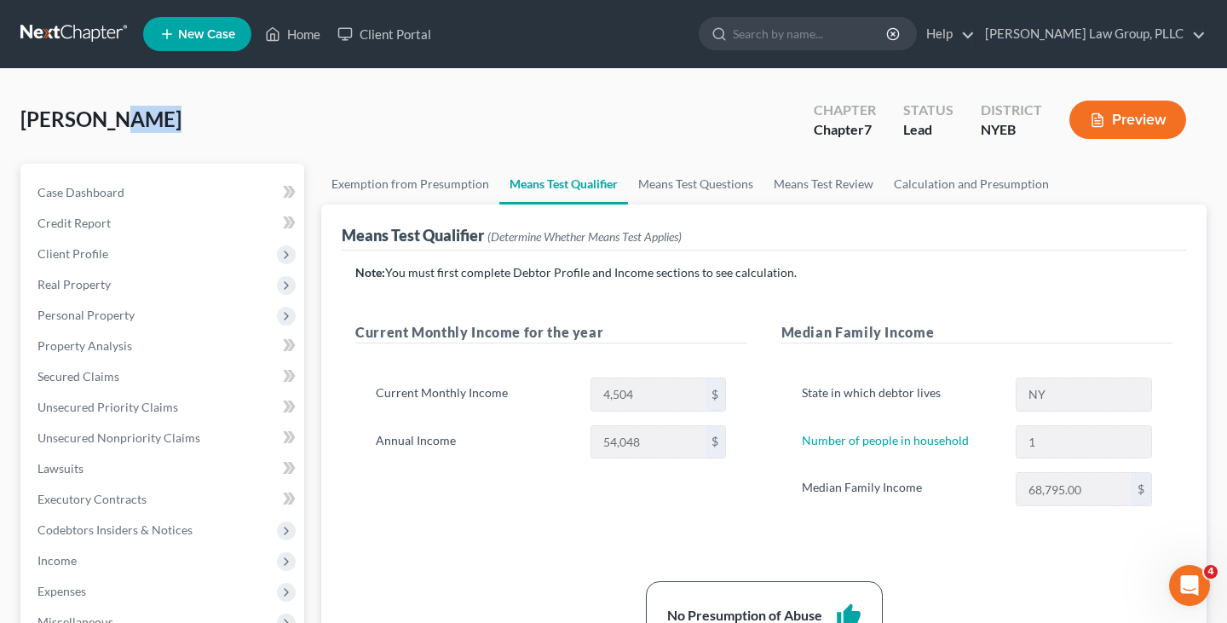
click at [111, 123] on span "[PERSON_NAME]" at bounding box center [100, 118] width 161 height 25
click at [127, 120] on span "[PERSON_NAME]" at bounding box center [100, 118] width 161 height 25
drag, startPoint x: 158, startPoint y: 118, endPoint x: 103, endPoint y: 120, distance: 55.4
click at [103, 120] on div "Mancio, Resty Upgraded Chapter Chapter 7 Status Lead District NYEB Preview" at bounding box center [613, 126] width 1186 height 74
click at [102, 120] on span "[PERSON_NAME]" at bounding box center [100, 118] width 161 height 25
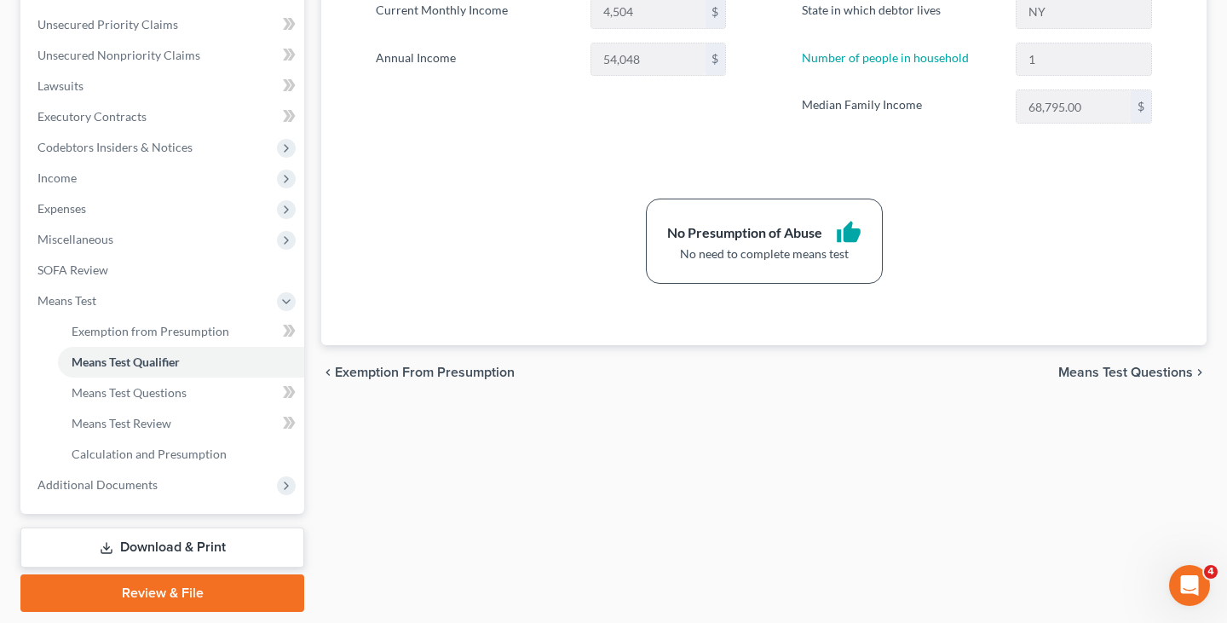
scroll to position [434, 0]
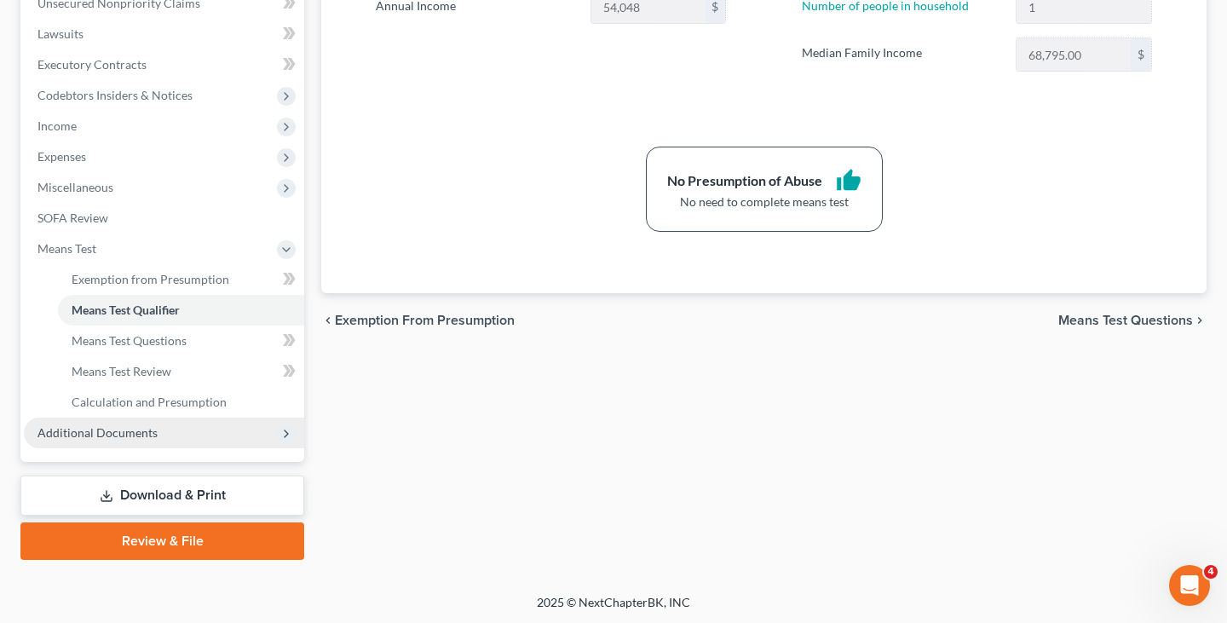
click at [204, 440] on span "Additional Documents" at bounding box center [164, 432] width 280 height 31
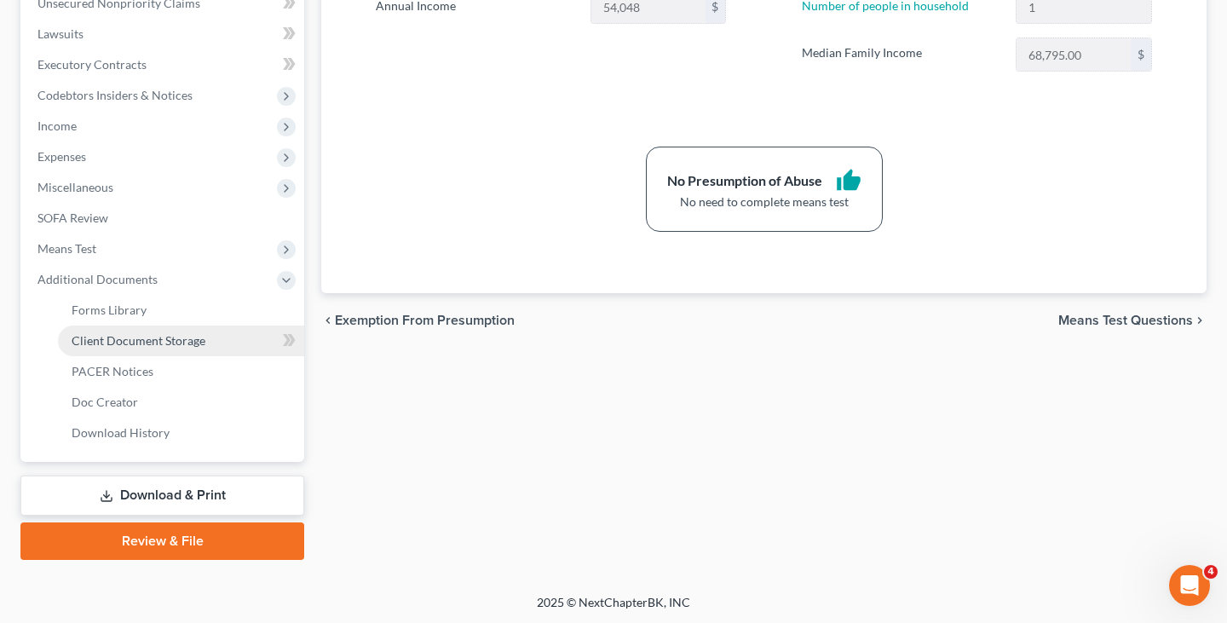
drag, startPoint x: 204, startPoint y: 341, endPoint x: 217, endPoint y: 340, distance: 12.8
click at [204, 340] on link "Client Document Storage" at bounding box center [181, 340] width 246 height 31
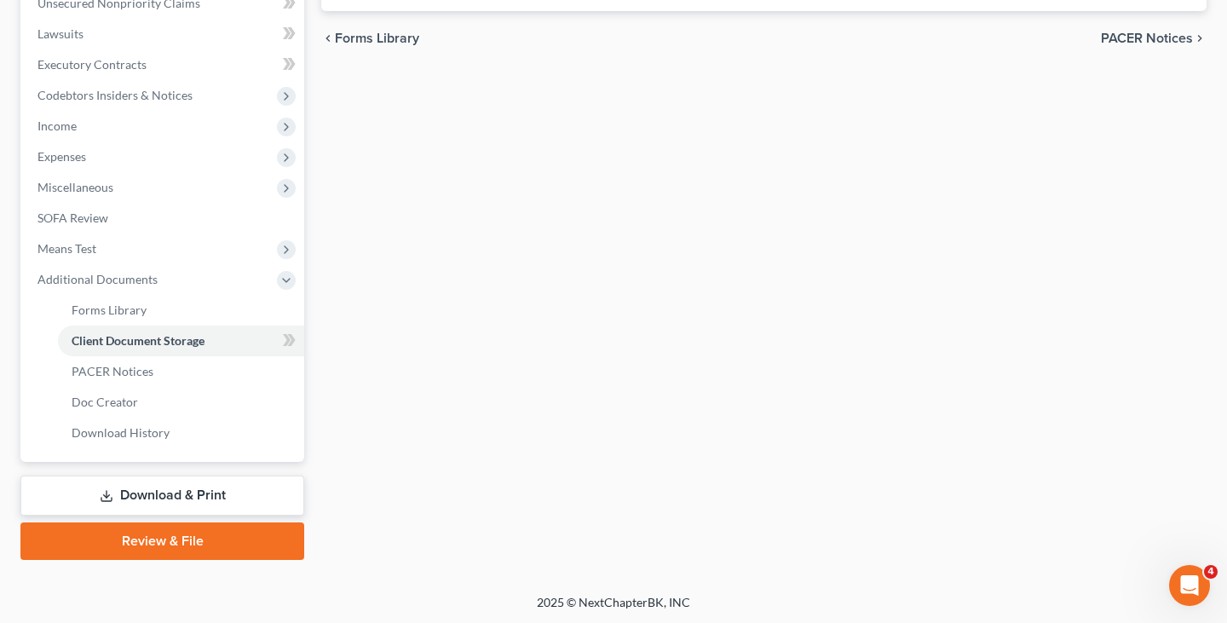
select select "0"
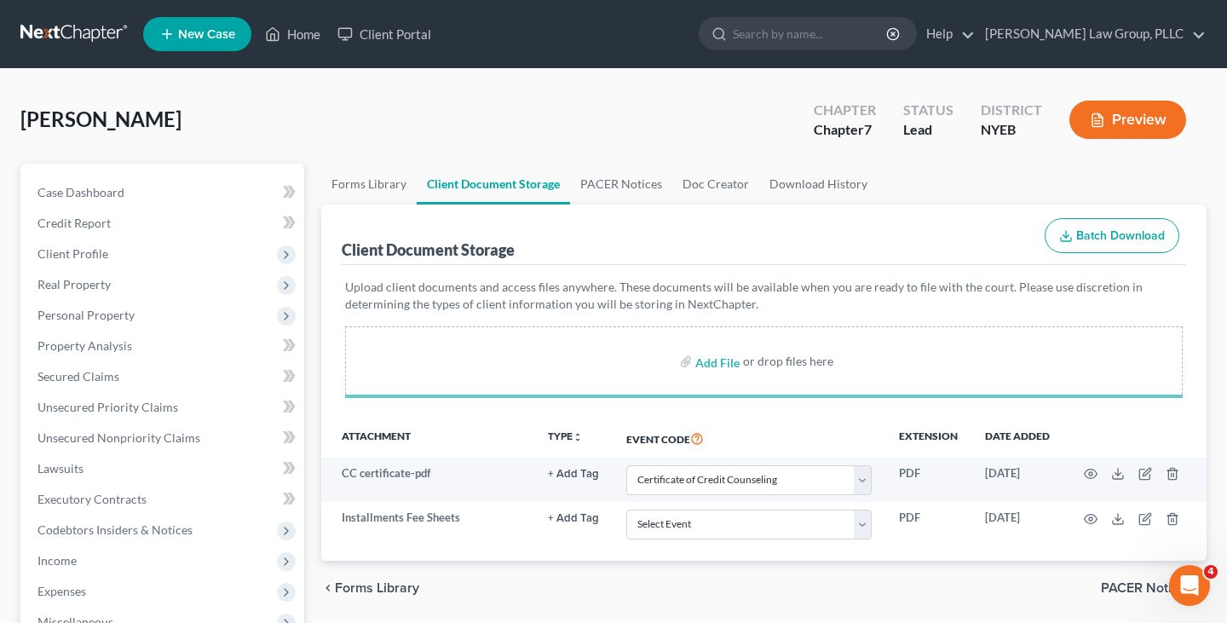
select select "0"
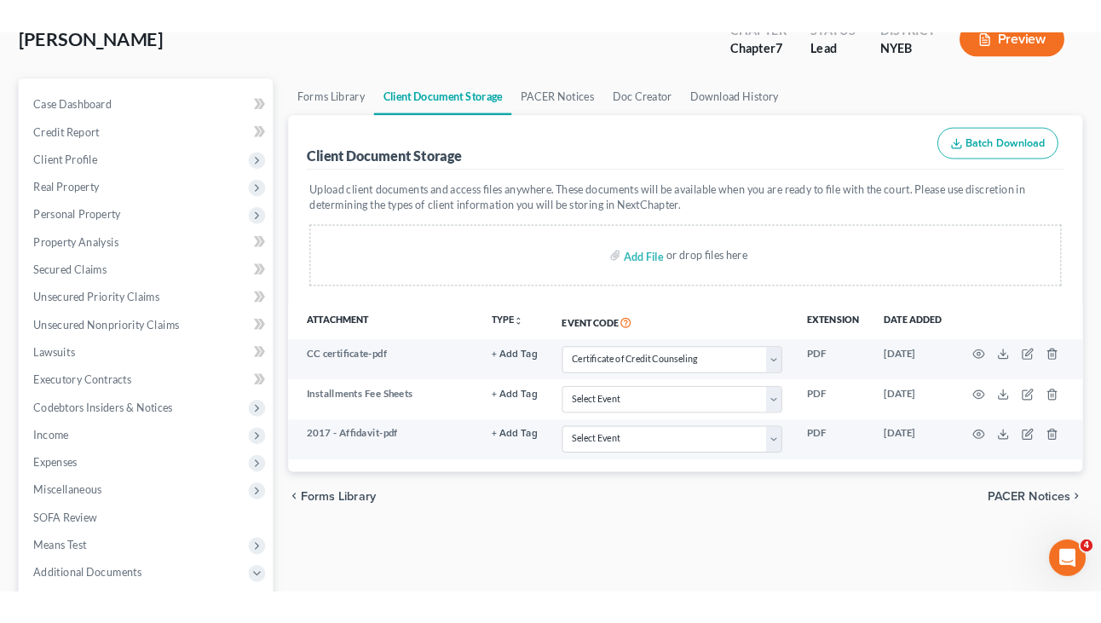
scroll to position [112, 0]
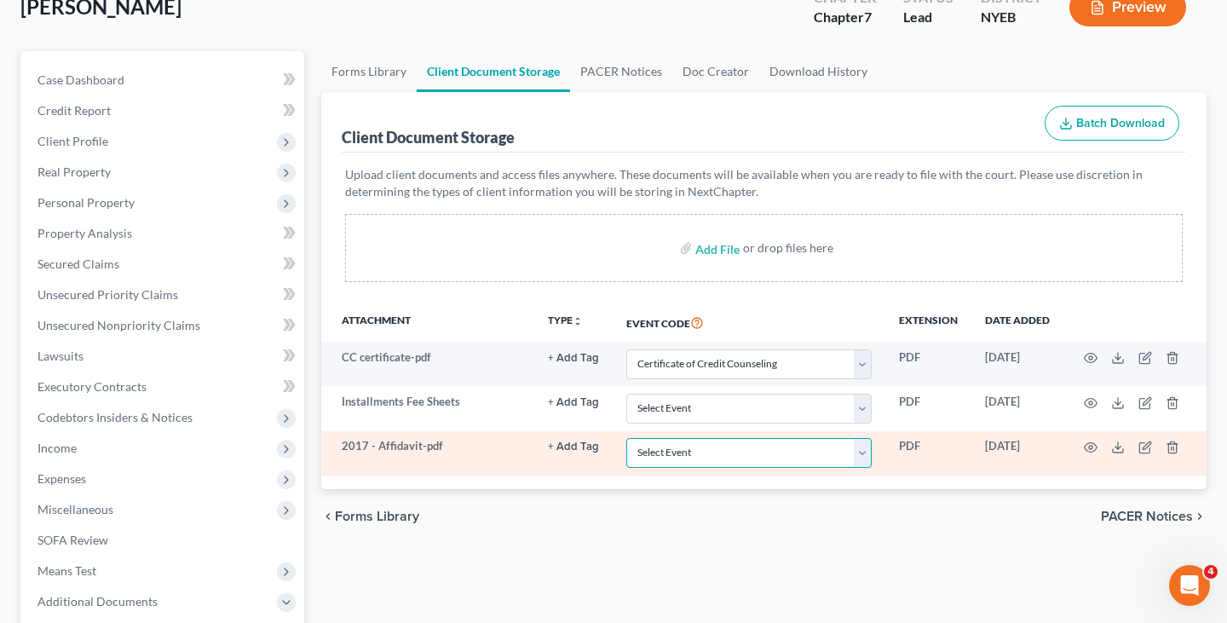
click at [814, 452] on select "Select Event Certificate of Credit Counseling Employee Income Records / Copies …" at bounding box center [748, 453] width 245 height 30
select select "2"
click at [627, 438] on select "Select Event Certificate of Credit Counseling Employee Income Records / Copies …" at bounding box center [748, 453] width 245 height 30
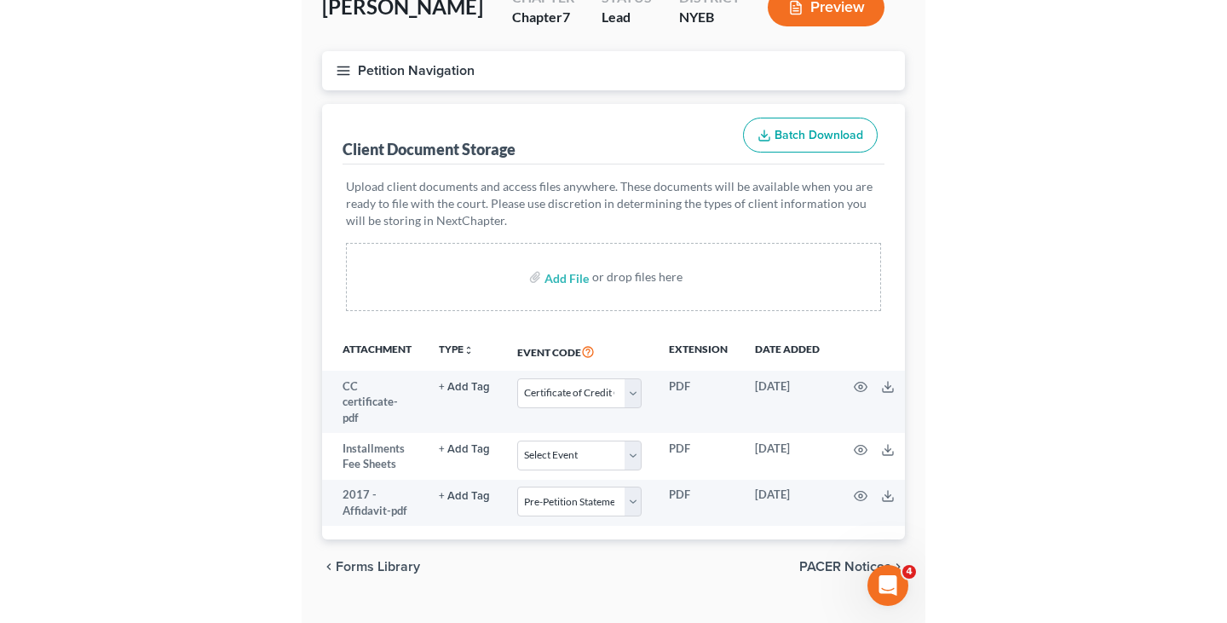
scroll to position [114, 0]
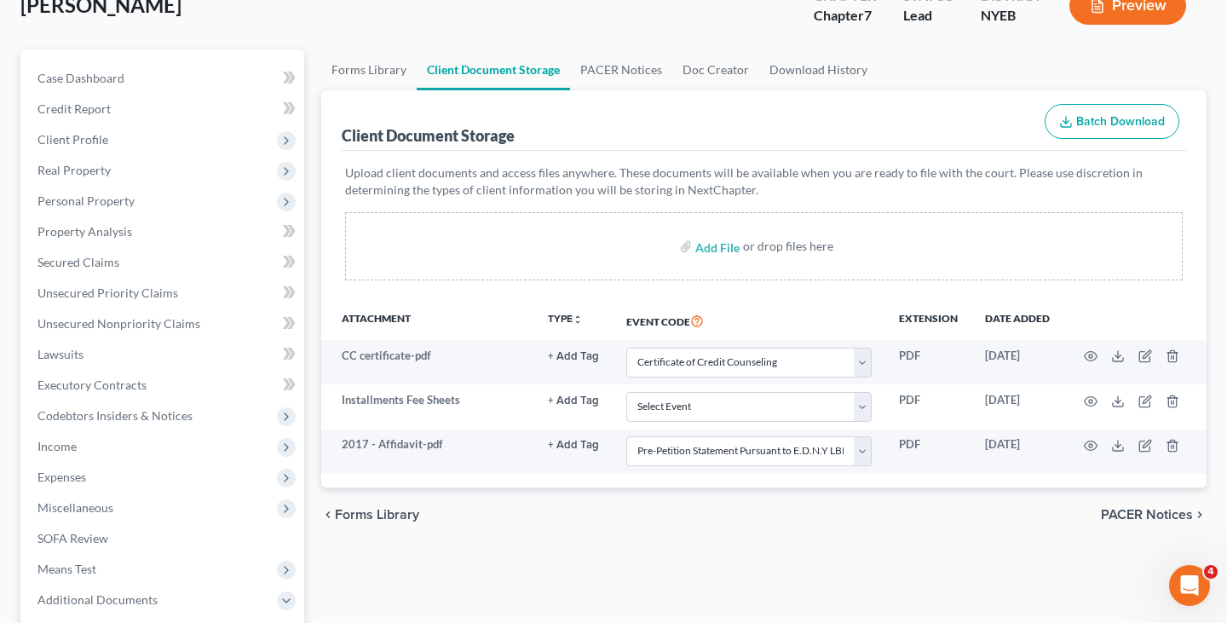
click at [622, 475] on div "Attachment TYPE unfold_more NONE Hearing Notice Proof of Claim Event Code Exten…" at bounding box center [763, 394] width 885 height 186
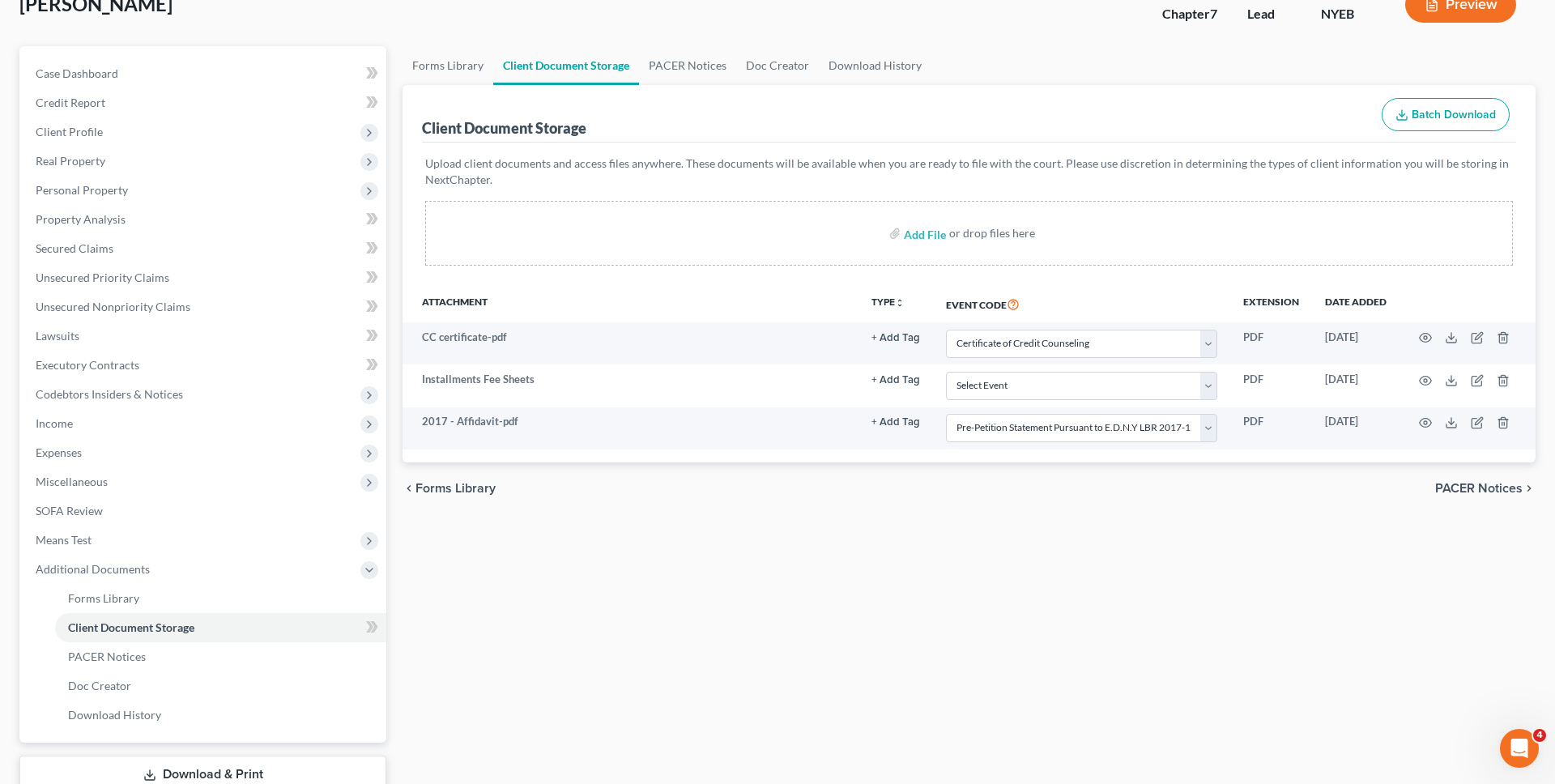
scroll to position [0, 0]
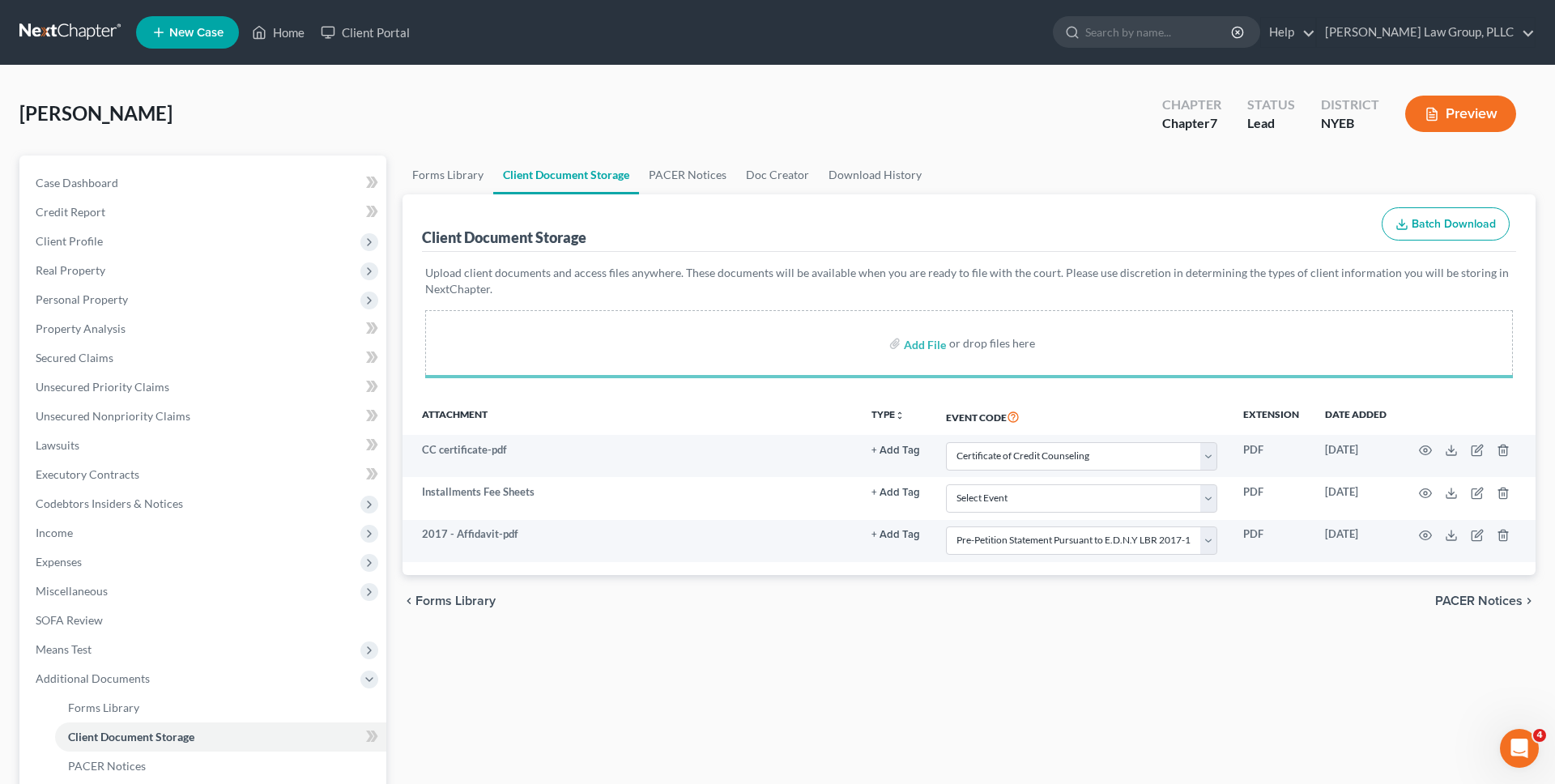
select select "0"
select select "2"
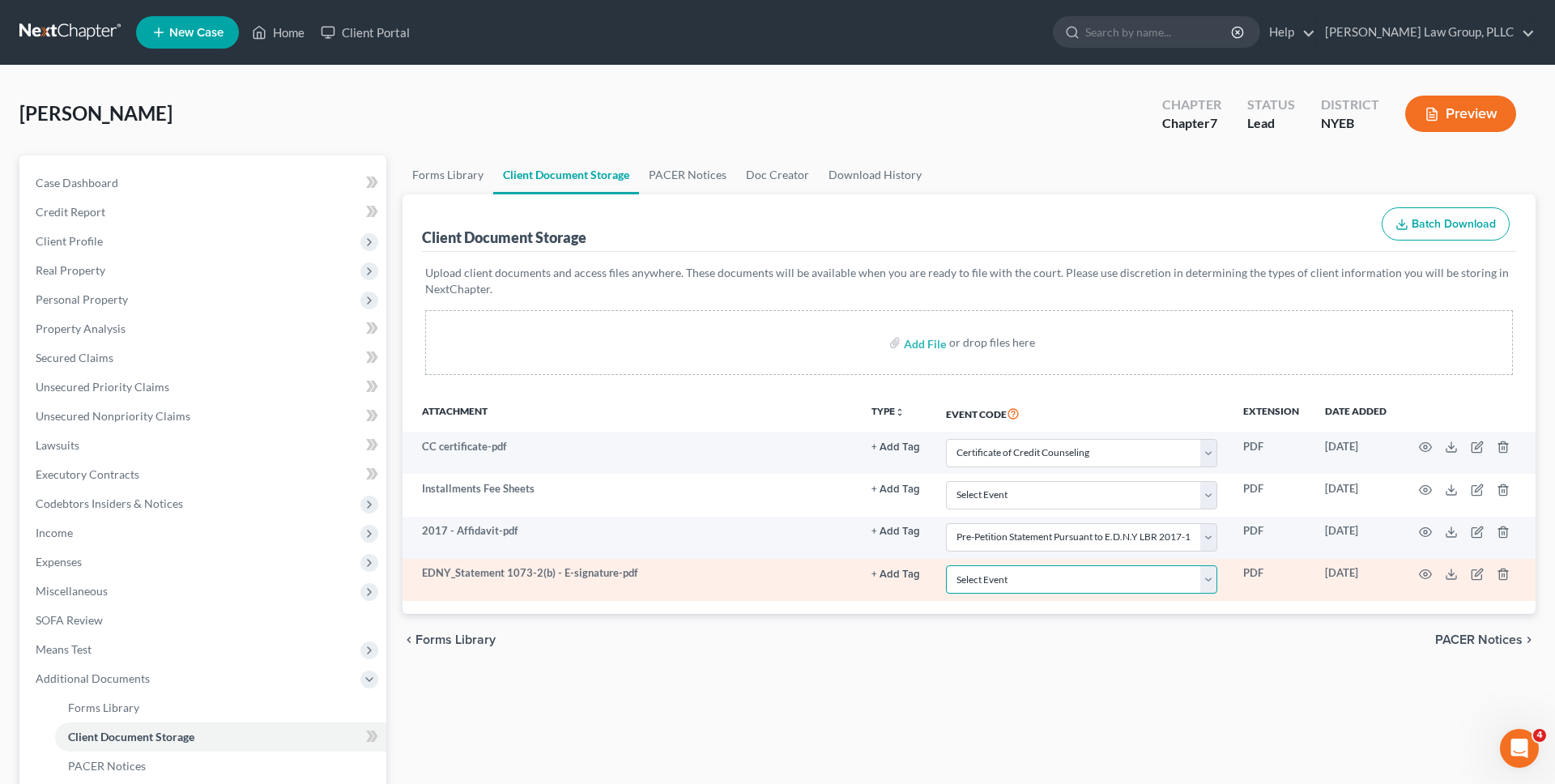
click at [1046, 577] on select "Select Event Certificate of Credit Counseling Employee Income Records / Copies …" at bounding box center [1081, 580] width 271 height 29
select select "3"
click at [946, 565] on select "Select Event Certificate of Credit Counseling Employee Income Records / Copies …" at bounding box center [1081, 580] width 271 height 29
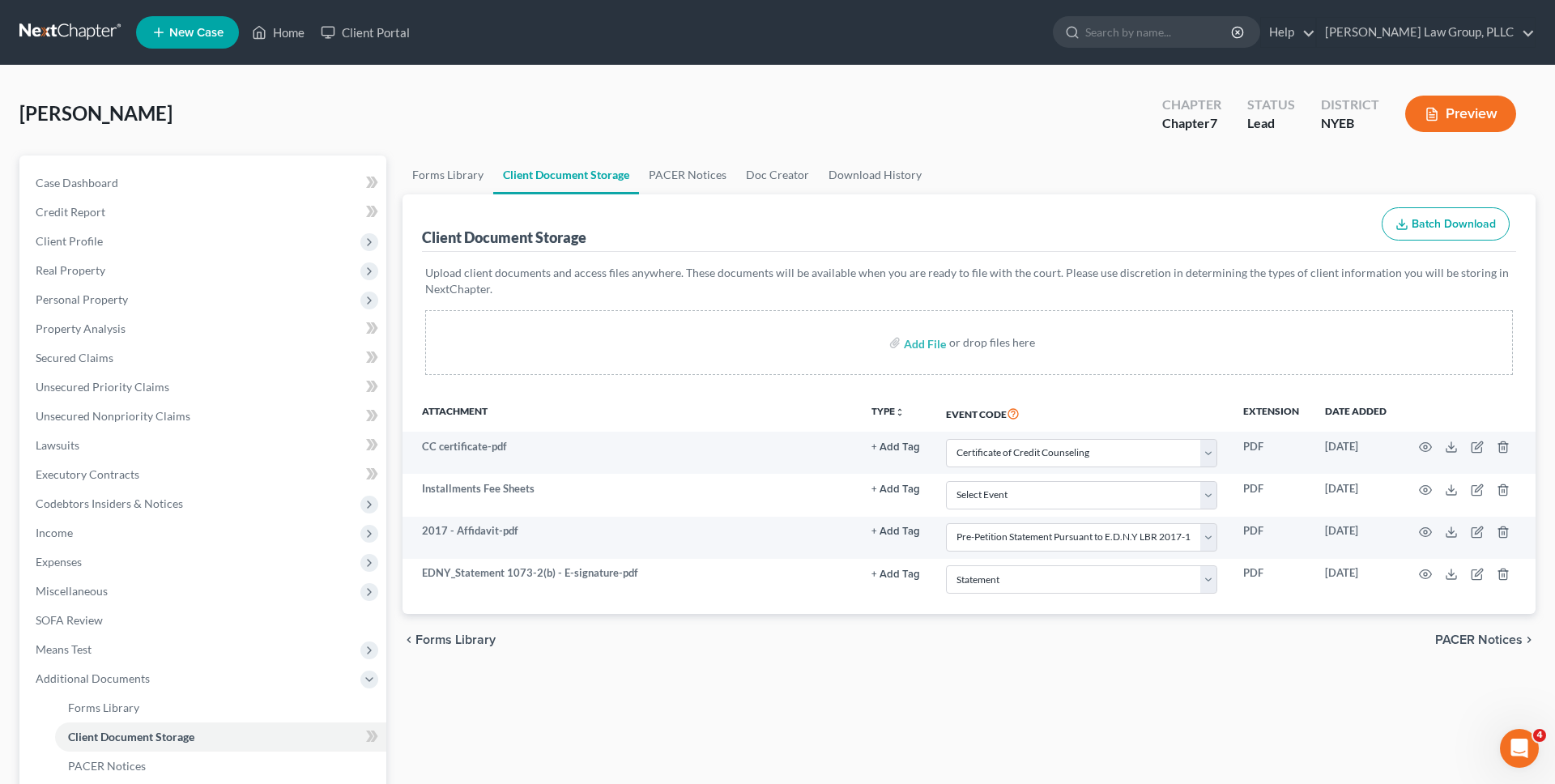
click at [96, 25] on link at bounding box center [70, 32] width 104 height 29
